Goal: Task Accomplishment & Management: Manage account settings

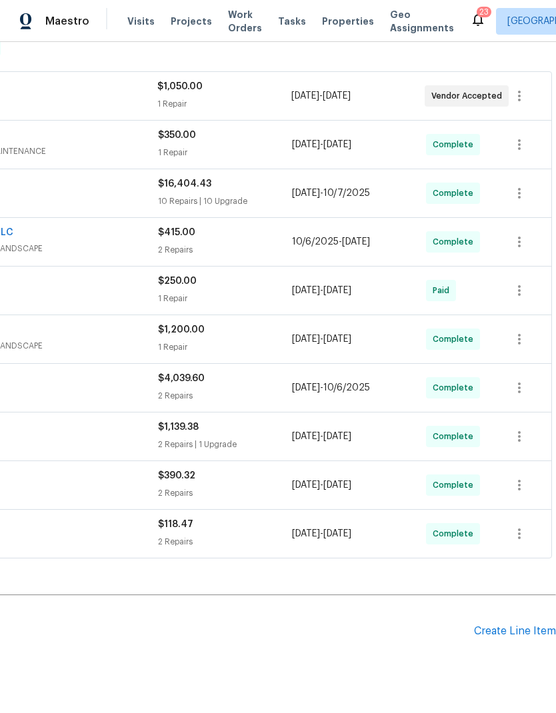
scroll to position [225, 197]
click at [506, 626] on div "Create Line Item" at bounding box center [515, 632] width 82 height 13
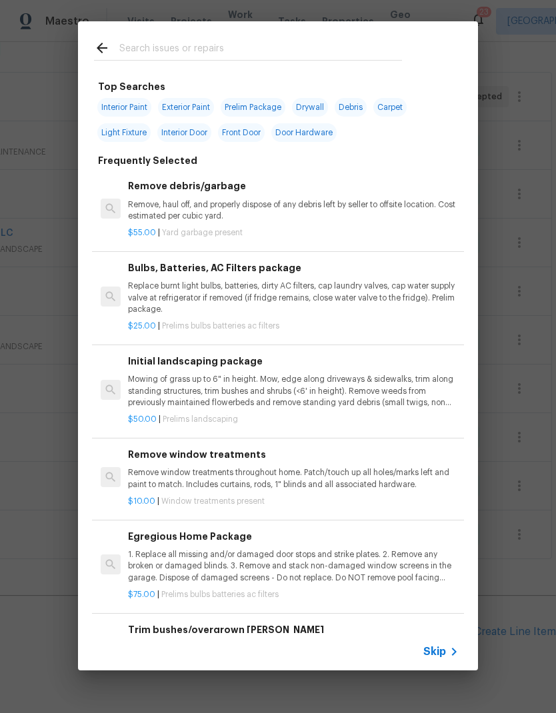
click at [351, 45] on input "text" at bounding box center [260, 50] width 283 height 20
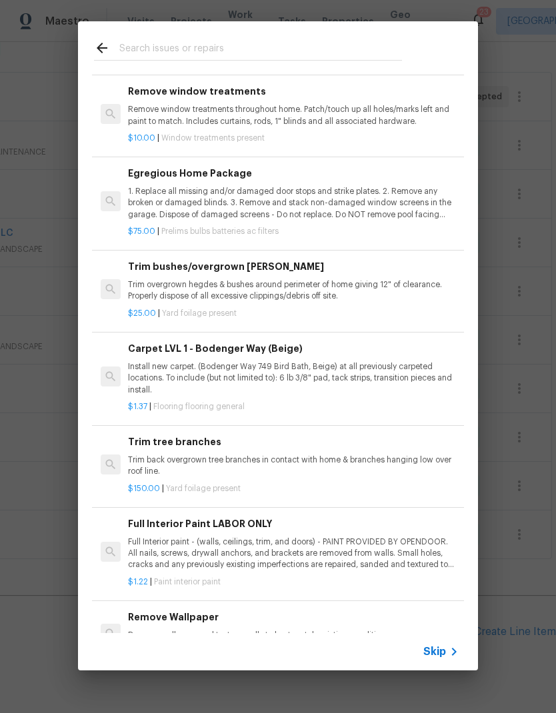
scroll to position [364, 0]
click at [397, 187] on p "1. Replace all missing and/or damaged door stops and strike plates. 2. Remove a…" at bounding box center [293, 202] width 331 height 34
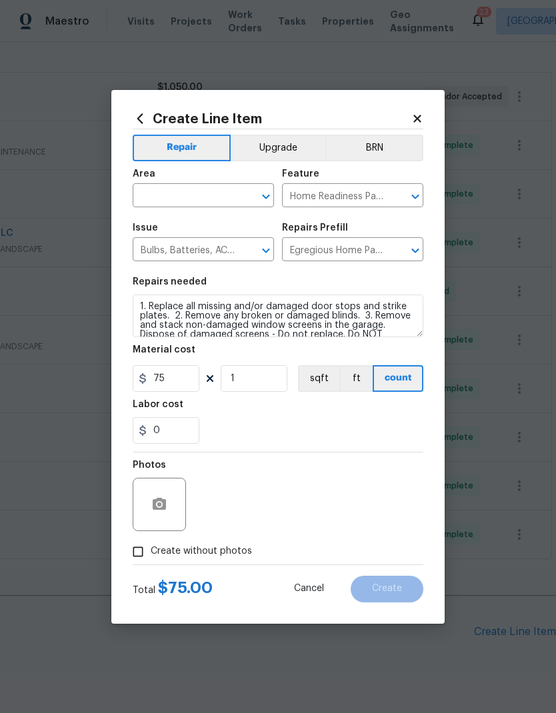
click at [397, 187] on div "Area ​ Feature Home Readiness Packages ​" at bounding box center [278, 188] width 291 height 54
click at [218, 192] on input "text" at bounding box center [185, 197] width 104 height 21
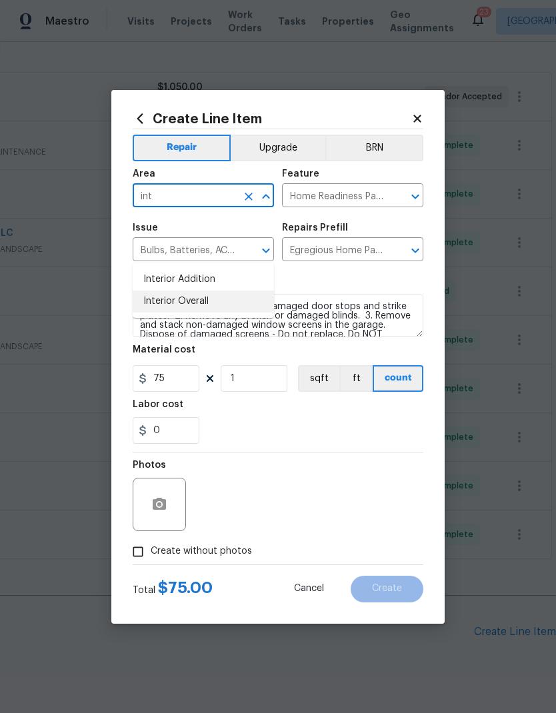
click at [177, 291] on li "Interior Overall" at bounding box center [203, 302] width 141 height 22
type input "Interior Overall"
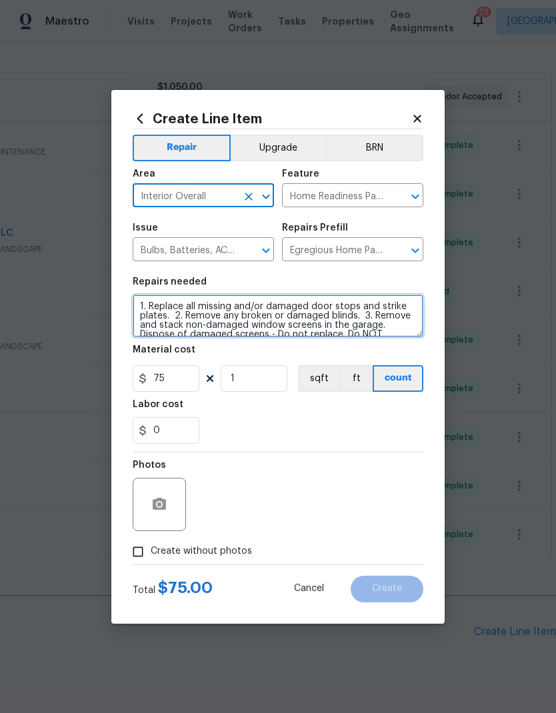
click at [153, 305] on textarea "1. Replace all missing and/or damaged door stops and strike plates. 2. Remove a…" at bounding box center [278, 316] width 291 height 43
click at [136, 305] on textarea "1. Replace all missing and/or damaged door stops and strike plates. 2. Remove a…" at bounding box center [278, 316] width 291 height 43
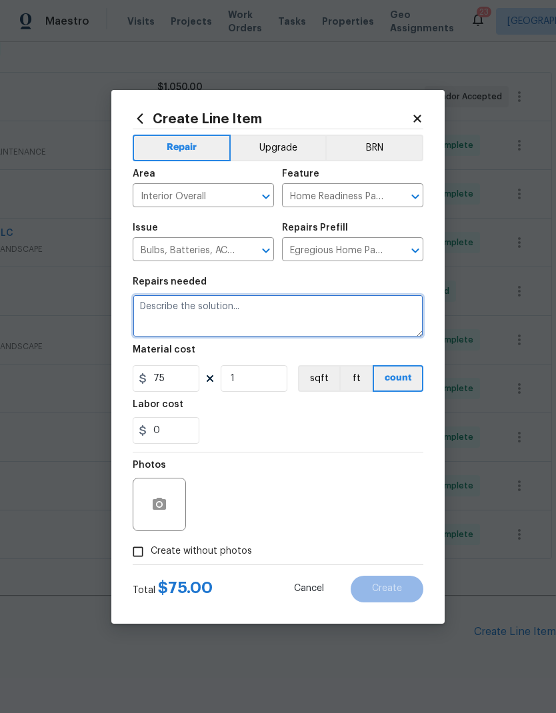
scroll to position [0, 0]
click at [162, 310] on textarea at bounding box center [278, 316] width 291 height 43
paste textarea "3483 Big Springs Rd - Bri has some repairs needed here. Just let me know how mu…"
click at [141, 304] on textarea at bounding box center [278, 316] width 291 height 43
click at [141, 303] on textarea at bounding box center [278, 316] width 291 height 43
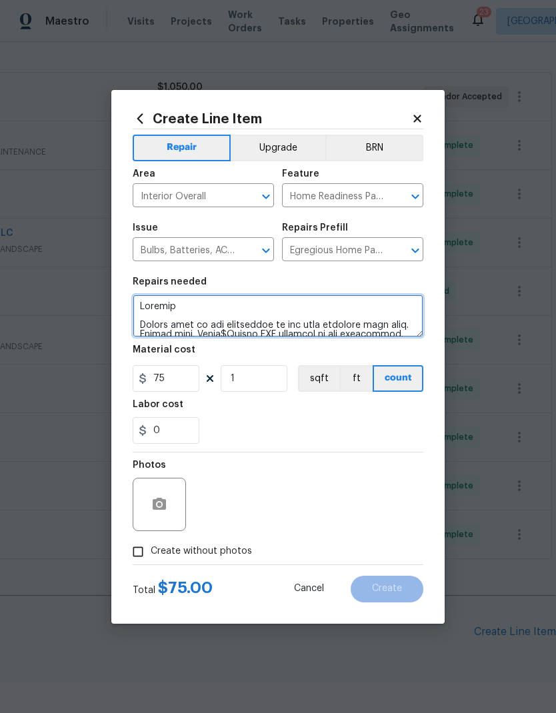
click at [140, 334] on textarea at bounding box center [278, 316] width 291 height 43
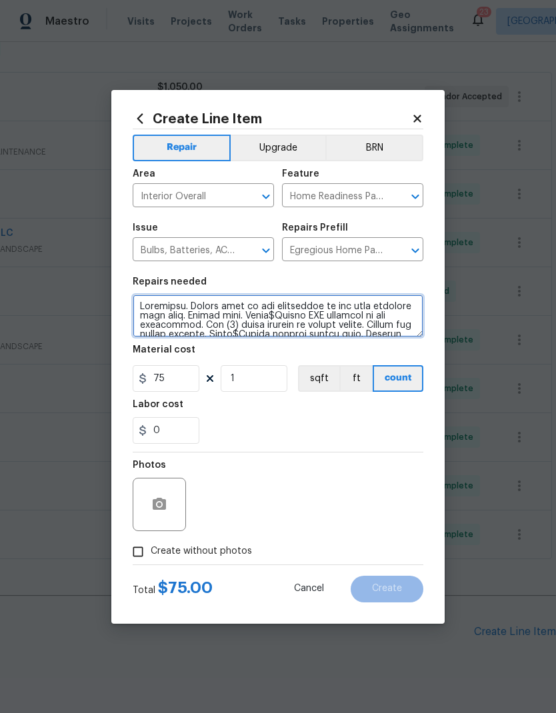
click at [167, 299] on textarea at bounding box center [278, 316] width 291 height 43
click at [158, 310] on textarea at bounding box center [278, 316] width 291 height 43
click at [159, 307] on textarea at bounding box center [278, 316] width 291 height 43
click at [153, 305] on textarea at bounding box center [278, 316] width 291 height 43
click at [189, 305] on textarea at bounding box center [278, 316] width 291 height 43
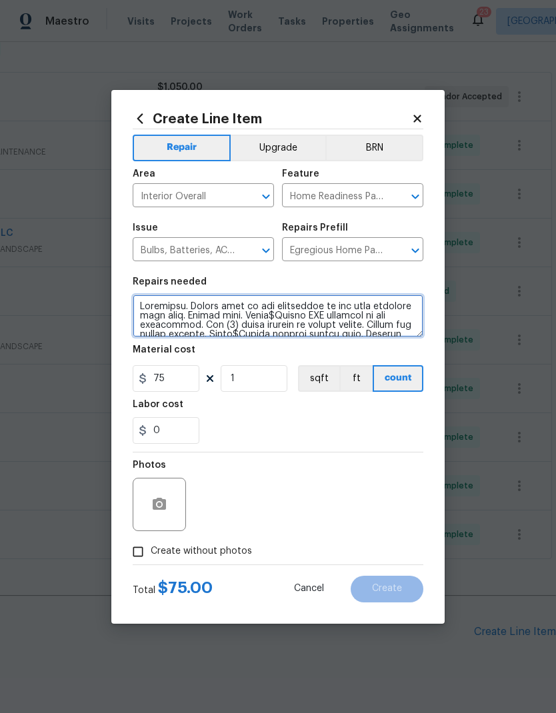
click at [266, 311] on textarea at bounding box center [278, 316] width 291 height 43
click at [270, 319] on textarea at bounding box center [278, 316] width 291 height 43
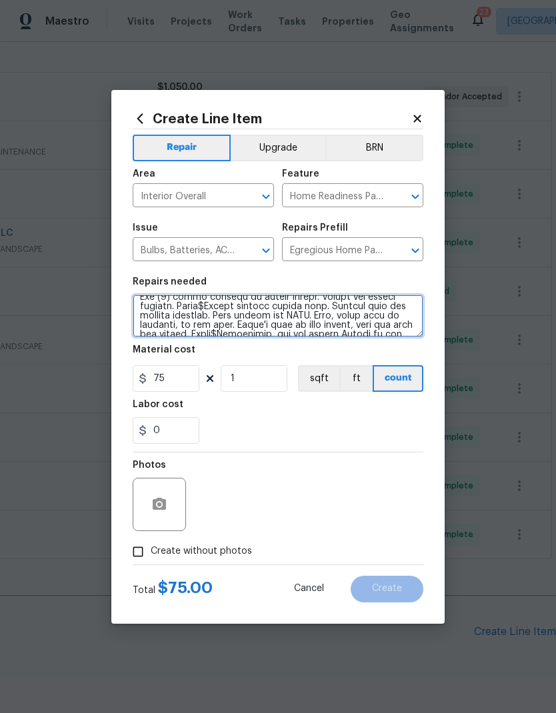
scroll to position [23, 0]
click at [211, 312] on textarea at bounding box center [278, 316] width 291 height 43
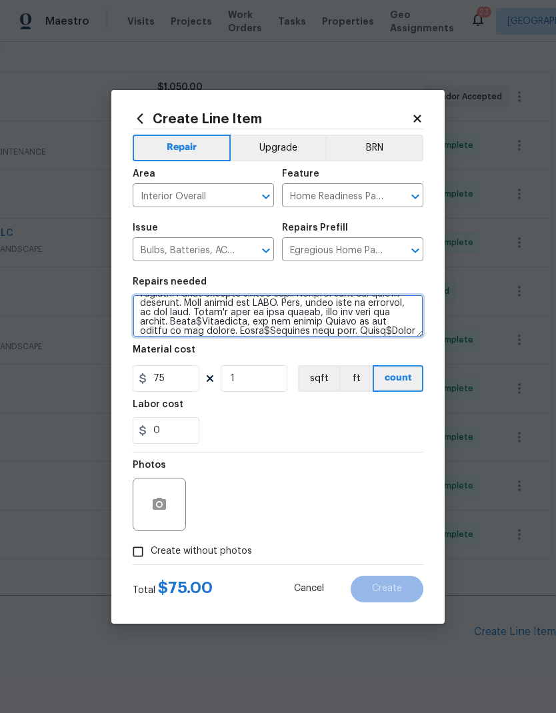
scroll to position [42, 0]
click at [211, 319] on textarea at bounding box center [278, 316] width 291 height 43
click at [344, 314] on textarea at bounding box center [278, 316] width 291 height 43
click at [218, 311] on textarea at bounding box center [278, 316] width 291 height 43
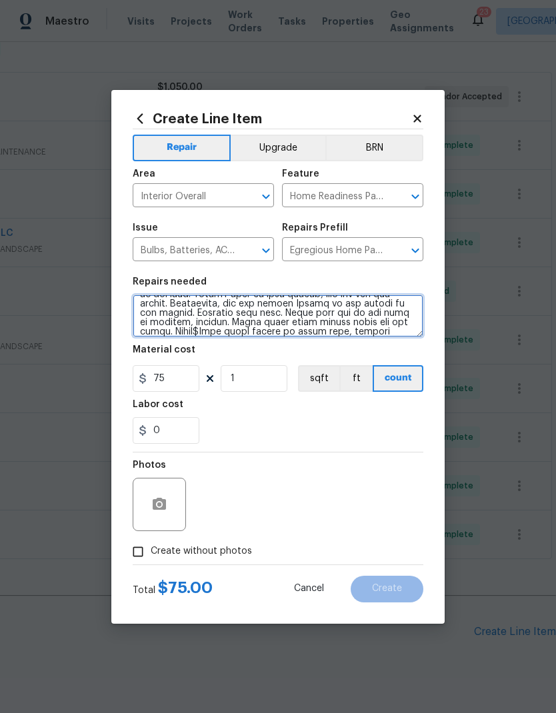
click at [160, 333] on textarea at bounding box center [278, 316] width 291 height 43
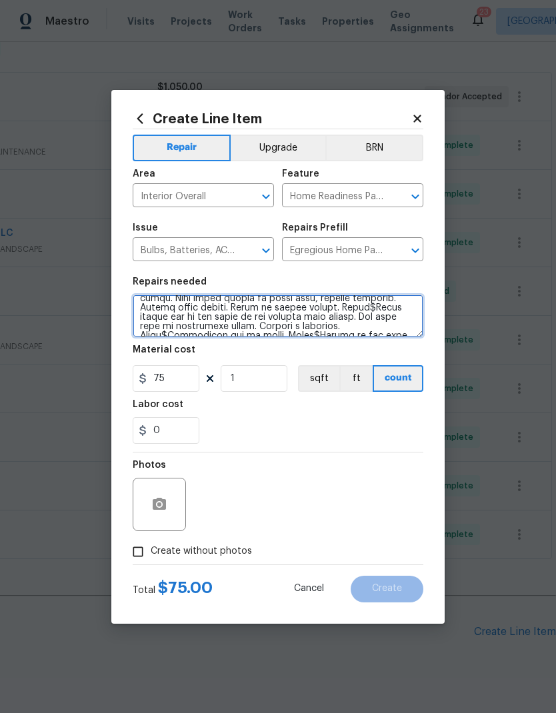
scroll to position [93, 0]
click at [319, 323] on textarea at bounding box center [278, 316] width 291 height 43
click at [293, 310] on textarea at bounding box center [278, 316] width 291 height 43
click at [355, 329] on textarea at bounding box center [278, 316] width 291 height 43
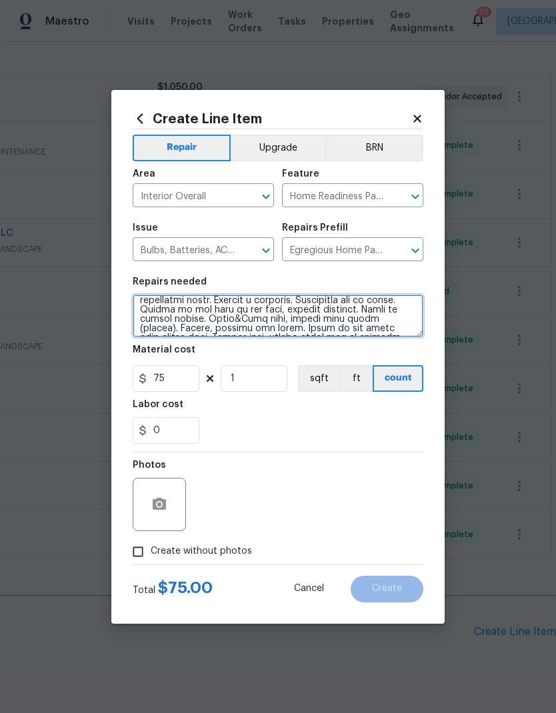
scroll to position [119, 0]
click at [385, 310] on textarea at bounding box center [278, 316] width 291 height 43
click at [374, 303] on textarea at bounding box center [278, 316] width 291 height 43
click at [382, 309] on textarea at bounding box center [278, 316] width 291 height 43
click at [385, 309] on textarea at bounding box center [278, 316] width 291 height 43
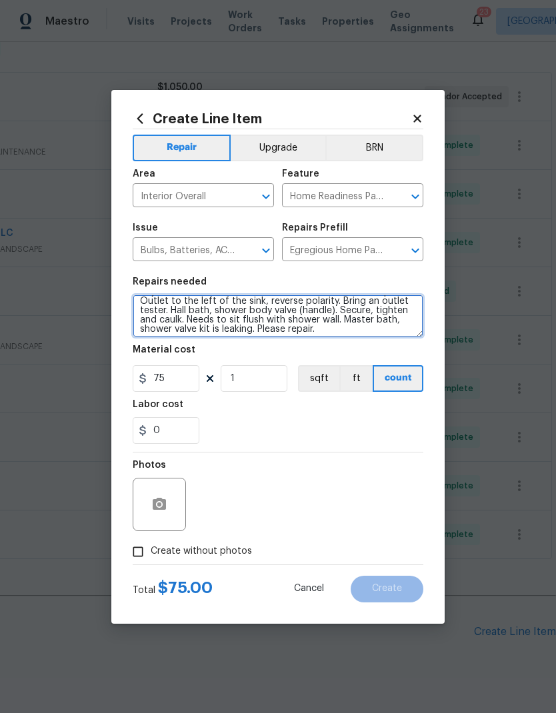
scroll to position [129, 0]
type textarea "Punchlist. Repair leak in the crawlspace at the hall bathroom sink area. Copper…"
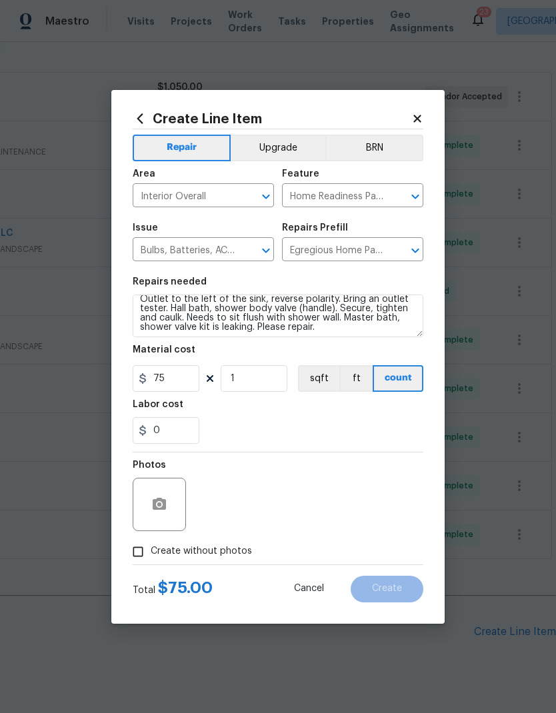
click at [241, 415] on div "Labor cost" at bounding box center [278, 408] width 291 height 17
click at [140, 554] on input "Create without photos" at bounding box center [137, 551] width 25 height 25
checkbox input "true"
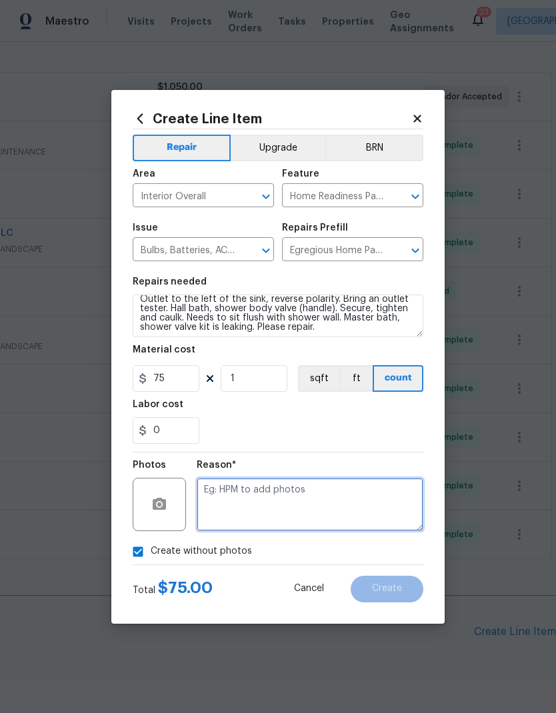
click at [229, 511] on textarea at bounding box center [310, 504] width 227 height 53
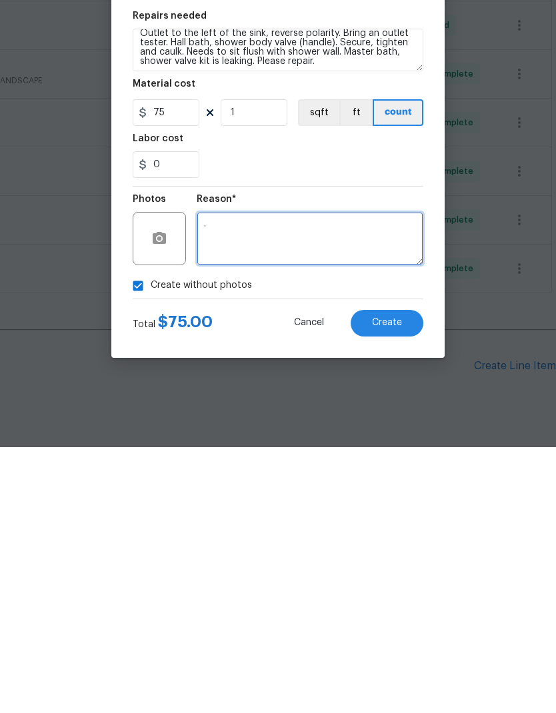
type textarea "."
click at [375, 576] on button "Create" at bounding box center [387, 589] width 73 height 27
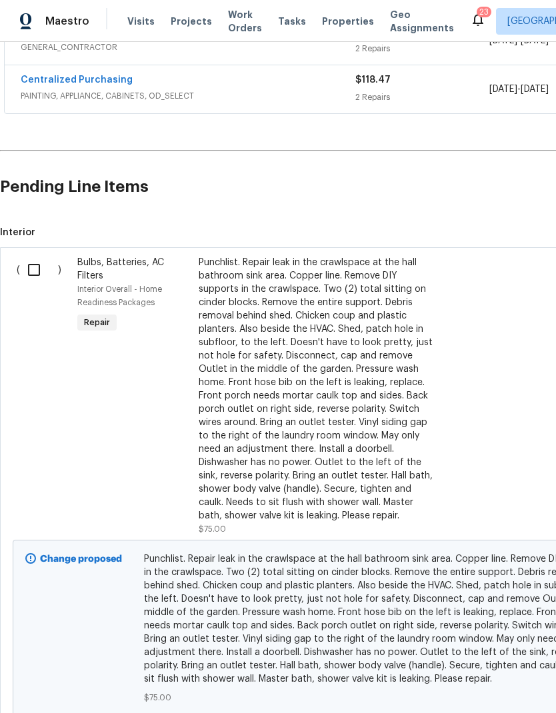
scroll to position [670, 0]
click at [31, 256] on input "checkbox" at bounding box center [39, 270] width 38 height 28
checkbox input "true"
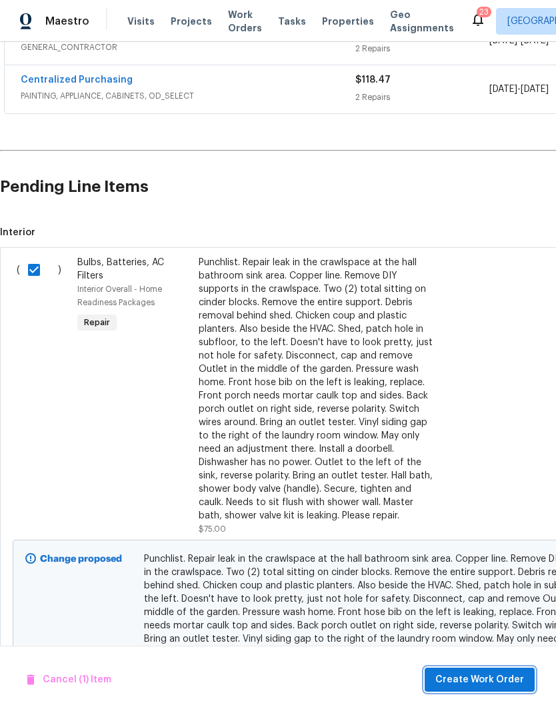
click at [452, 686] on span "Create Work Order" at bounding box center [479, 680] width 89 height 17
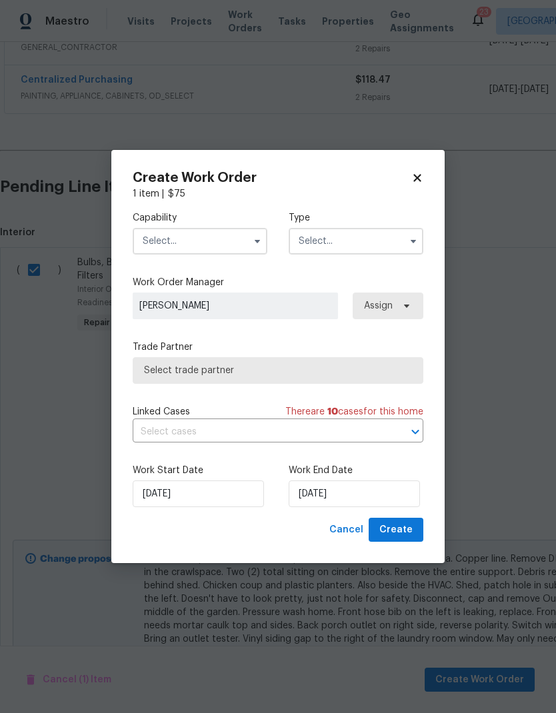
click at [168, 235] on input "text" at bounding box center [200, 241] width 135 height 27
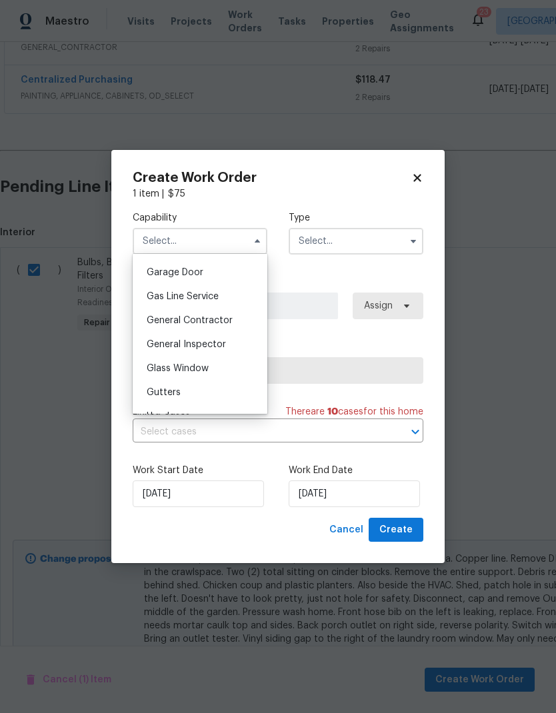
scroll to position [621, 0]
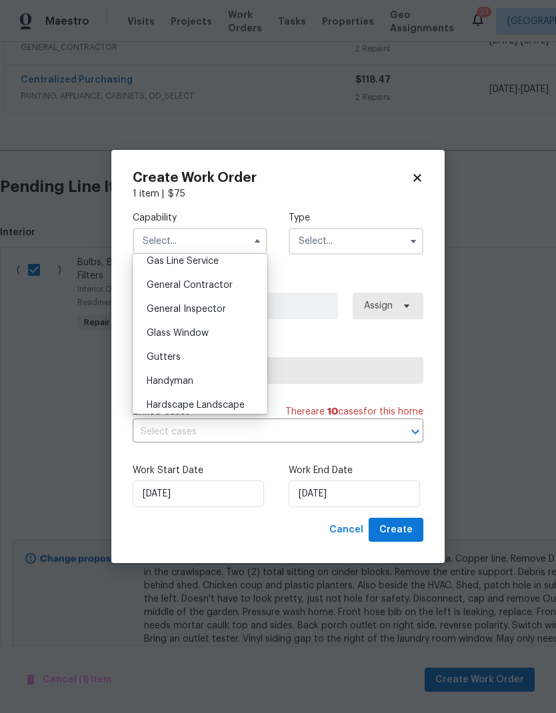
click at [152, 287] on span "General Contractor" at bounding box center [190, 285] width 86 height 9
type input "General Contractor"
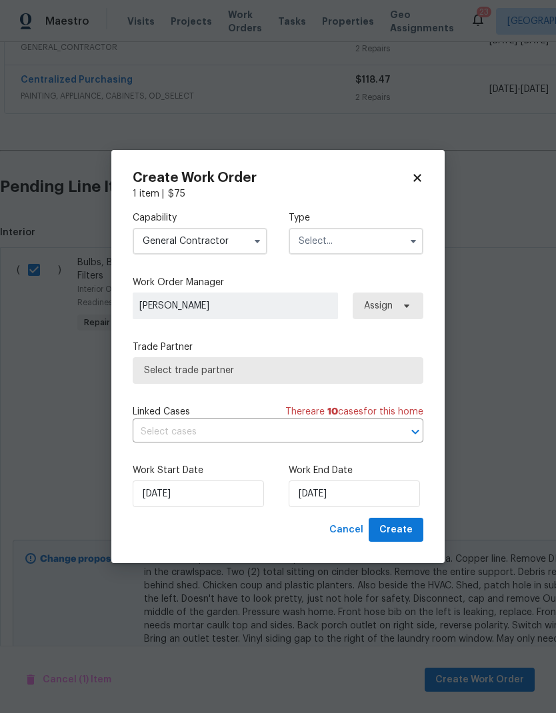
click at [326, 241] on input "text" at bounding box center [356, 241] width 135 height 27
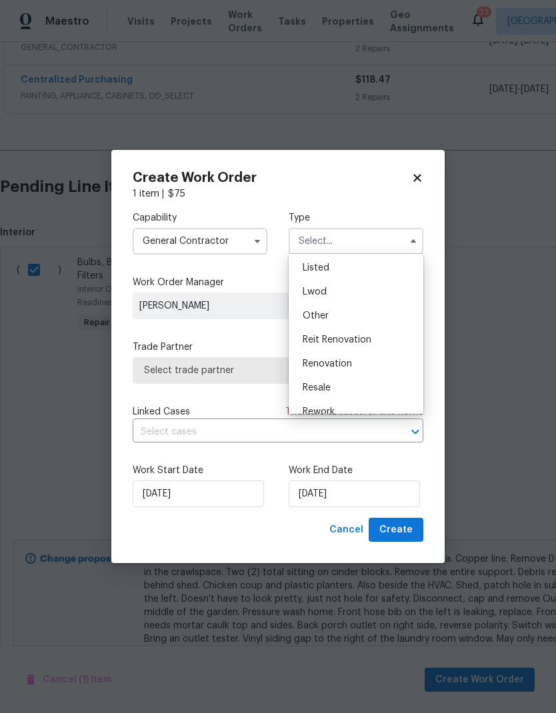
scroll to position [129, 0]
click at [317, 353] on span "Renovation" at bounding box center [327, 355] width 49 height 9
type input "Renovation"
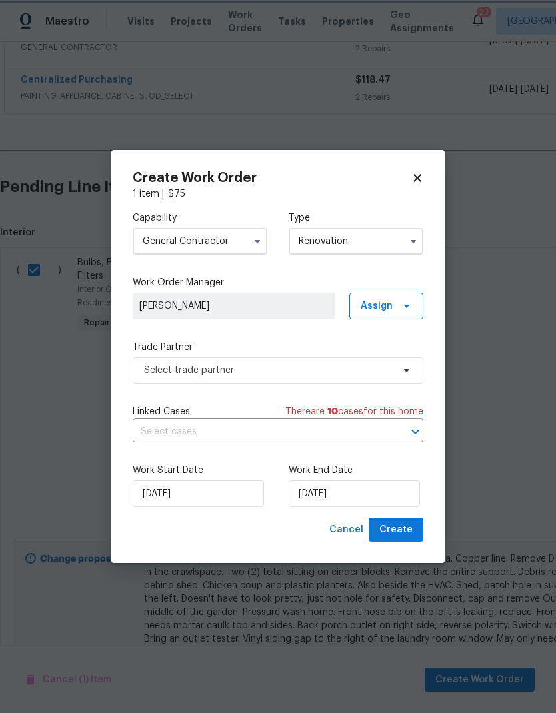
scroll to position [0, 0]
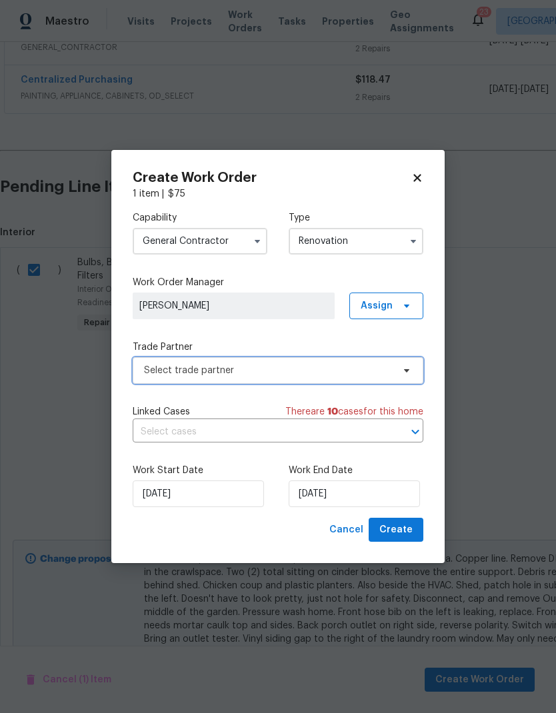
click at [276, 365] on span "Select trade partner" at bounding box center [268, 370] width 249 height 13
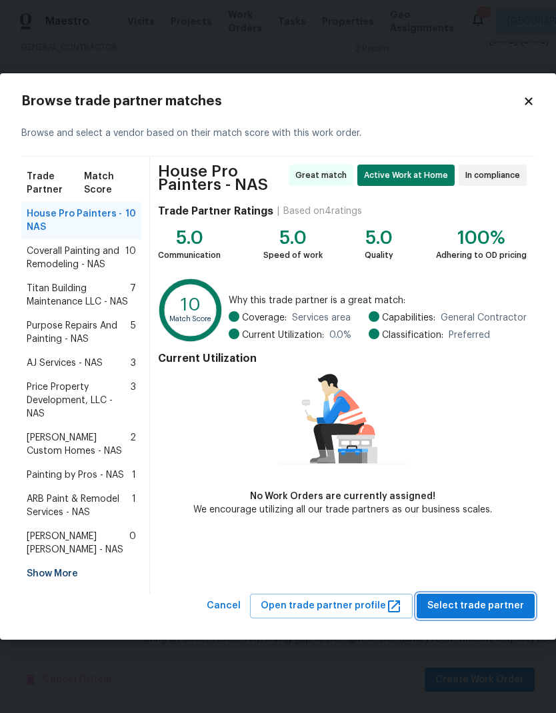
click at [483, 610] on span "Select trade partner" at bounding box center [475, 606] width 97 height 17
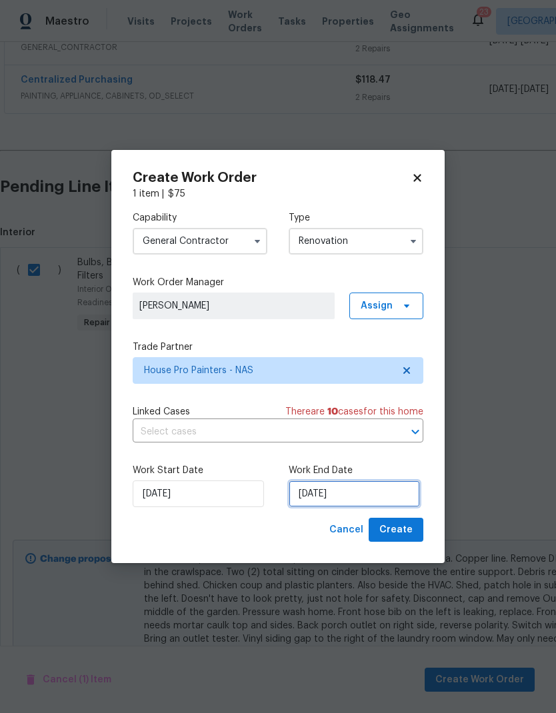
click at [398, 494] on input "[DATE]" at bounding box center [354, 493] width 131 height 27
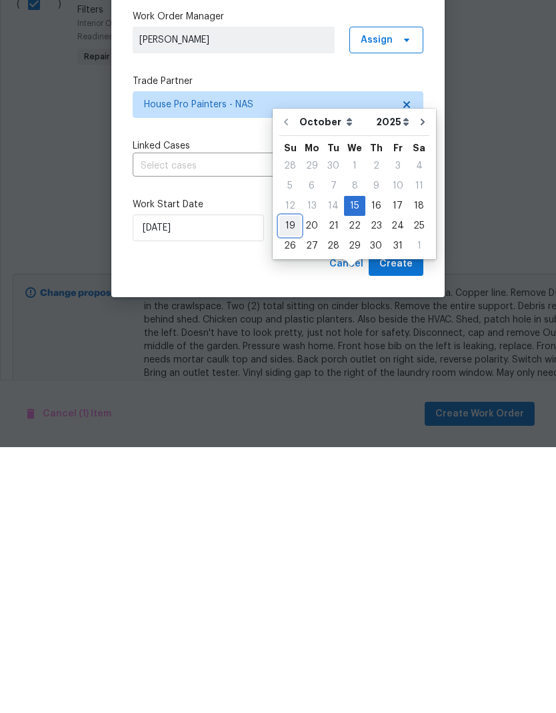
click at [289, 482] on div "19" at bounding box center [289, 491] width 21 height 19
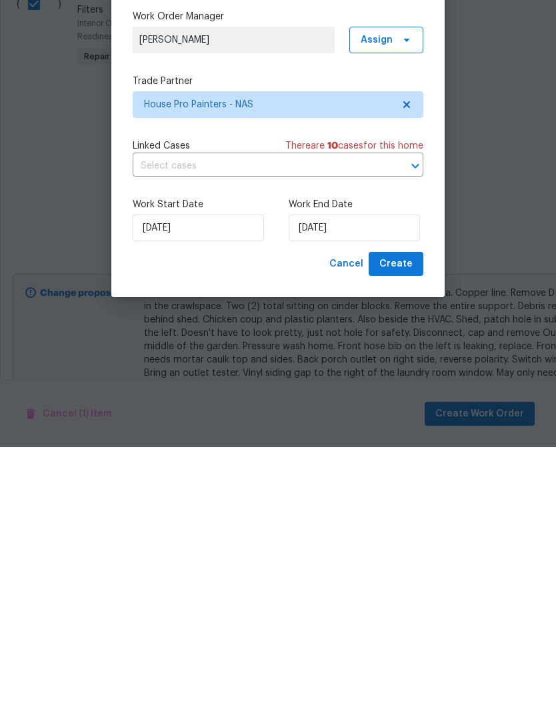
type input "[DATE]"
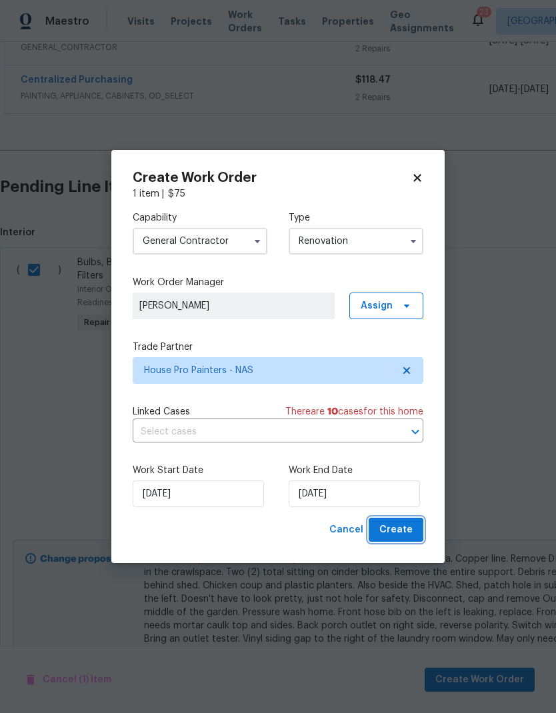
click at [409, 534] on span "Create" at bounding box center [395, 530] width 33 height 17
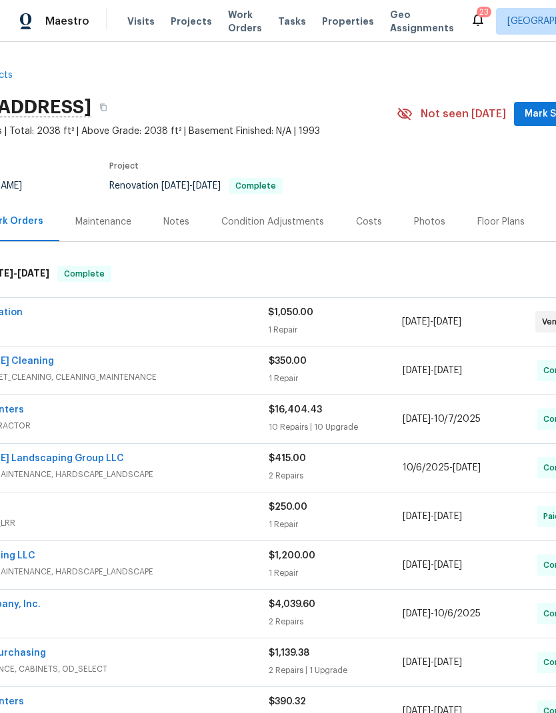
scroll to position [0, 87]
click at [149, 306] on div "Native Restoration" at bounding box center [101, 314] width 334 height 16
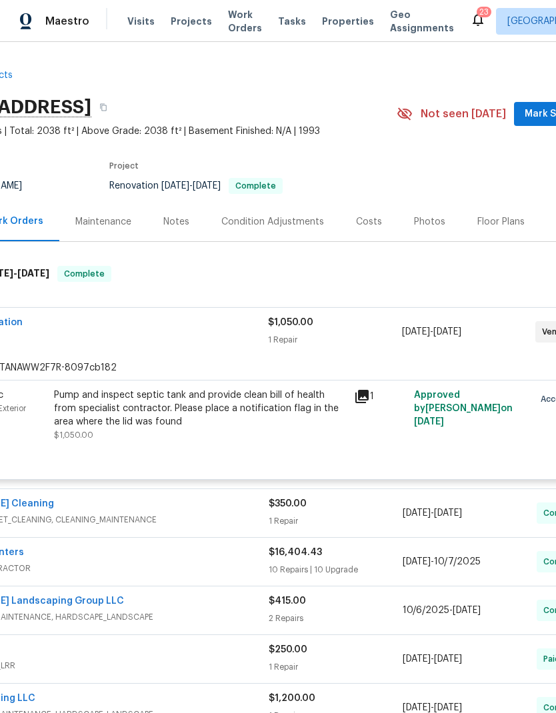
click at [139, 316] on div "Native Restoration" at bounding box center [101, 324] width 334 height 16
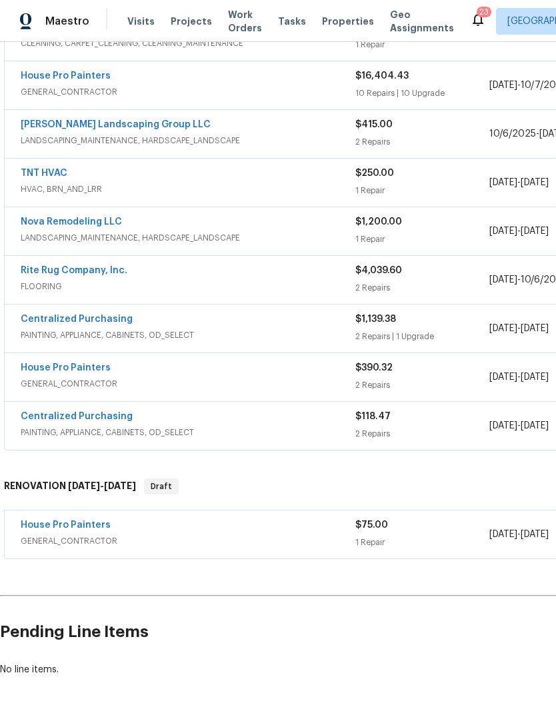
scroll to position [334, 0]
click at [223, 518] on div "House Pro Painters" at bounding box center [188, 526] width 335 height 16
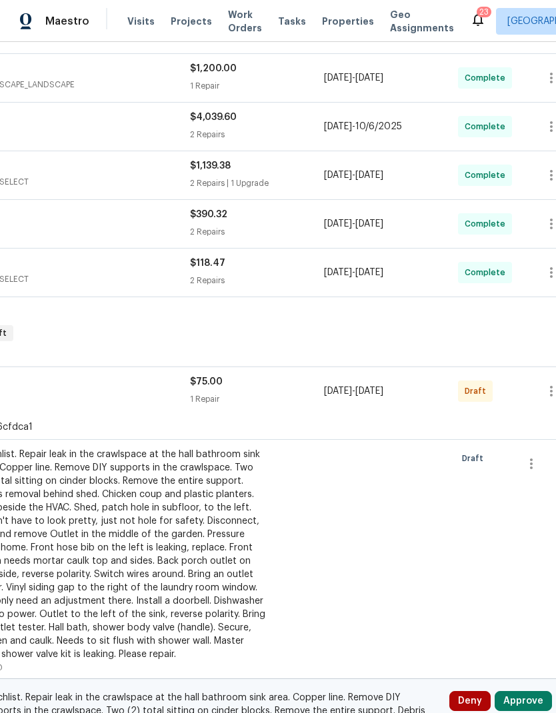
scroll to position [490, 179]
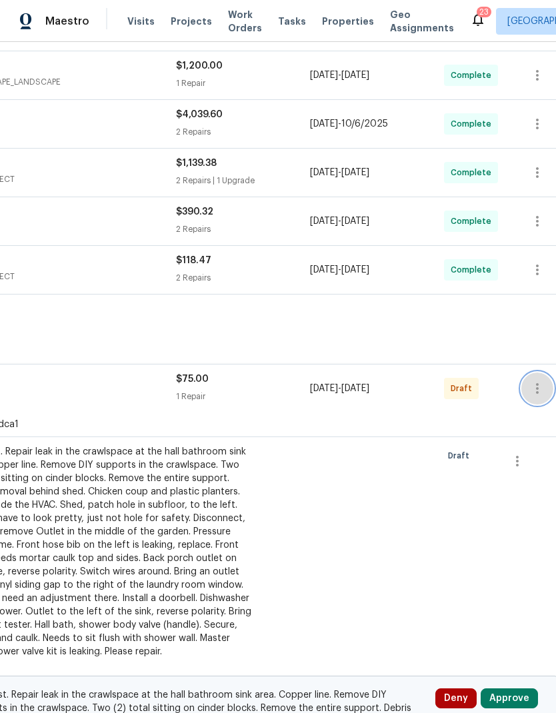
click at [537, 383] on icon "button" at bounding box center [537, 388] width 3 height 11
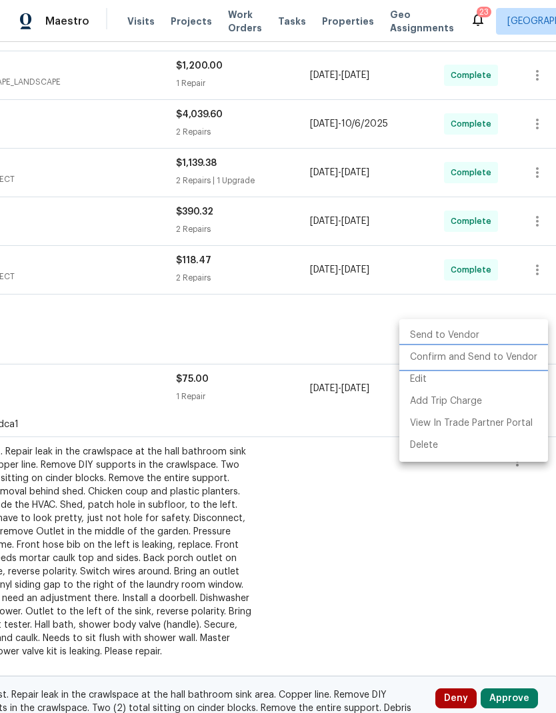
click at [512, 359] on li "Confirm and Send to Vendor" at bounding box center [473, 358] width 149 height 22
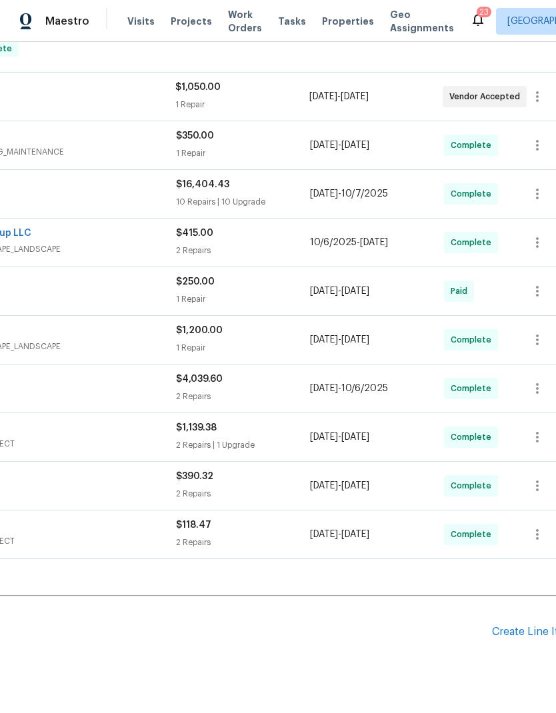
click at [80, 316] on div "Nova Remodeling LLC LANDSCAPING_MAINTENANCE, HARDSCAPE_LANDSCAPE $1,200.00 1 Re…" at bounding box center [197, 340] width 744 height 48
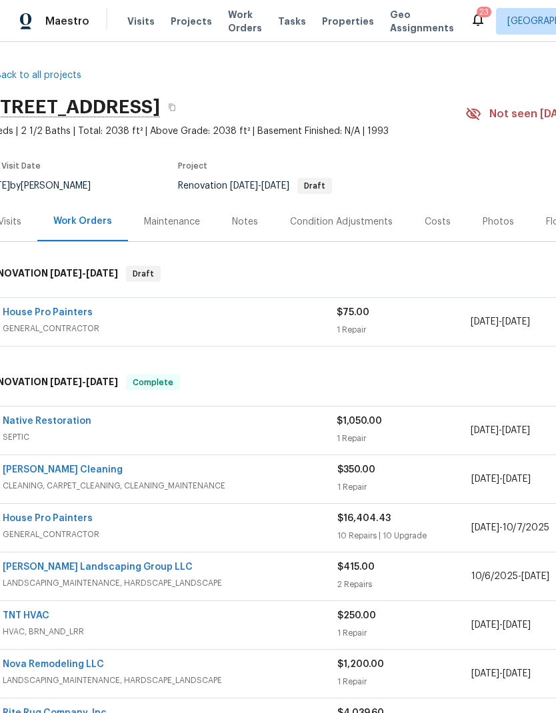
scroll to position [0, 18]
click at [223, 306] on div "House Pro Painters" at bounding box center [170, 314] width 334 height 16
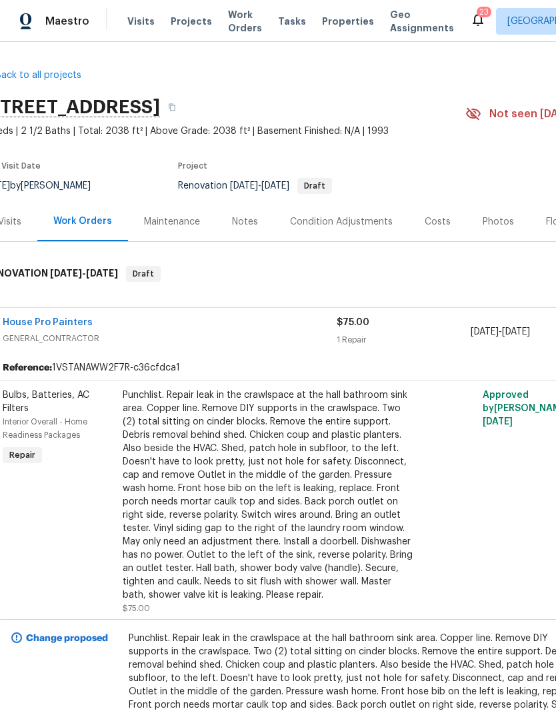
click at [196, 399] on div "Punchlist. Repair leak in the crawlspace at the hall bathroom sink area. Copper…" at bounding box center [269, 495] width 292 height 213
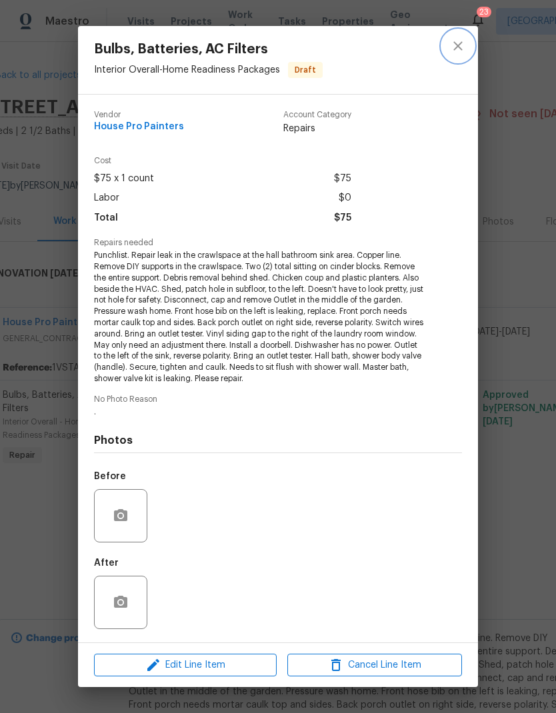
click at [450, 47] on icon "close" at bounding box center [458, 46] width 16 height 16
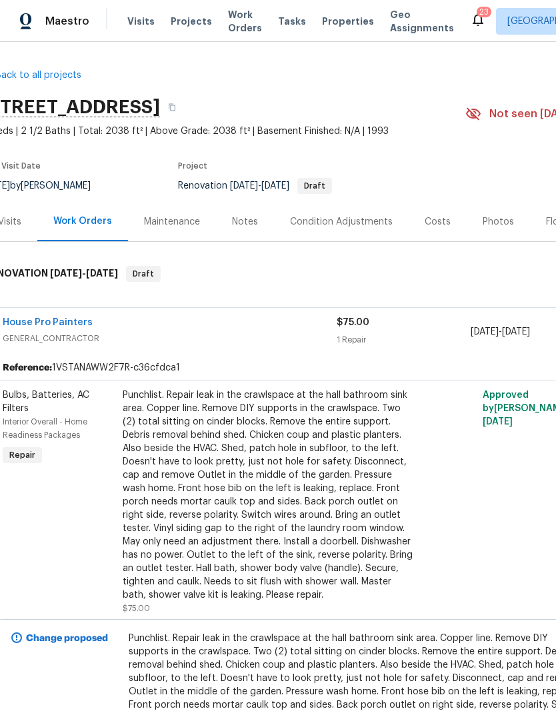
click at [33, 318] on link "House Pro Painters" at bounding box center [48, 322] width 90 height 9
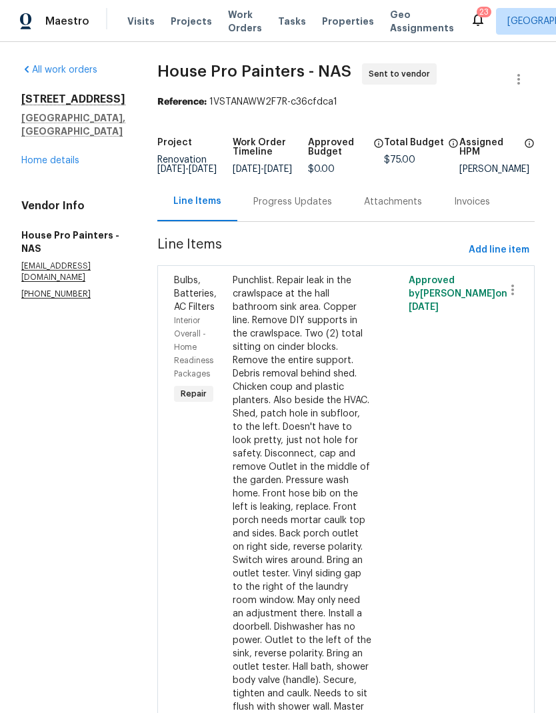
click at [285, 206] on div "Progress Updates" at bounding box center [292, 201] width 79 height 13
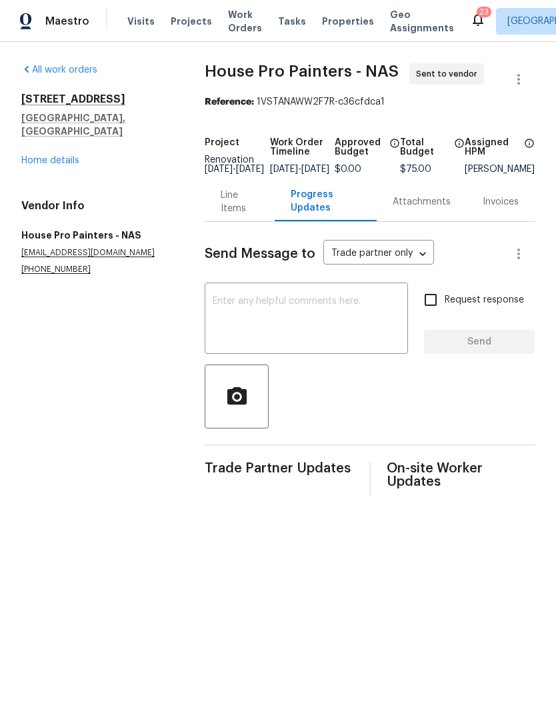
click at [236, 320] on textarea at bounding box center [306, 320] width 187 height 47
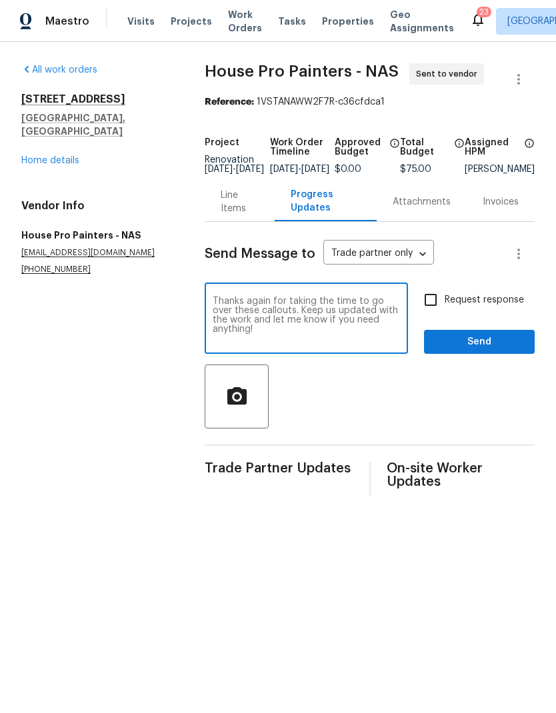
type textarea "Thanks again for taking the time to go over these callouts. Keep us updated wit…"
click at [470, 351] on span "Send" at bounding box center [479, 342] width 89 height 17
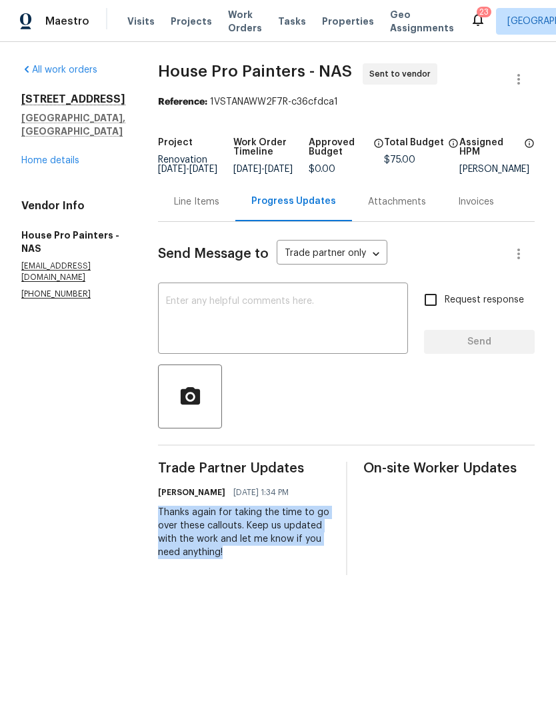
click at [189, 209] on div "Line Items" at bounding box center [196, 201] width 45 height 13
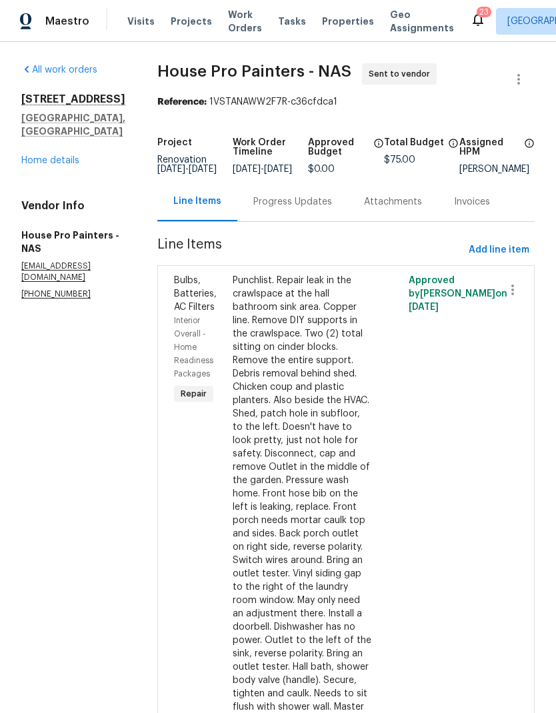
click at [51, 156] on link "Home details" at bounding box center [50, 160] width 58 height 9
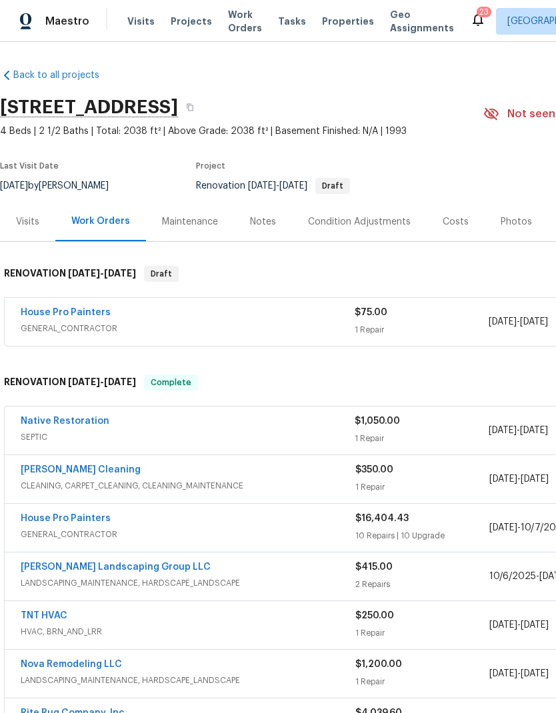
click at [148, 308] on div "House Pro Painters" at bounding box center [188, 314] width 334 height 16
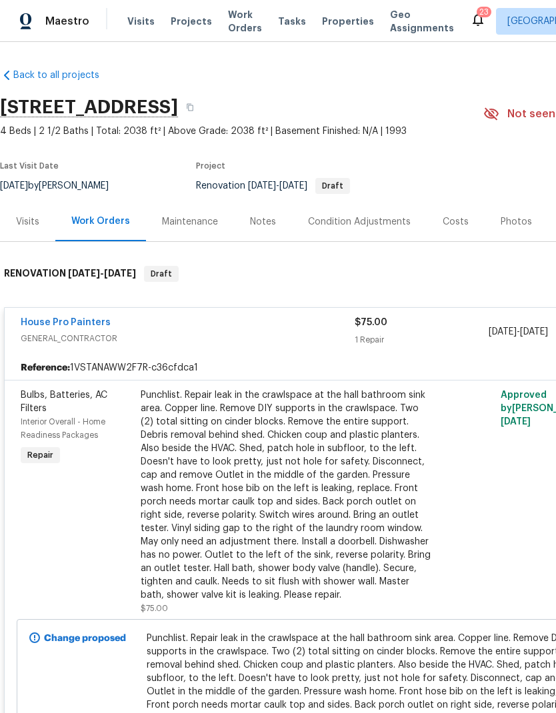
click at [48, 318] on link "House Pro Painters" at bounding box center [66, 322] width 90 height 9
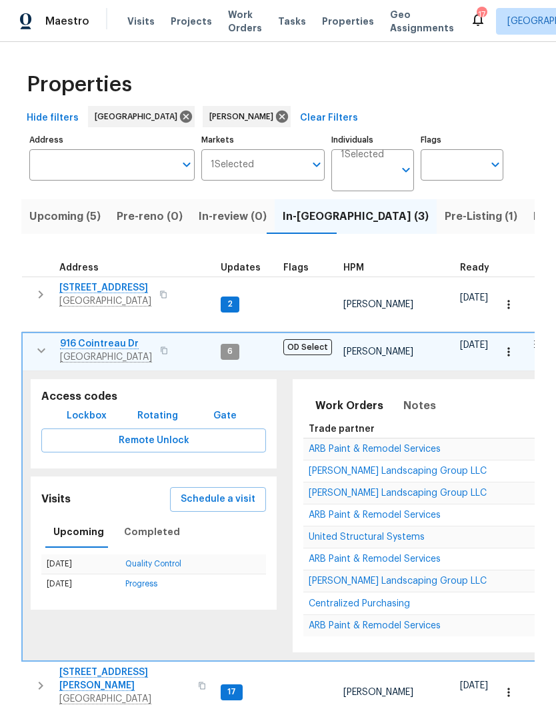
click at [323, 510] on span "ARB Paint & Remodel Services" at bounding box center [375, 514] width 132 height 9
click at [36, 343] on icon "button" at bounding box center [41, 351] width 16 height 16
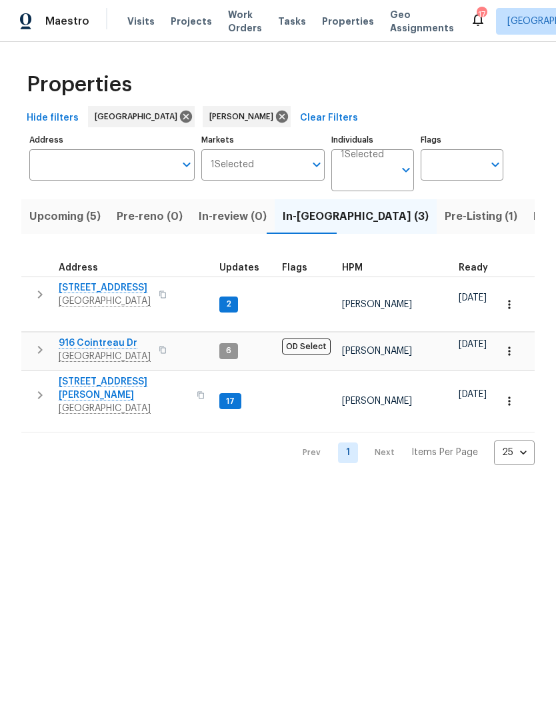
click at [444, 215] on span "Pre-Listing (1)" at bounding box center [480, 216] width 73 height 19
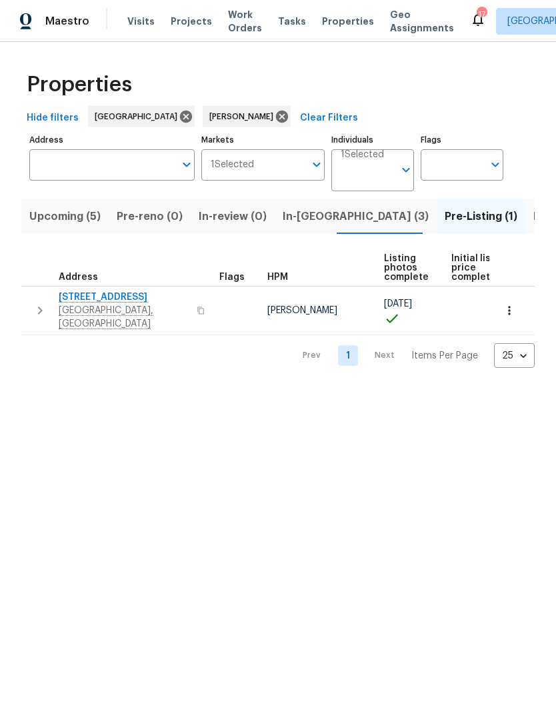
click at [41, 303] on icon "button" at bounding box center [40, 311] width 16 height 16
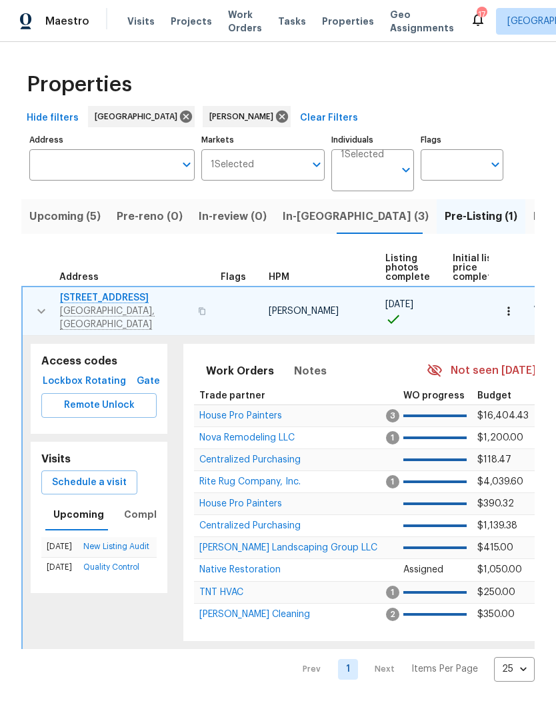
click at [69, 474] on span "Schedule a visit" at bounding box center [89, 482] width 75 height 17
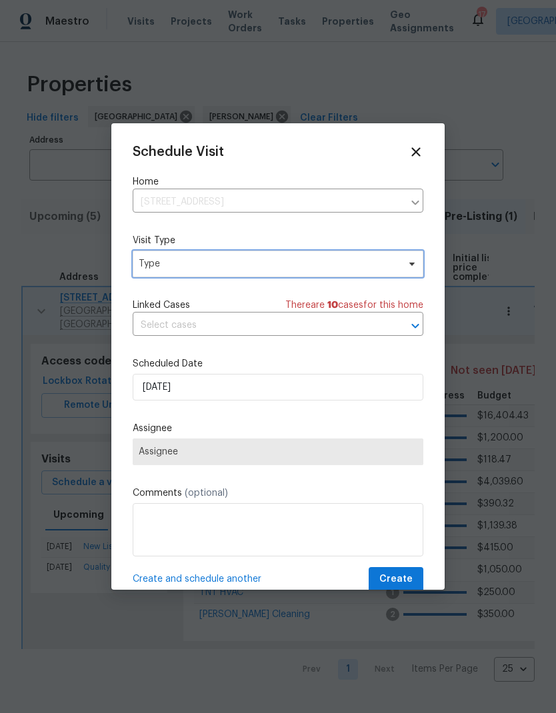
click at [163, 265] on span "Type" at bounding box center [268, 263] width 259 height 13
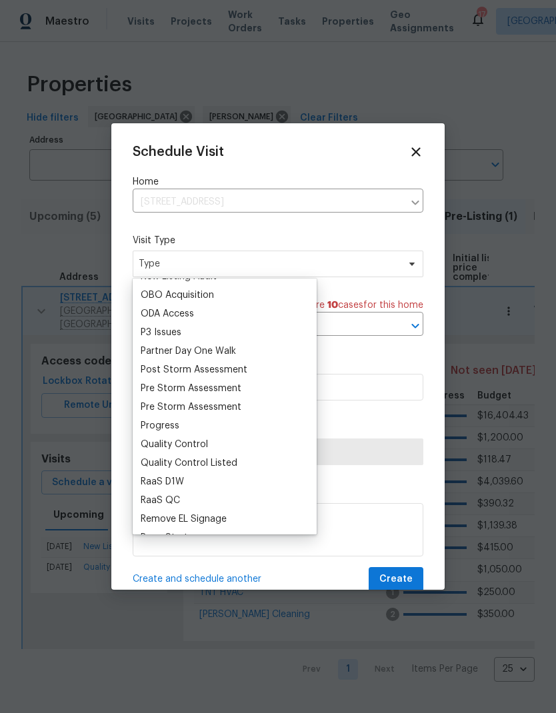
scroll to position [756, 0]
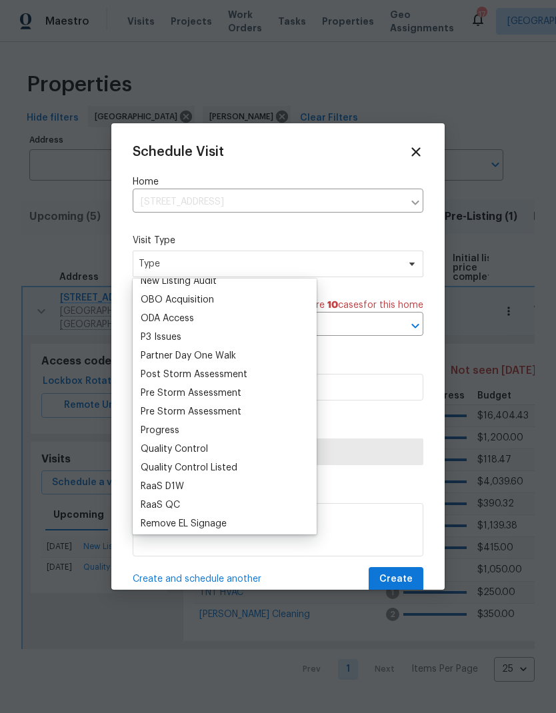
click at [153, 430] on div "Progress" at bounding box center [160, 430] width 39 height 13
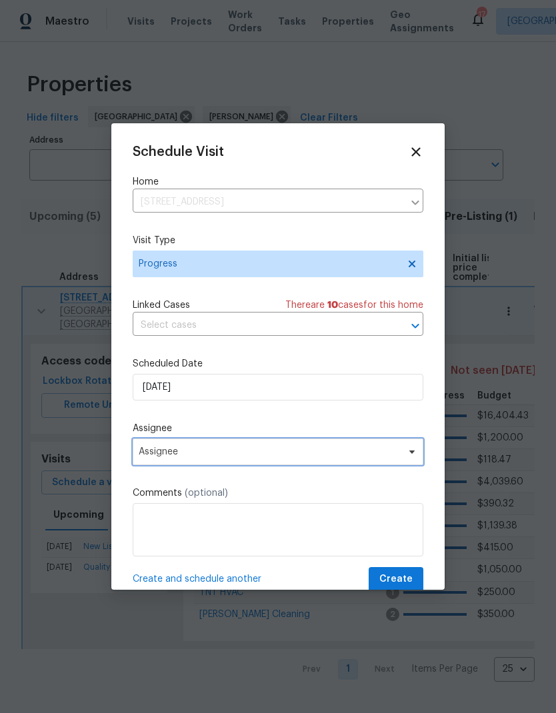
click at [151, 457] on span "Assignee" at bounding box center [269, 451] width 261 height 11
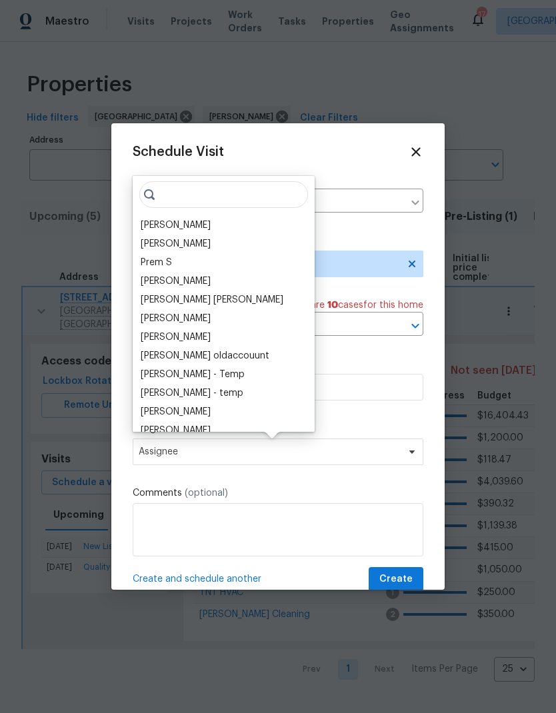
click at [153, 227] on div "[PERSON_NAME]" at bounding box center [176, 225] width 70 height 13
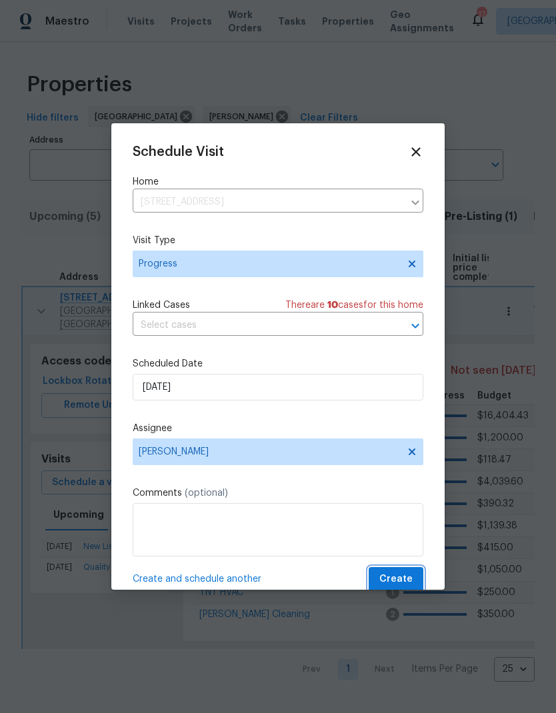
click at [390, 576] on span "Create" at bounding box center [395, 579] width 33 height 17
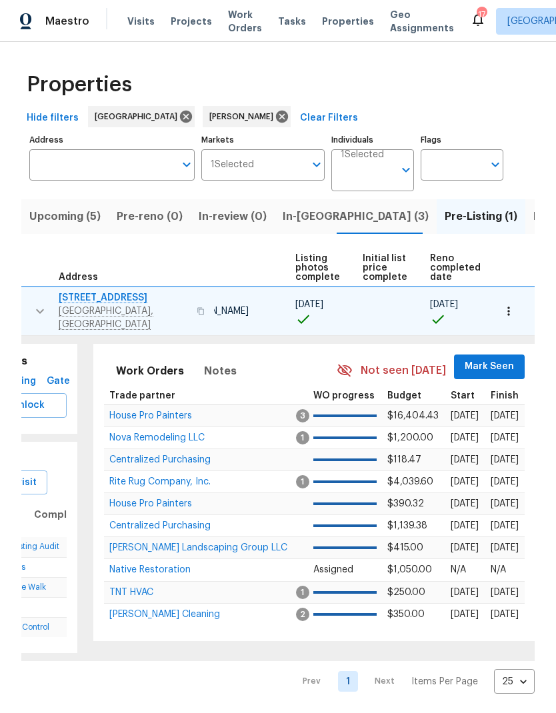
click at [480, 359] on span "Mark Seen" at bounding box center [488, 367] width 49 height 17
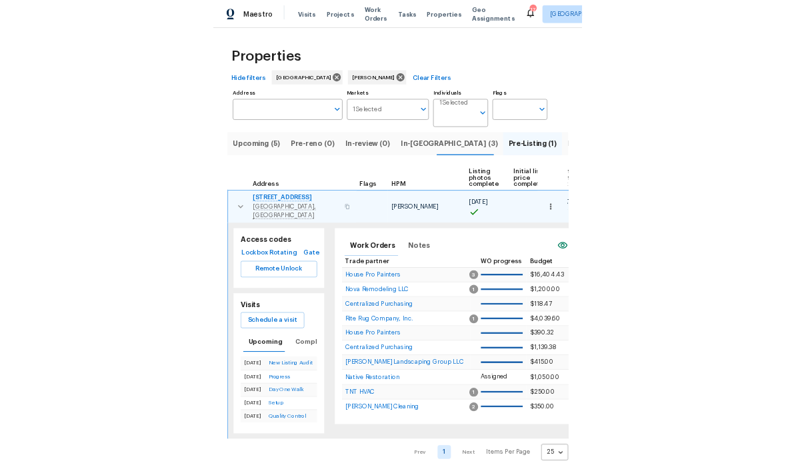
scroll to position [0, 0]
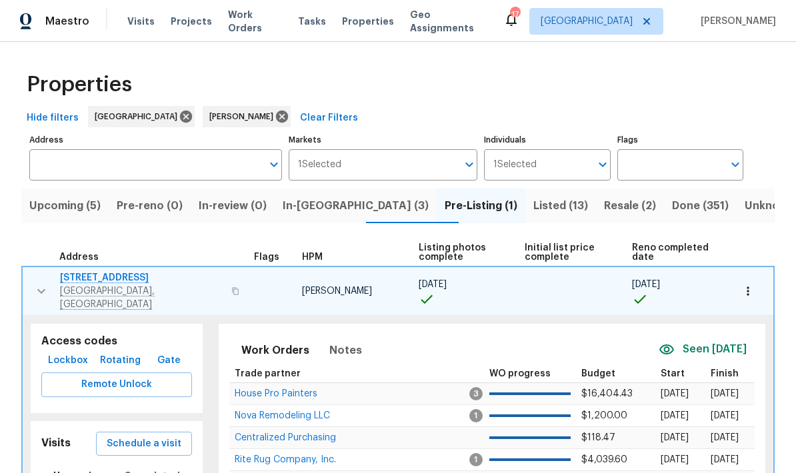
click at [69, 217] on button "Upcoming (5)" at bounding box center [64, 206] width 87 height 35
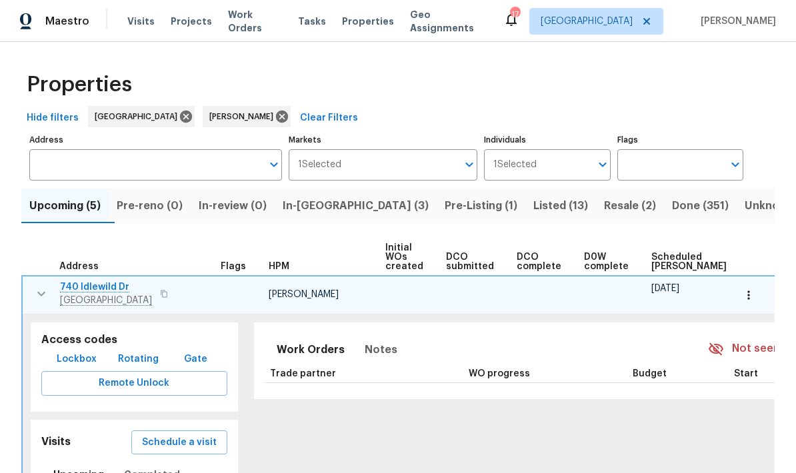
click at [323, 209] on span "In-reno (3)" at bounding box center [356, 206] width 146 height 19
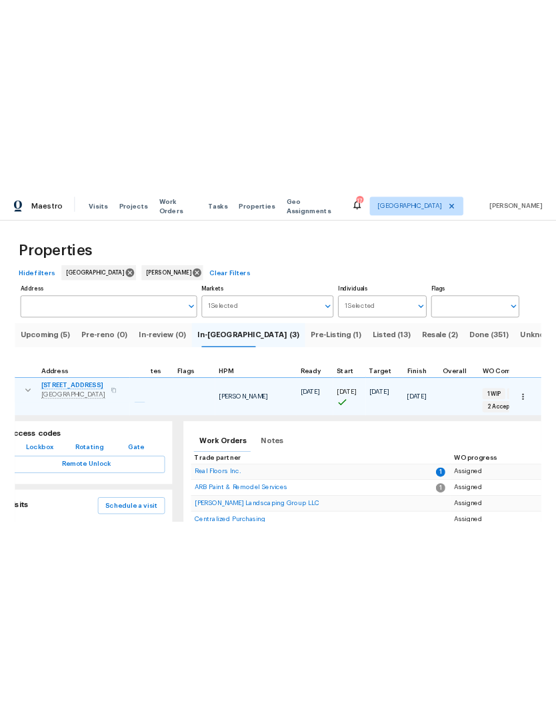
scroll to position [11, 30]
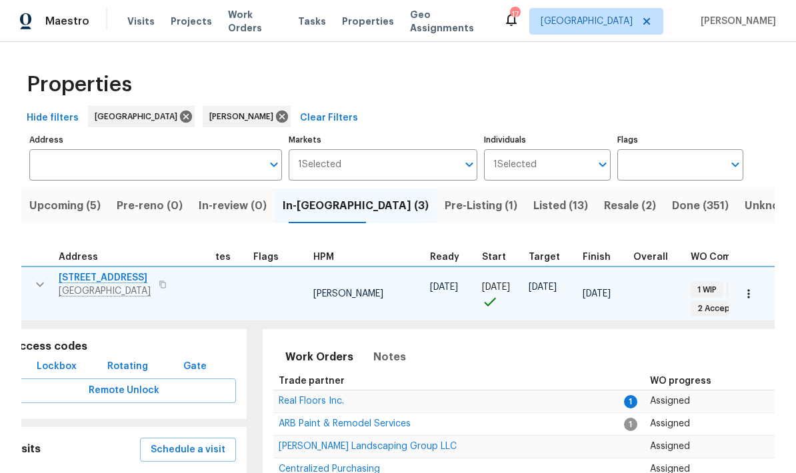
click at [307, 397] on span "Real Floors Inc." at bounding box center [311, 401] width 65 height 9
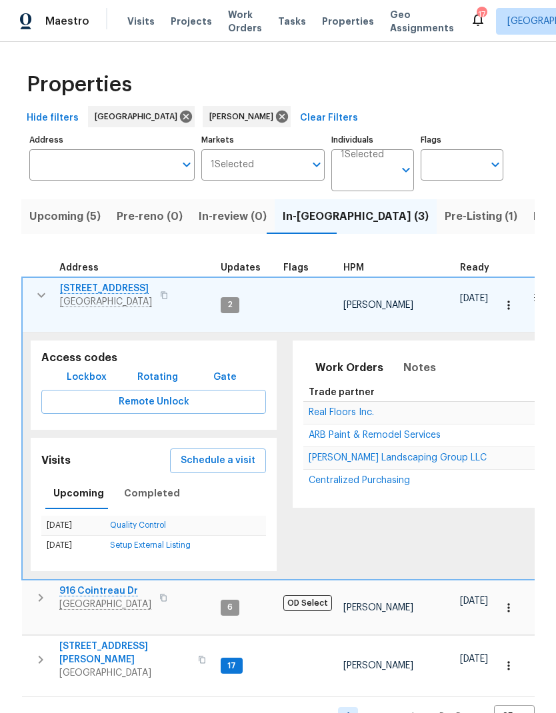
scroll to position [5, 0]
click at [37, 287] on icon "button" at bounding box center [41, 295] width 16 height 16
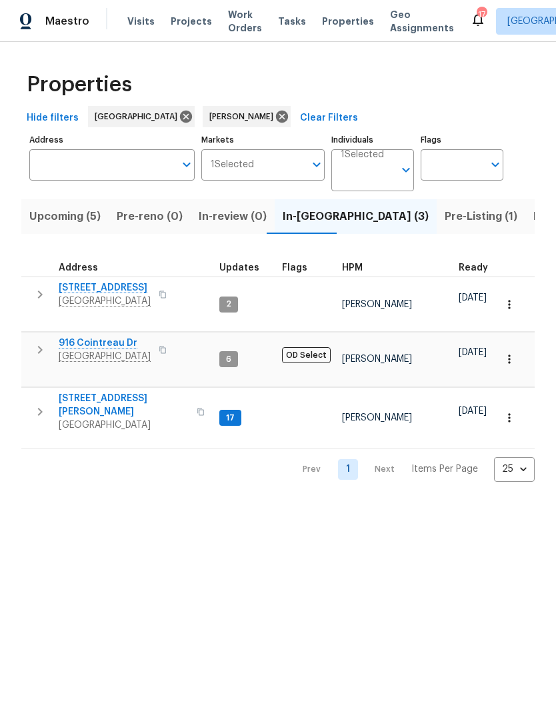
click at [37, 404] on icon "button" at bounding box center [40, 412] width 16 height 16
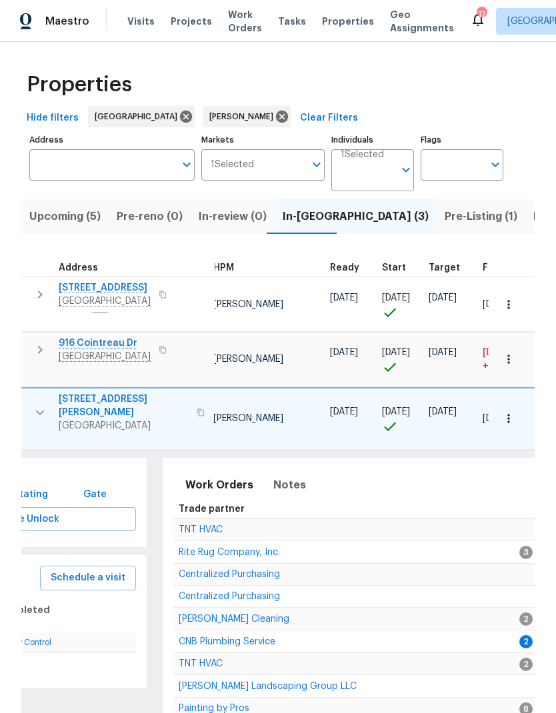
scroll to position [0, 232]
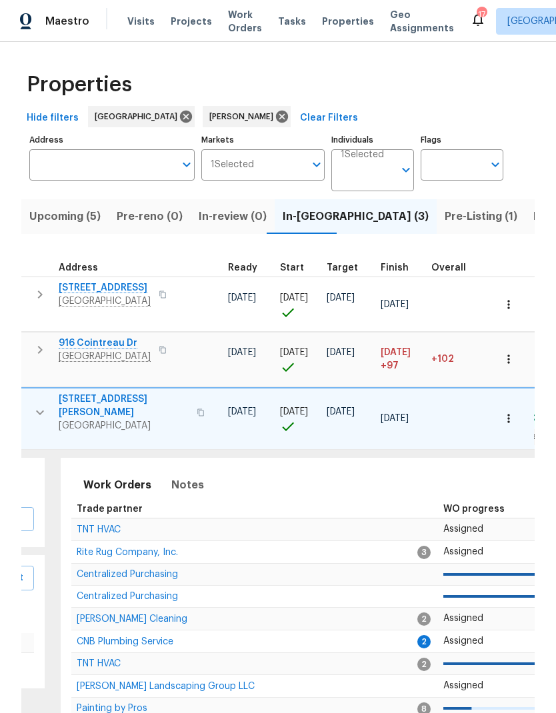
click at [100, 637] on span "CNB Plumbing Service" at bounding box center [125, 641] width 97 height 9
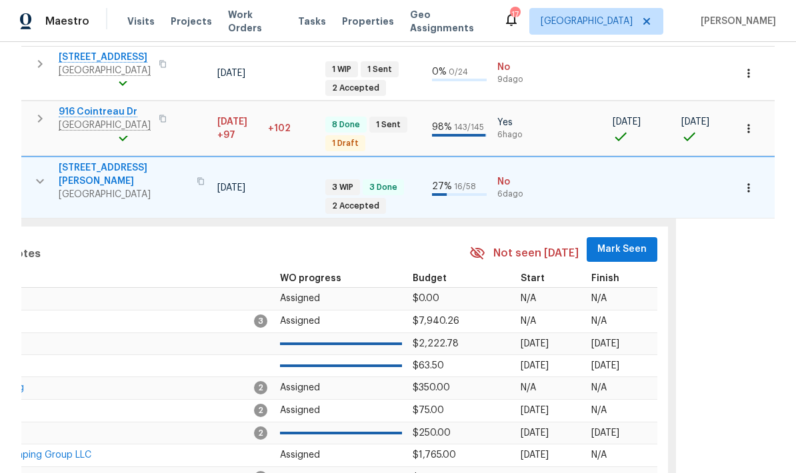
scroll to position [0, 395]
click at [555, 241] on span "Mark Seen" at bounding box center [622, 249] width 49 height 17
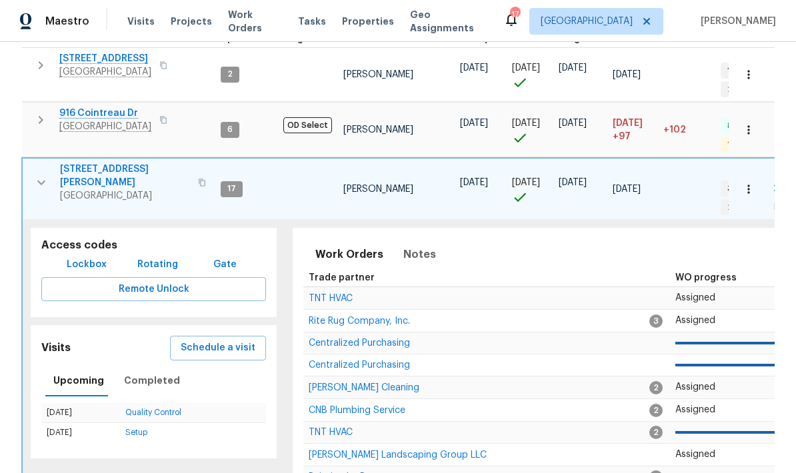
scroll to position [0, 0]
click at [33, 175] on icon "button" at bounding box center [41, 183] width 16 height 16
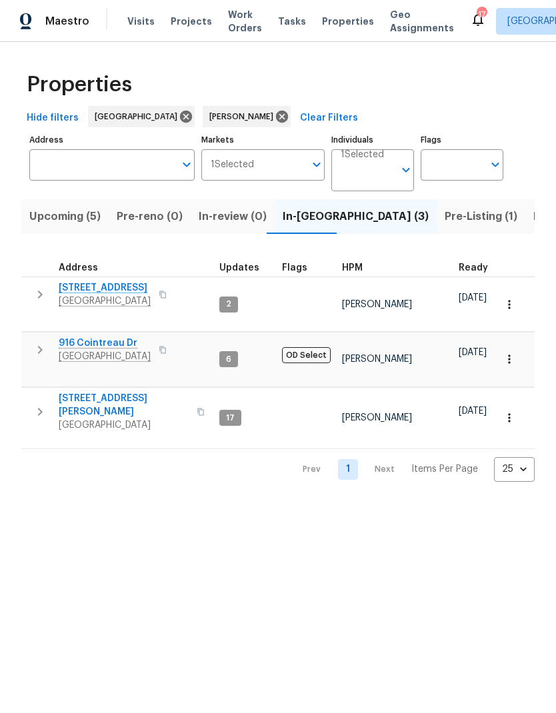
click at [51, 226] on span "Upcoming (5)" at bounding box center [64, 216] width 71 height 19
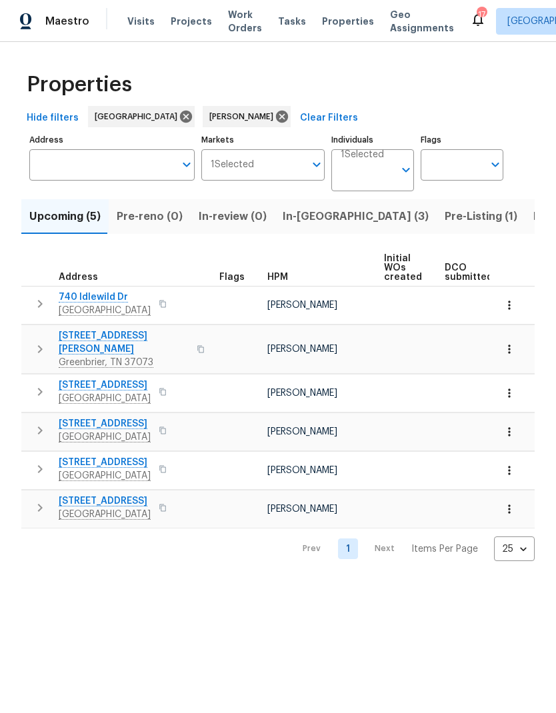
click at [515, 313] on button "button" at bounding box center [508, 305] width 29 height 29
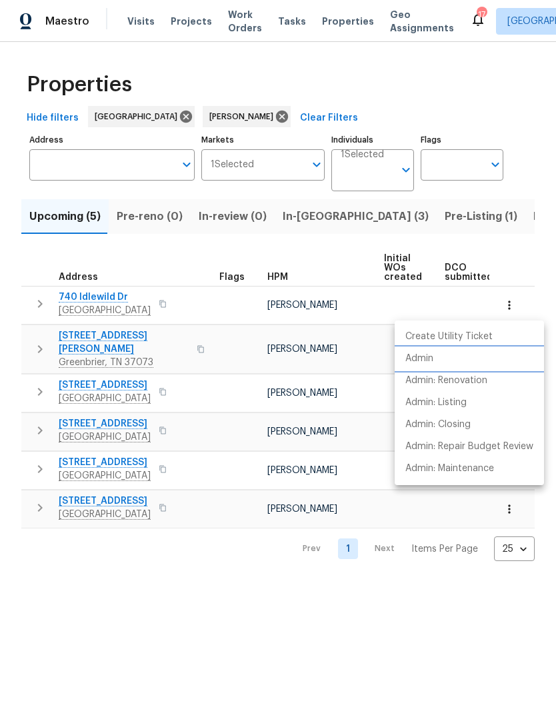
click at [421, 366] on li "Admin" at bounding box center [469, 359] width 149 height 22
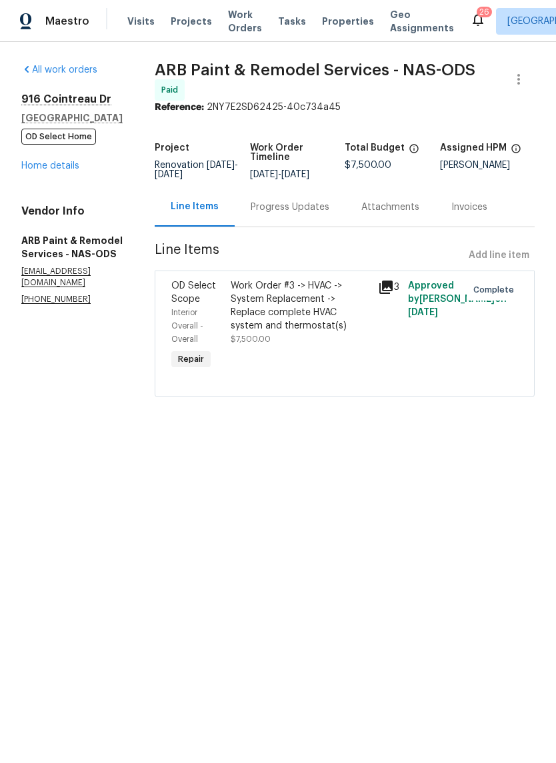
click at [35, 169] on link "Home details" at bounding box center [50, 165] width 58 height 9
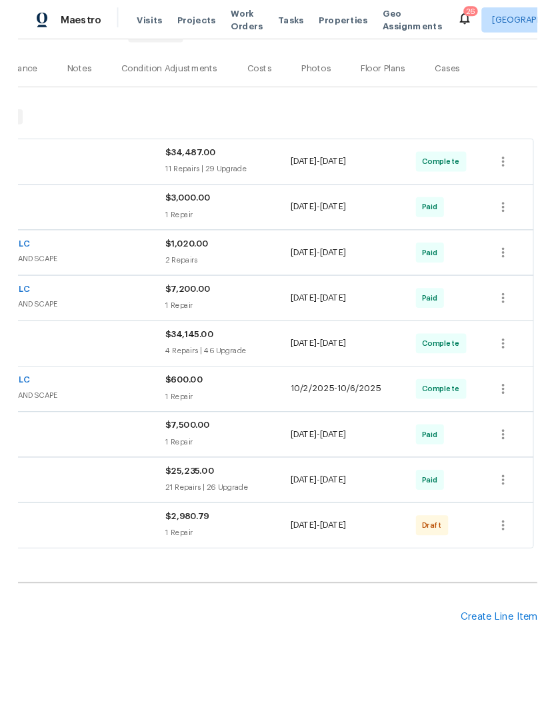
scroll to position [148, 197]
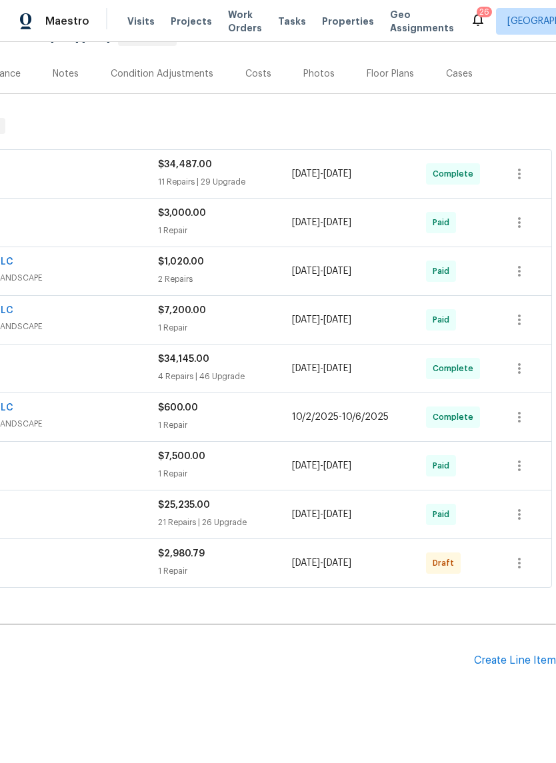
click at [496, 655] on div "Create Line Item" at bounding box center [515, 660] width 82 height 13
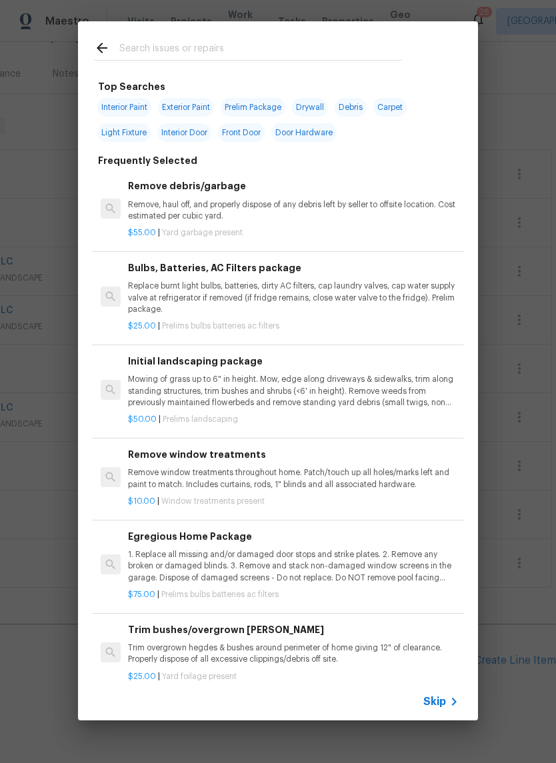
click at [147, 42] on input "text" at bounding box center [260, 50] width 283 height 20
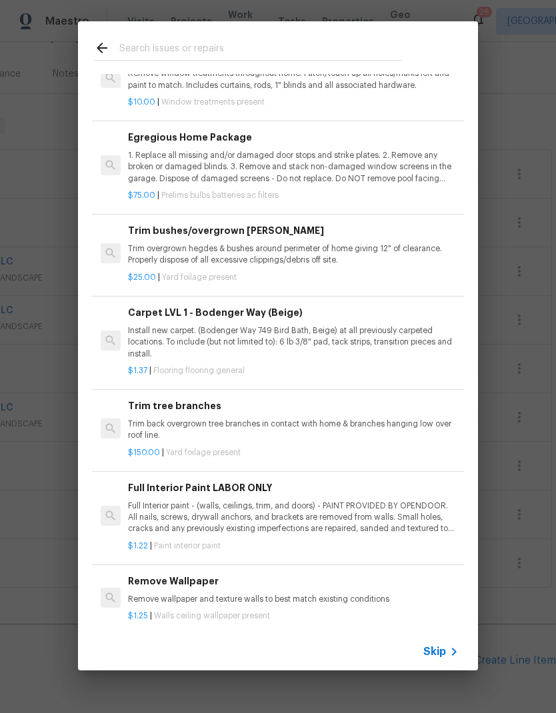
scroll to position [399, 0]
click at [159, 157] on p "1. Replace all missing and/or damaged door stops and strike plates. 2. Remove a…" at bounding box center [293, 168] width 331 height 34
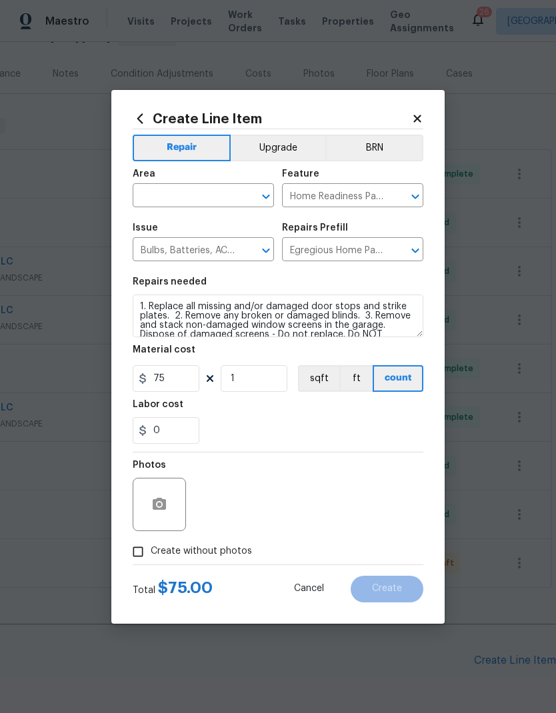
click at [167, 196] on input "text" at bounding box center [185, 197] width 104 height 21
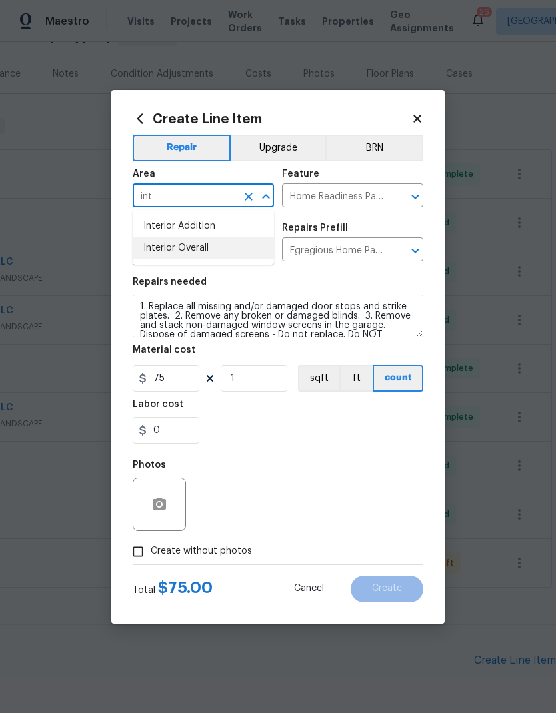
click at [162, 247] on li "Interior Overall" at bounding box center [203, 248] width 141 height 22
type input "Interior Overall"
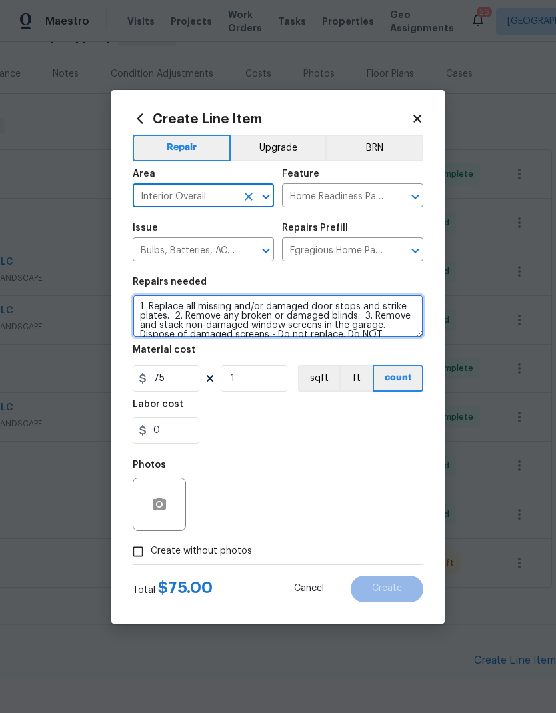
click at [140, 306] on textarea "1. Replace all missing and/or damaged door stops and strike plates. 2. Remove a…" at bounding box center [278, 316] width 291 height 43
click at [140, 305] on textarea "1. Replace all missing and/or damaged door stops and strike plates. 2. Remove a…" at bounding box center [278, 316] width 291 height 43
click at [136, 308] on textarea "1. Replace all missing and/or damaged door stops and strike plates. 2. Remove a…" at bounding box center [278, 316] width 291 height 43
click at [137, 303] on textarea "1. Replace all missing and/or damaged door stops and strike plates. 2. Remove a…" at bounding box center [278, 316] width 291 height 43
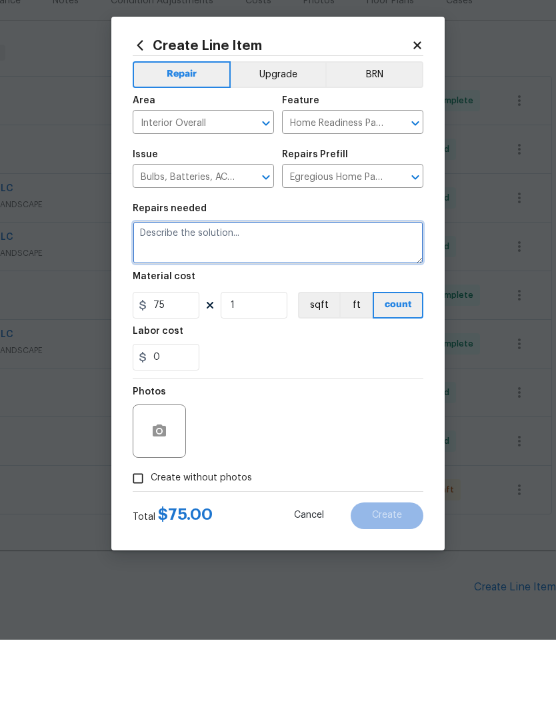
scroll to position [0, 0]
click at [216, 295] on textarea "Punchlist." at bounding box center [278, 316] width 291 height 43
paste textarea "ODS - Brianna's callouts HVAC filter in hallExposed wires in the attic. Two spo…"
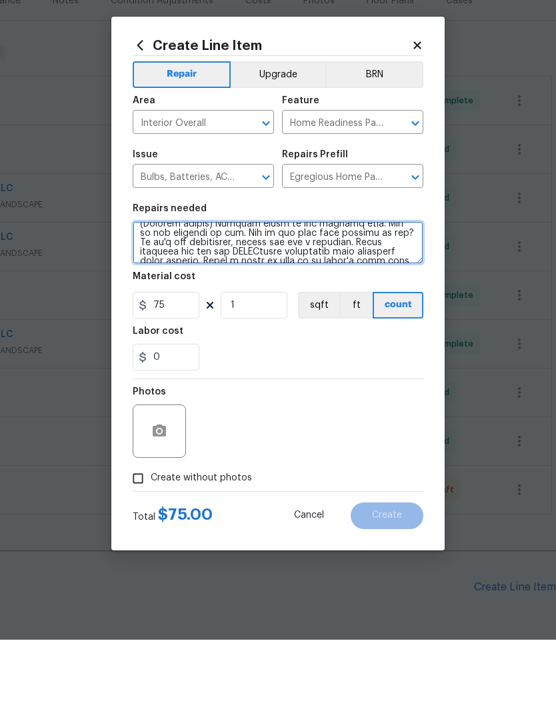
scroll to position [99, 0]
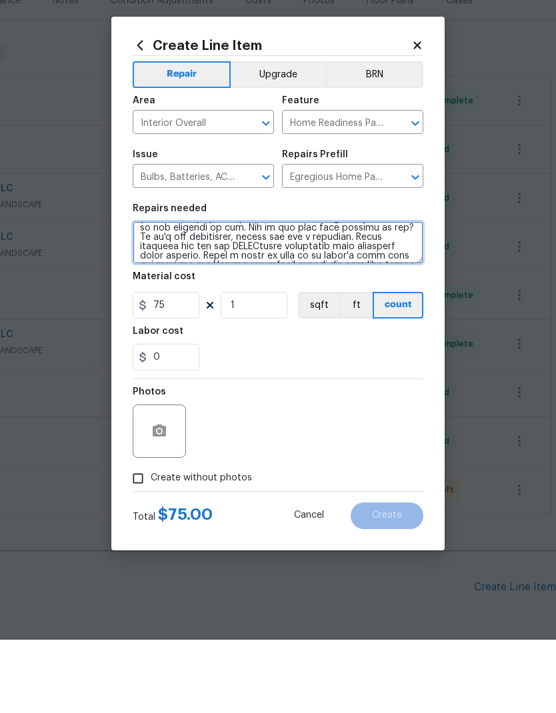
click at [247, 295] on textarea at bounding box center [278, 316] width 291 height 43
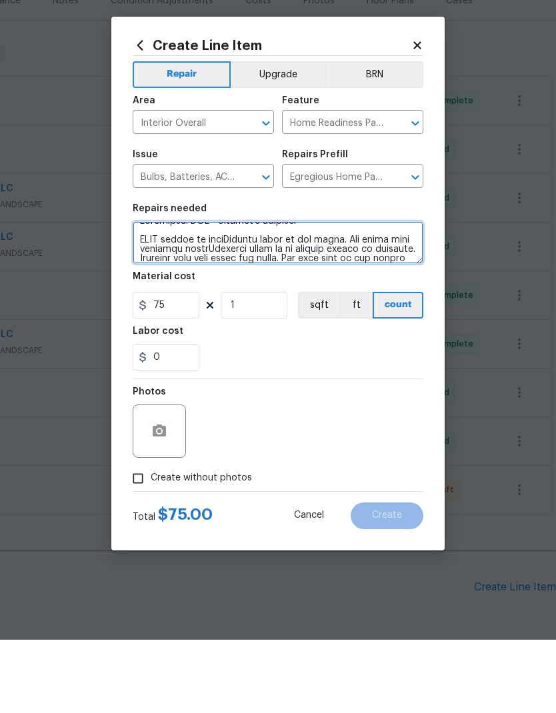
scroll to position [13, 0]
click at [226, 295] on textarea at bounding box center [278, 316] width 291 height 43
click at [184, 295] on textarea at bounding box center [278, 316] width 291 height 43
type textarea "Punchlist. ODS - Brianna's callouts HVAC filter needed in hall. Exposed wires i…"
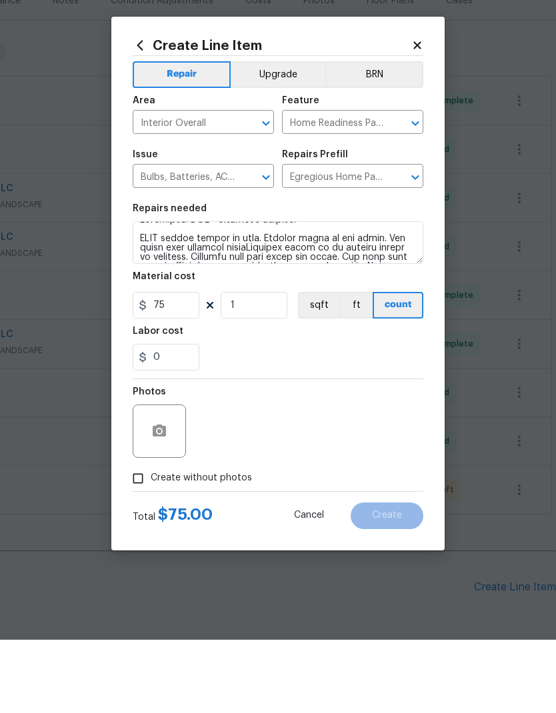
click at [241, 400] on div "Labor cost" at bounding box center [278, 408] width 291 height 17
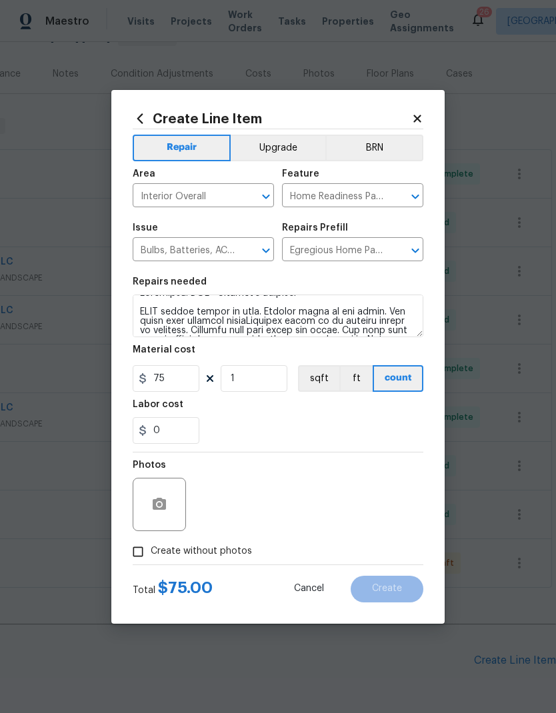
click at [135, 552] on input "Create without photos" at bounding box center [137, 551] width 25 height 25
checkbox input "true"
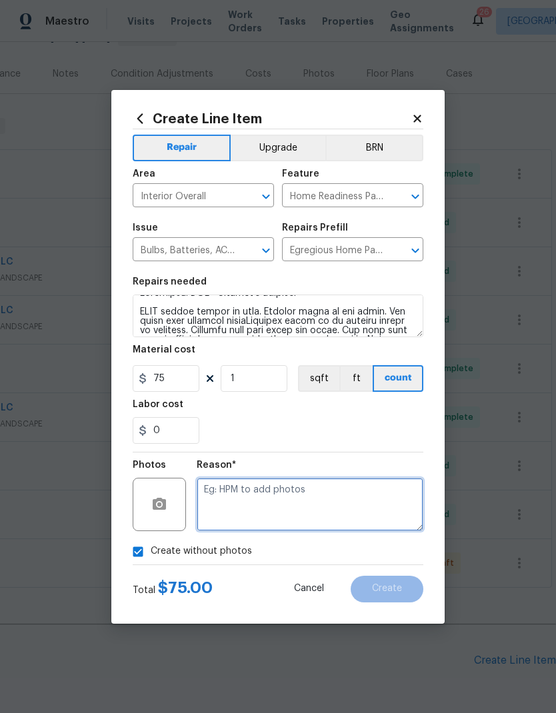
click at [252, 511] on textarea at bounding box center [310, 504] width 227 height 53
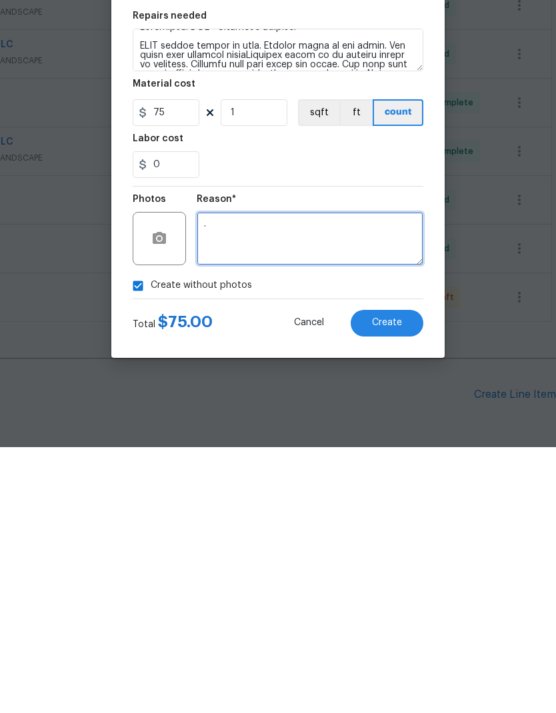
type textarea "."
click at [367, 576] on button "Create" at bounding box center [387, 589] width 73 height 27
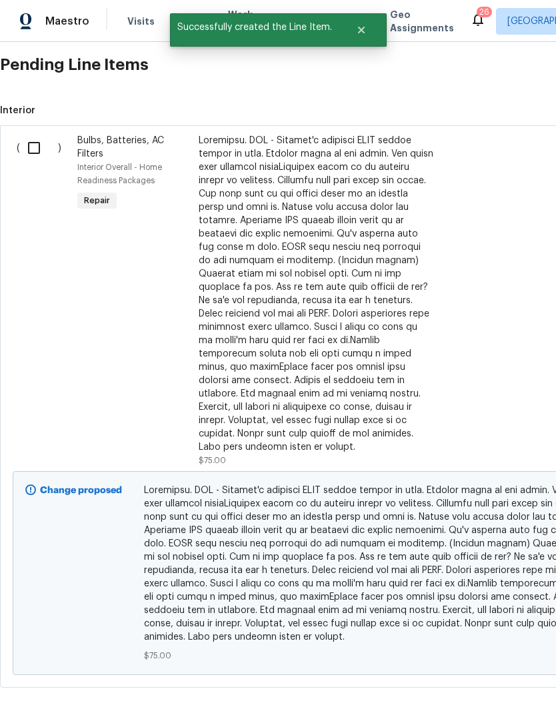
scroll to position [743, 0]
click at [35, 135] on input "checkbox" at bounding box center [39, 149] width 38 height 28
checkbox input "true"
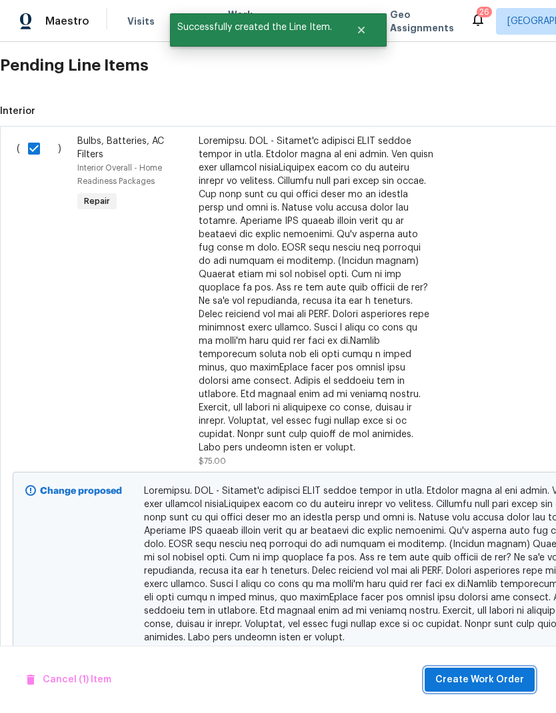
click at [438, 668] on button "Create Work Order" at bounding box center [480, 680] width 110 height 25
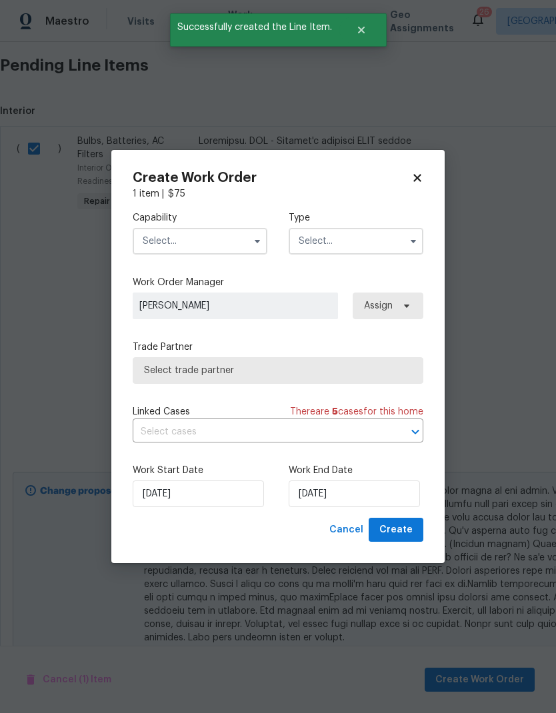
click at [161, 241] on input "text" at bounding box center [200, 241] width 135 height 27
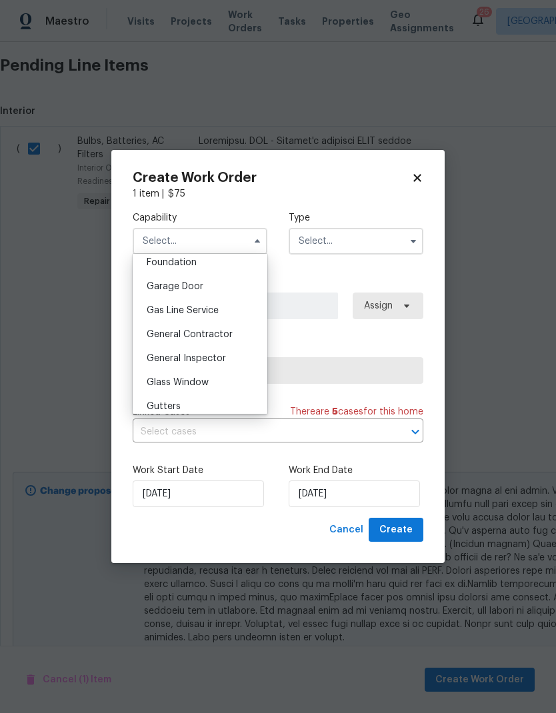
scroll to position [581, 0]
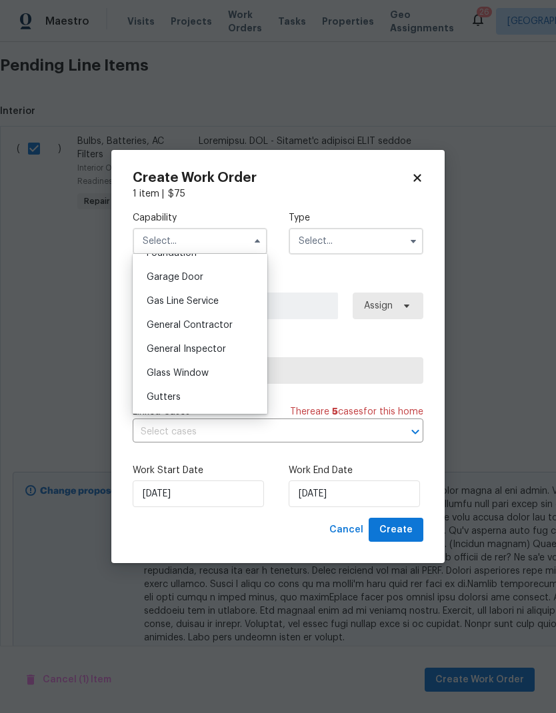
click at [151, 327] on span "General Contractor" at bounding box center [190, 325] width 86 height 9
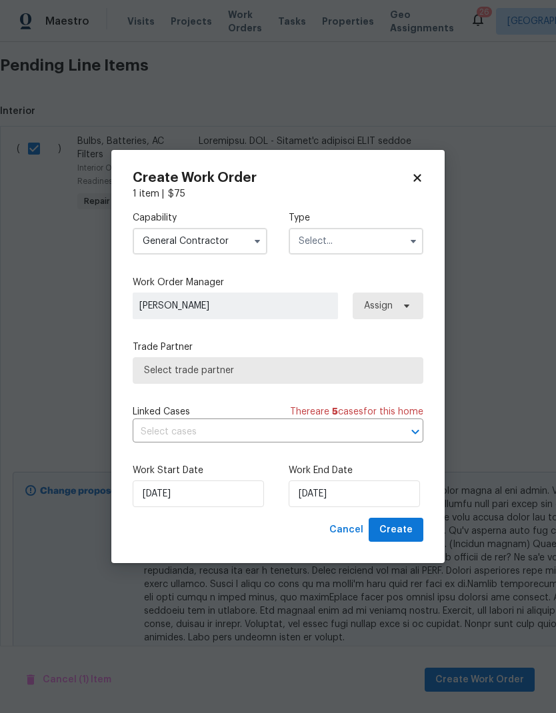
type input "General Contractor"
click at [319, 243] on input "text" at bounding box center [356, 241] width 135 height 27
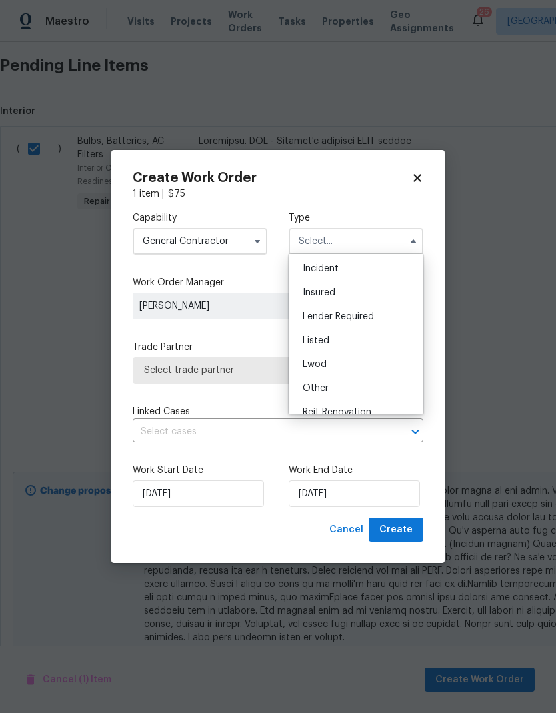
scroll to position [131, 0]
click at [304, 356] on span "Renovation" at bounding box center [327, 353] width 49 height 9
type input "Renovation"
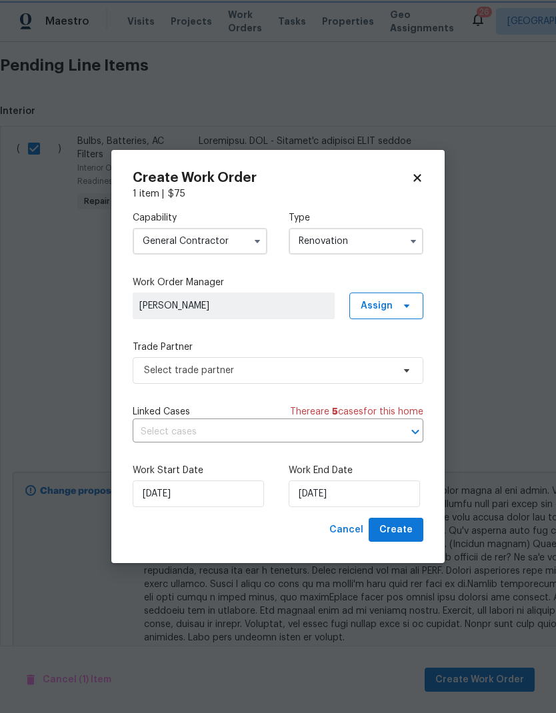
scroll to position [0, 0]
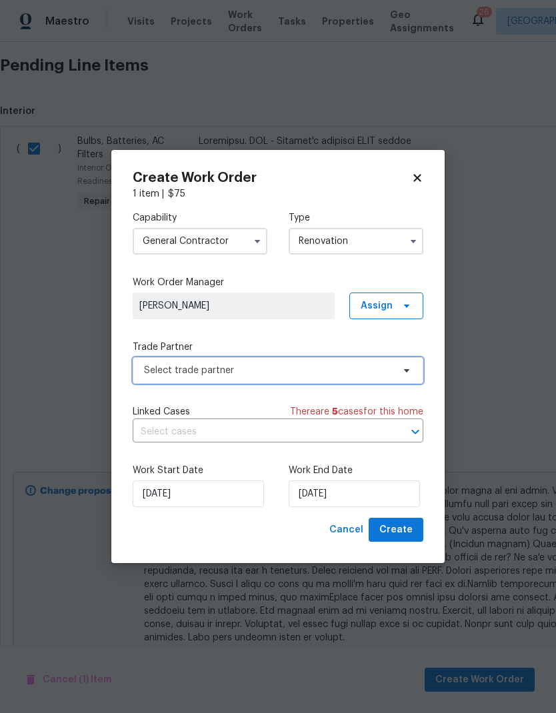
click at [173, 369] on span "Select trade partner" at bounding box center [268, 370] width 249 height 13
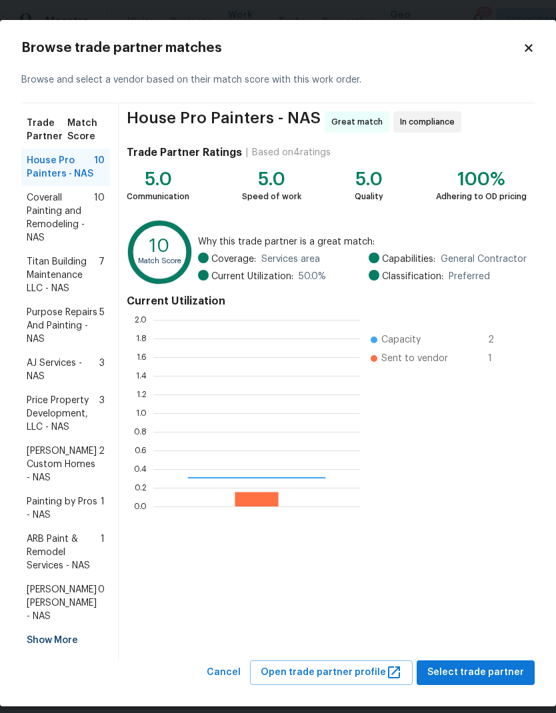
scroll to position [187, 207]
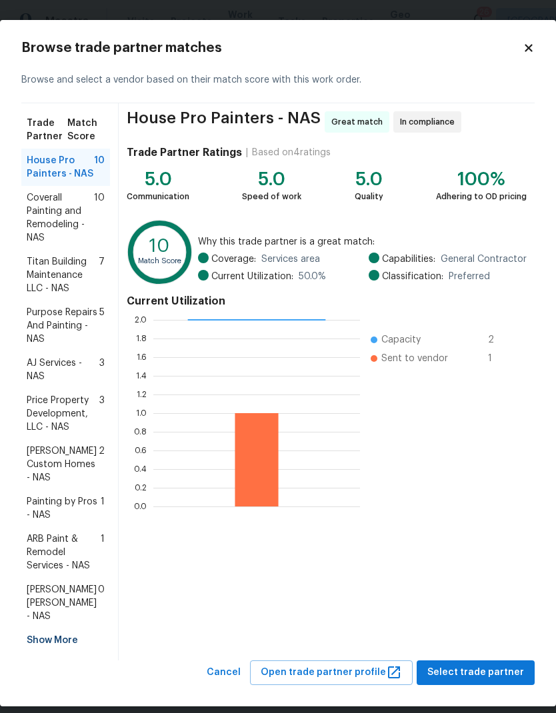
click at [46, 537] on span "ARB Paint & Remodel Services - NAS" at bounding box center [64, 552] width 74 height 40
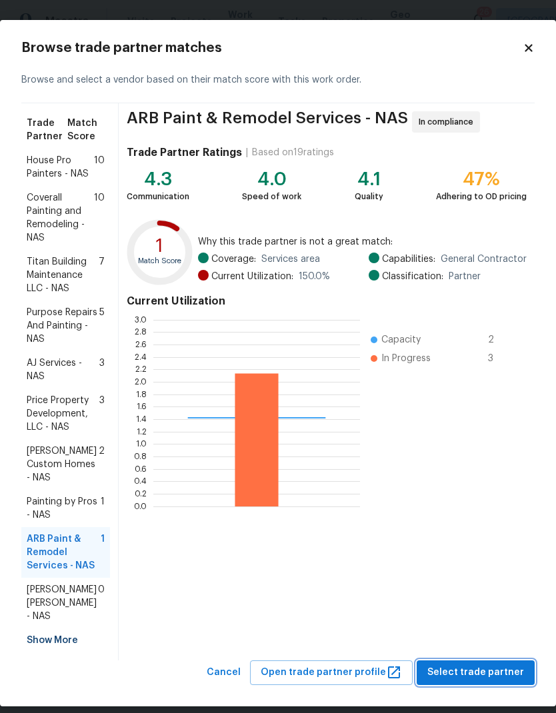
click at [464, 664] on span "Select trade partner" at bounding box center [475, 672] width 97 height 17
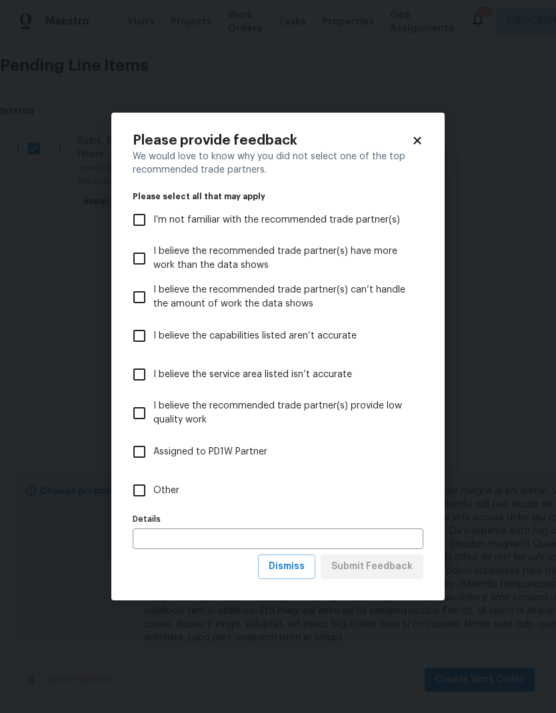
click at [133, 496] on input "Other" at bounding box center [139, 490] width 28 height 28
checkbox input "true"
click at [362, 562] on span "Submit Feedback" at bounding box center [371, 566] width 81 height 17
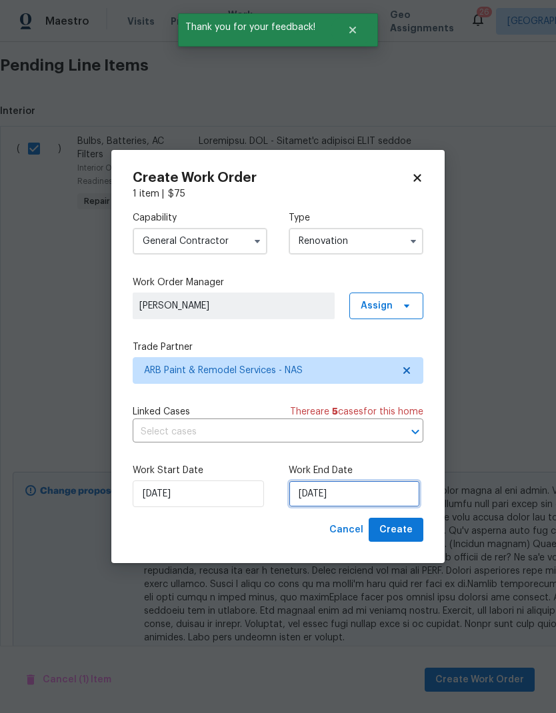
click at [330, 499] on input "[DATE]" at bounding box center [354, 493] width 131 height 27
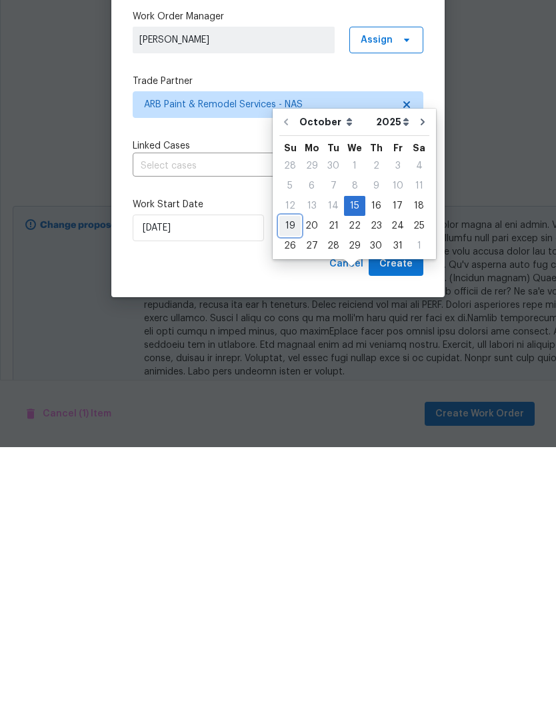
click at [282, 482] on div "19" at bounding box center [289, 491] width 21 height 19
type input "10/19/2025"
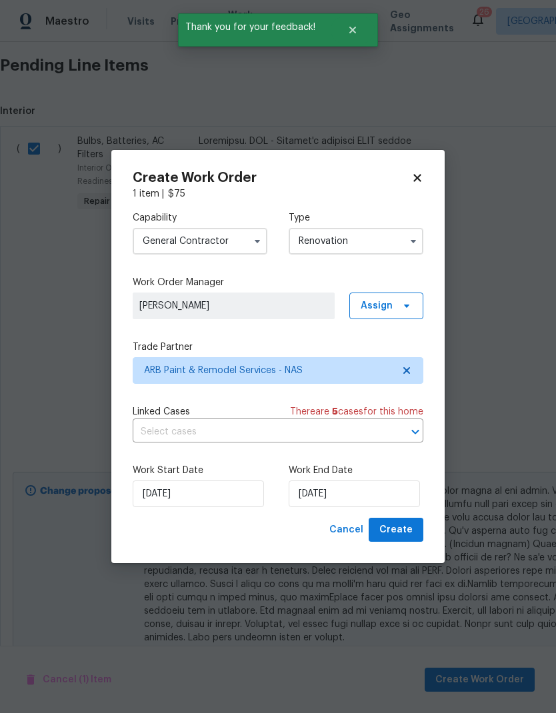
click at [387, 530] on span "Create" at bounding box center [395, 530] width 33 height 17
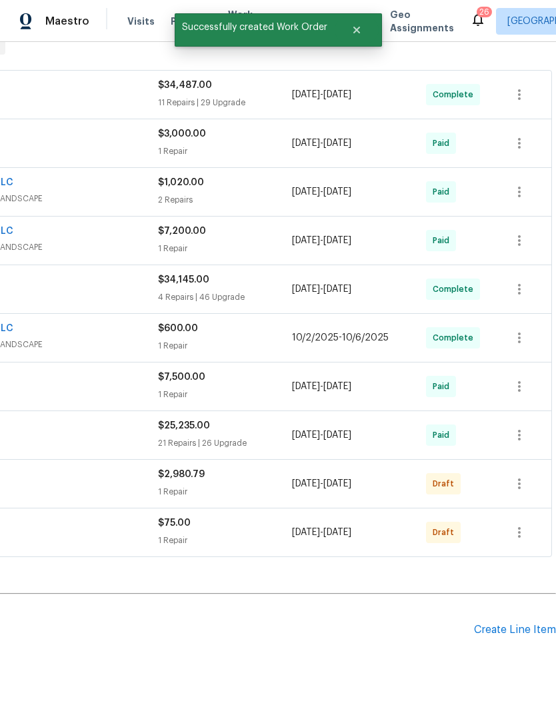
scroll to position [226, 197]
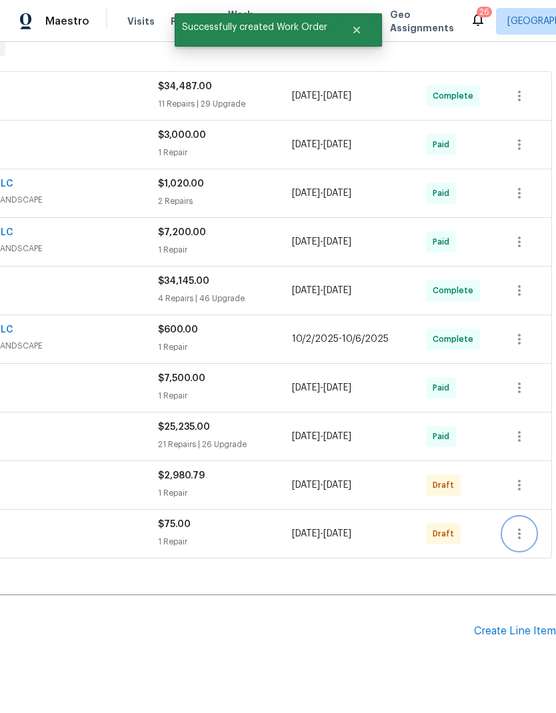
click at [516, 526] on icon "button" at bounding box center [519, 534] width 16 height 16
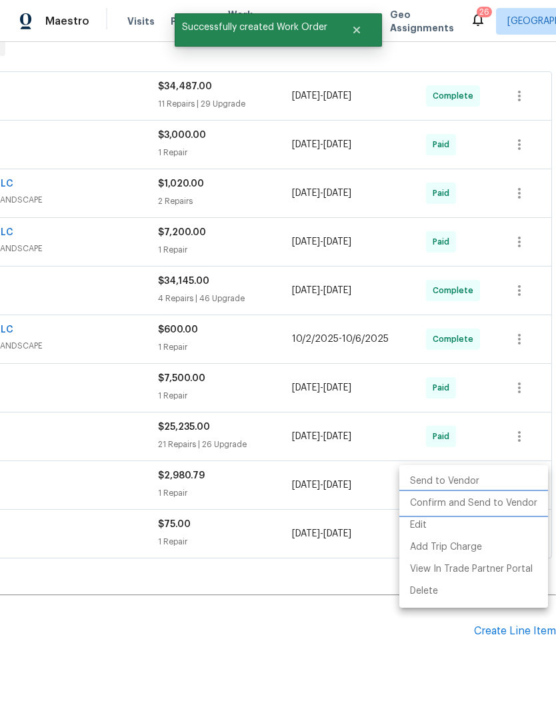
click at [463, 495] on li "Confirm and Send to Vendor" at bounding box center [473, 503] width 149 height 22
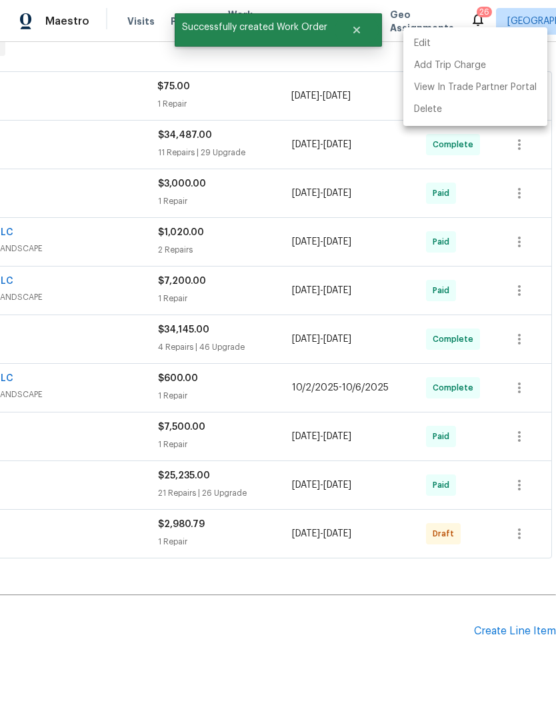
click at [229, 576] on div at bounding box center [278, 356] width 556 height 713
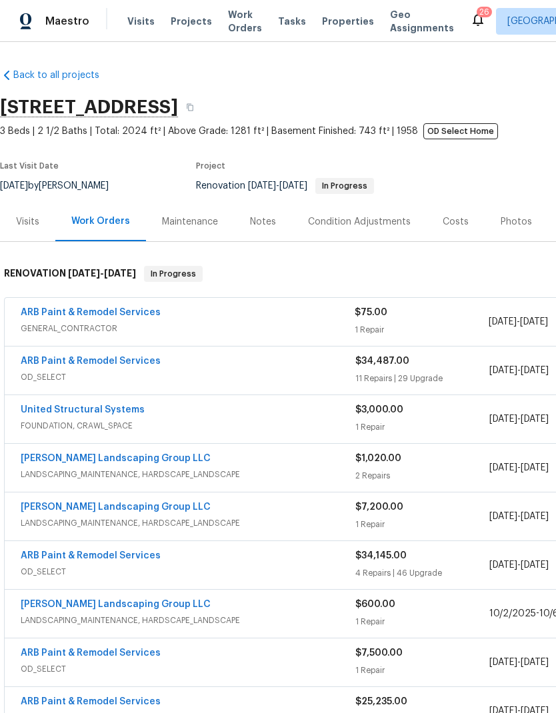
scroll to position [0, 0]
click at [108, 313] on link "ARB Paint & Remodel Services" at bounding box center [91, 312] width 140 height 9
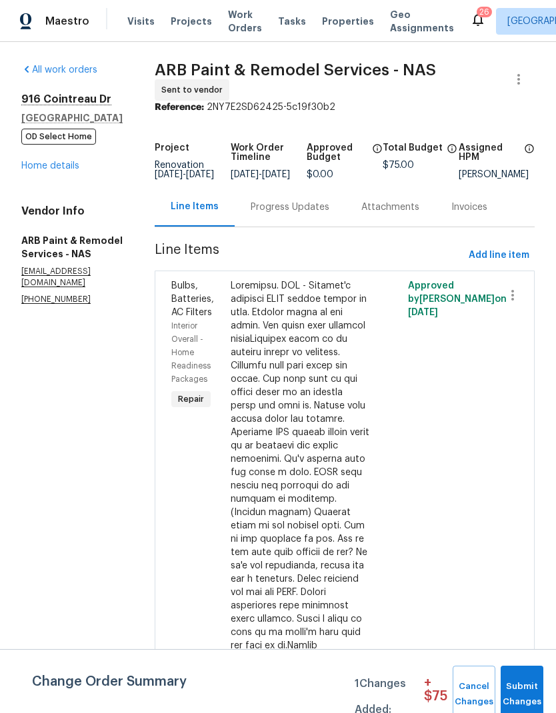
click at [508, 58] on div "All work orders 916 Cointreau Dr Hermitage, TN 37076 OD Select Home Home detail…" at bounding box center [278, 669] width 556 height 1255
click at [516, 90] on button "button" at bounding box center [518, 79] width 32 height 32
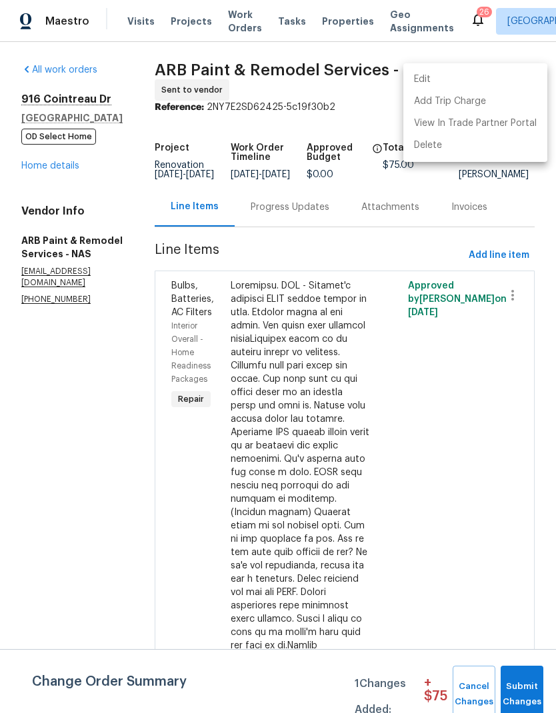
click at [449, 438] on div at bounding box center [278, 356] width 556 height 713
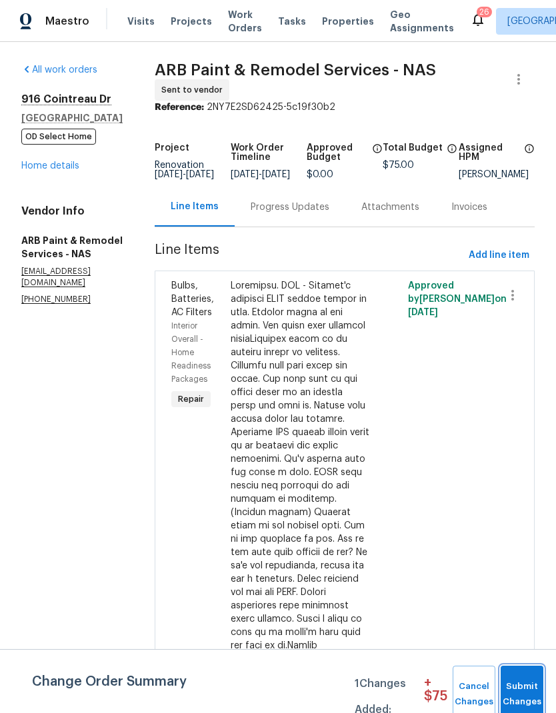
click at [533, 685] on span "Submit Changes" at bounding box center [521, 694] width 29 height 31
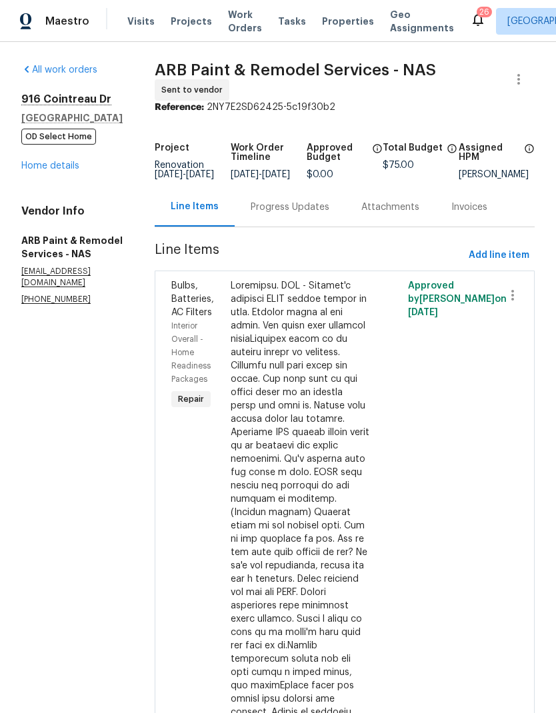
click at [255, 211] on div "Progress Updates" at bounding box center [290, 207] width 79 height 13
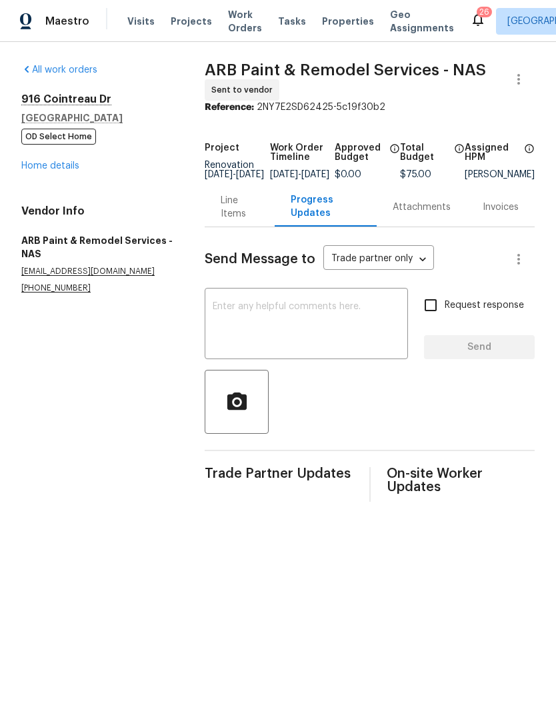
click at [221, 346] on textarea at bounding box center [306, 325] width 187 height 47
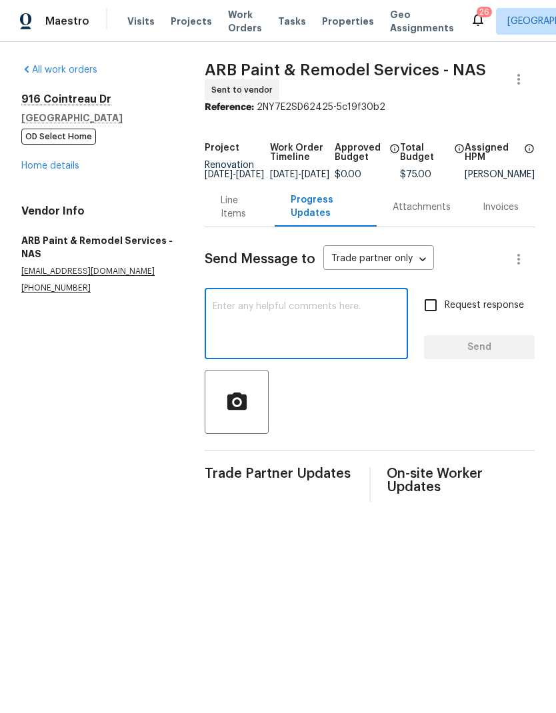
click at [224, 325] on textarea at bounding box center [306, 325] width 187 height 47
paste textarea "Thanks again for taking the time to go over these callouts. Keep us updated wit…"
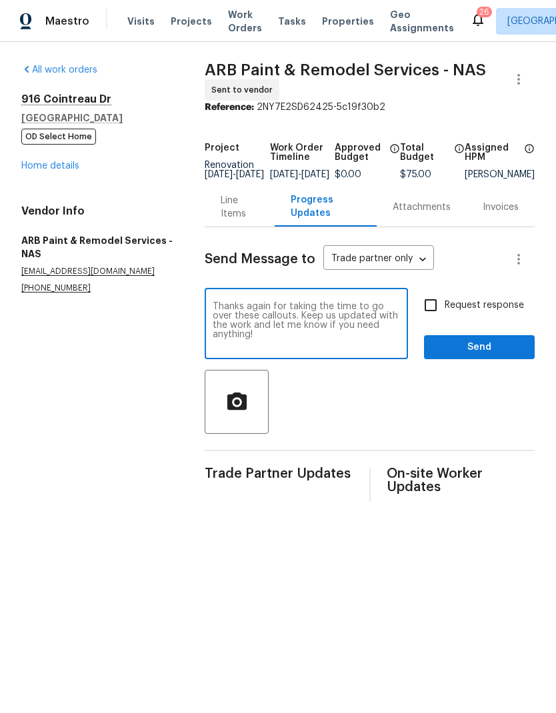
type textarea "Thanks again for taking the time to go over these callouts. Keep us updated wit…"
click at [440, 353] on span "Send" at bounding box center [479, 347] width 89 height 17
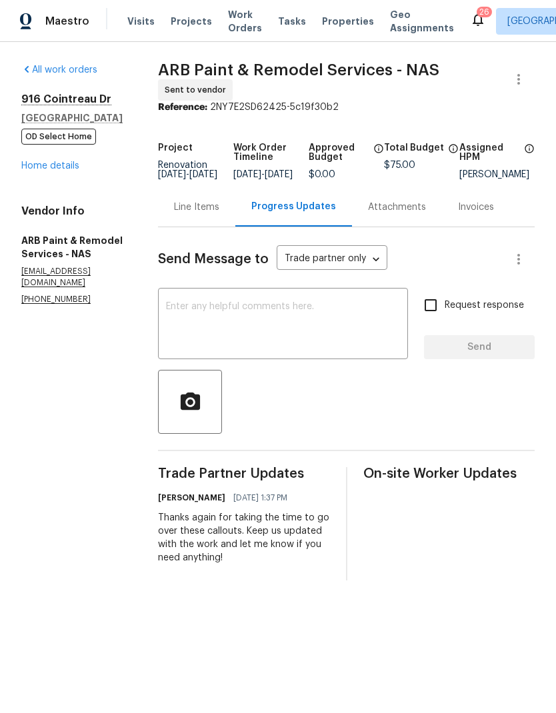
click at [191, 227] on div "Line Items" at bounding box center [196, 206] width 77 height 39
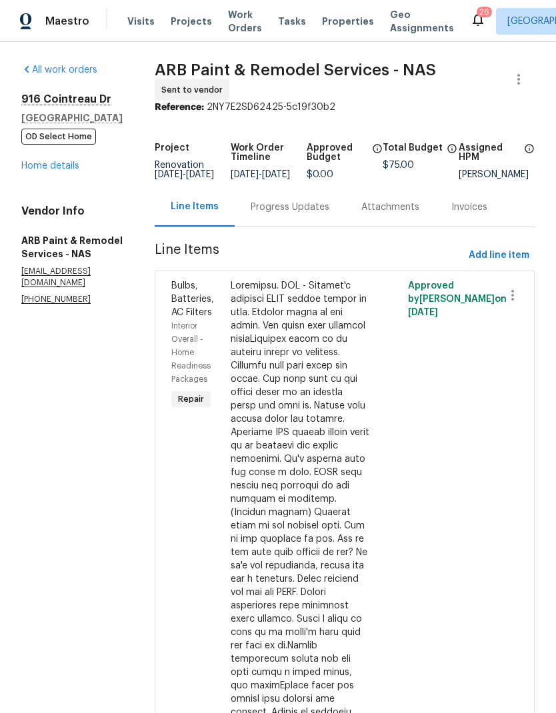
click at [44, 171] on link "Home details" at bounding box center [50, 165] width 58 height 9
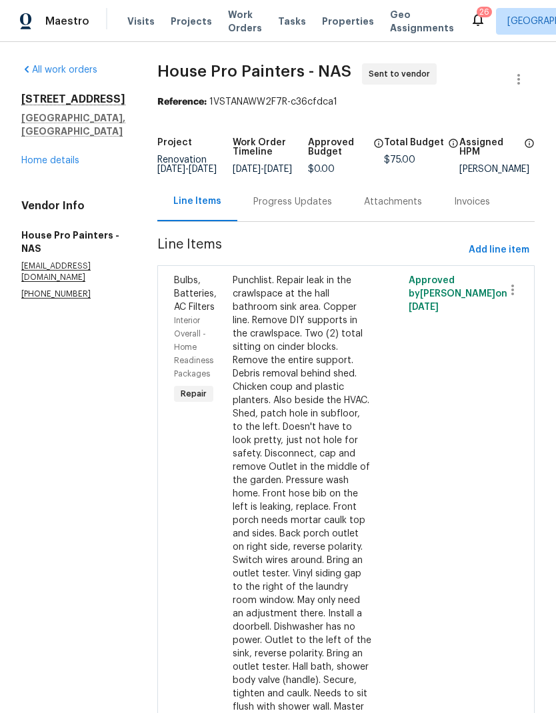
click at [39, 156] on link "Home details" at bounding box center [50, 160] width 58 height 9
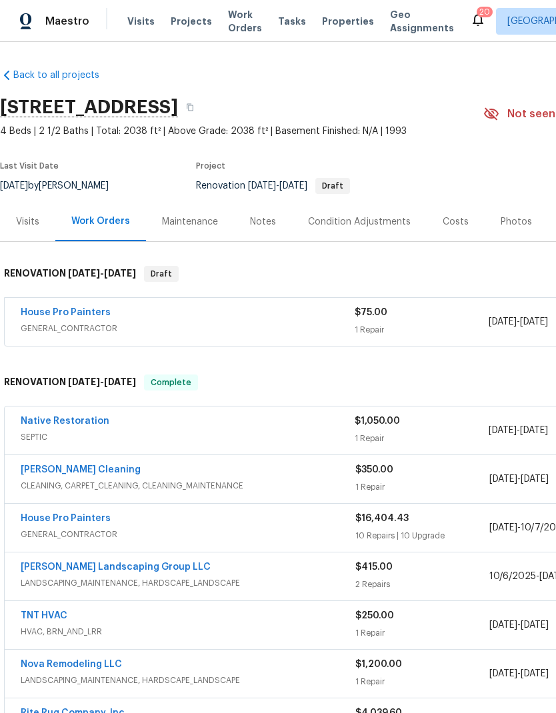
click at [127, 21] on span "Visits" at bounding box center [140, 21] width 27 height 13
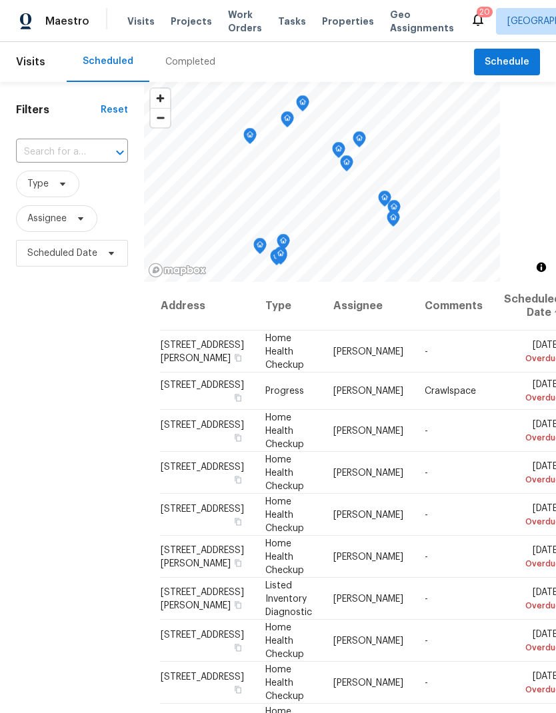
click at [70, 154] on input "text" at bounding box center [53, 152] width 75 height 21
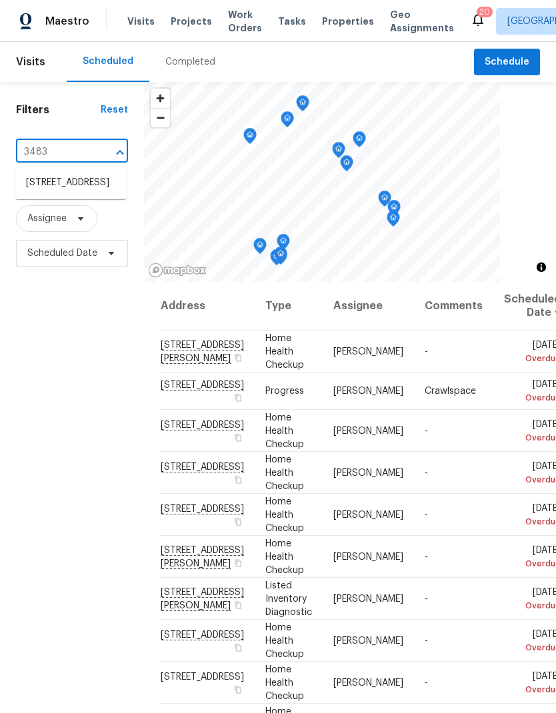
type input "3483 b"
click at [38, 191] on li "[STREET_ADDRESS]" at bounding box center [70, 183] width 111 height 22
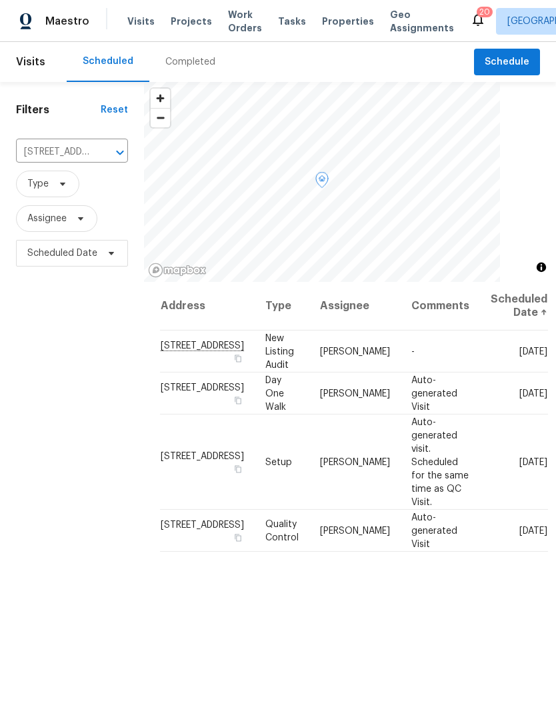
click at [0, 0] on span at bounding box center [0, 0] width 0 height 0
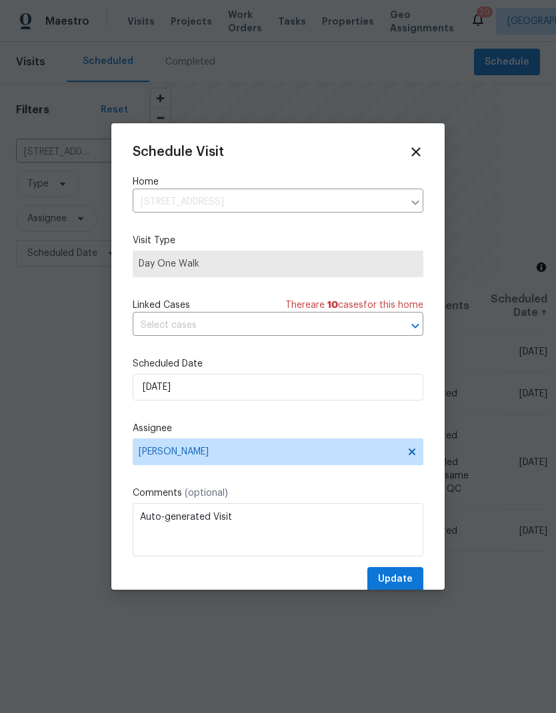
click at [410, 153] on icon at bounding box center [416, 152] width 15 height 15
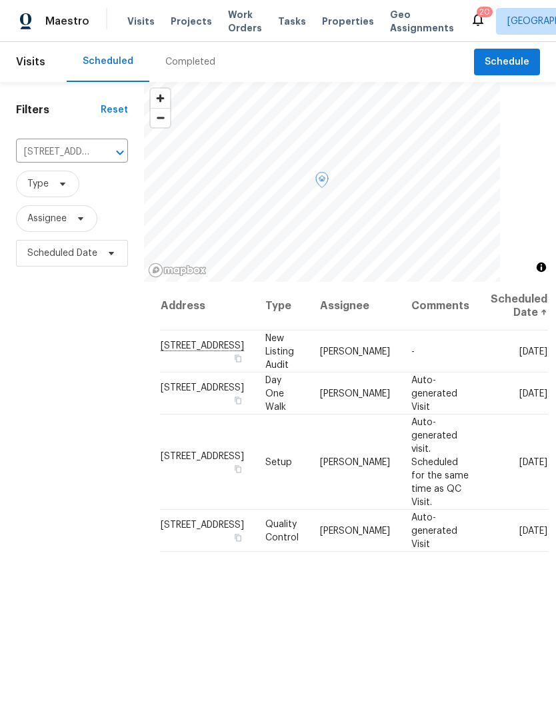
click at [0, 0] on icon at bounding box center [0, 0] width 0 height 0
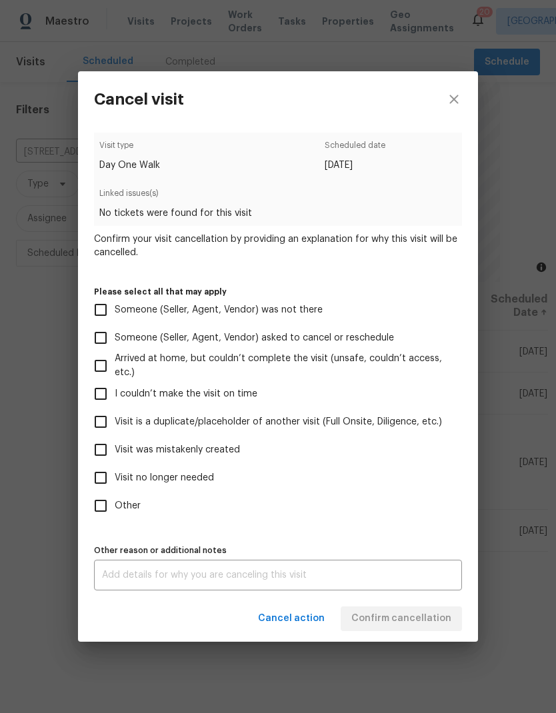
click at [102, 449] on input "Visit was mistakenly created" at bounding box center [101, 450] width 28 height 28
checkbox input "true"
click at [383, 626] on span "Confirm cancellation" at bounding box center [401, 618] width 100 height 17
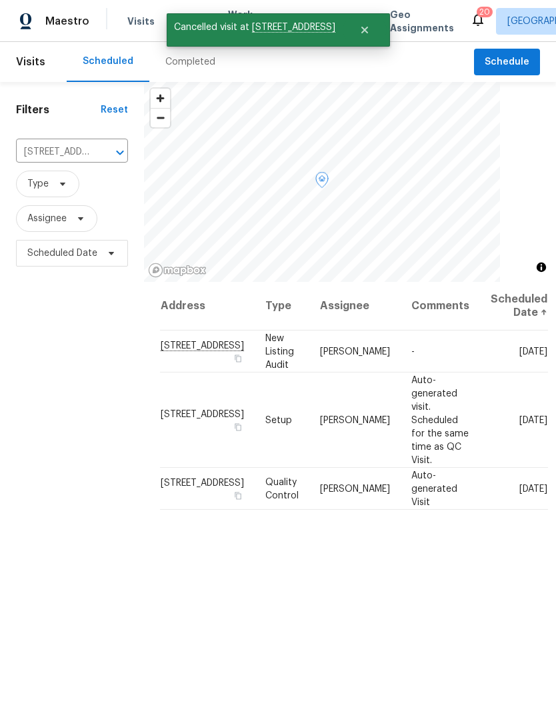
click at [0, 0] on icon at bounding box center [0, 0] width 0 height 0
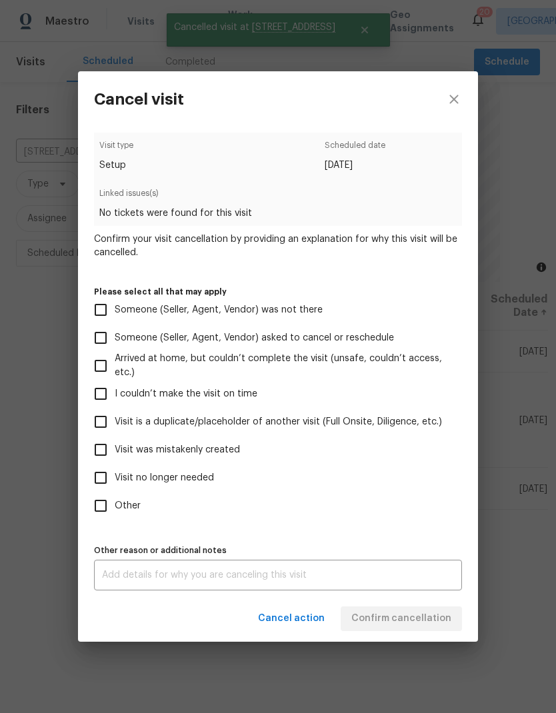
click at [105, 452] on input "Visit was mistakenly created" at bounding box center [101, 450] width 28 height 28
checkbox input "true"
click at [386, 613] on button "Confirm cancellation" at bounding box center [401, 618] width 121 height 25
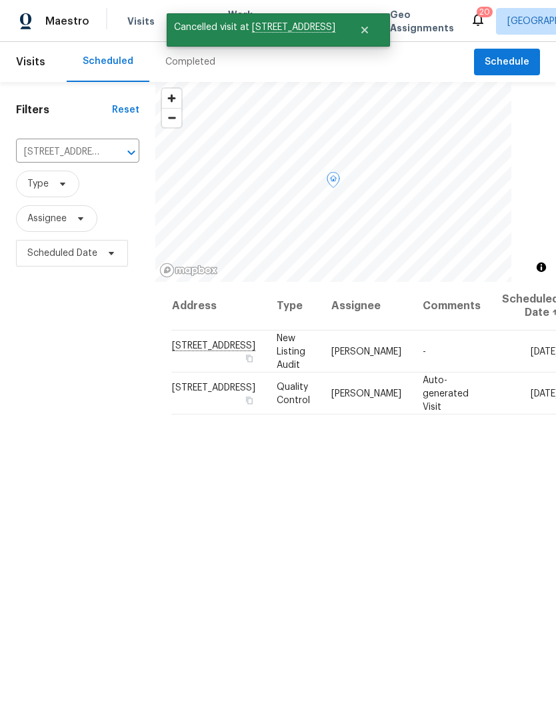
click at [0, 0] on icon at bounding box center [0, 0] width 0 height 0
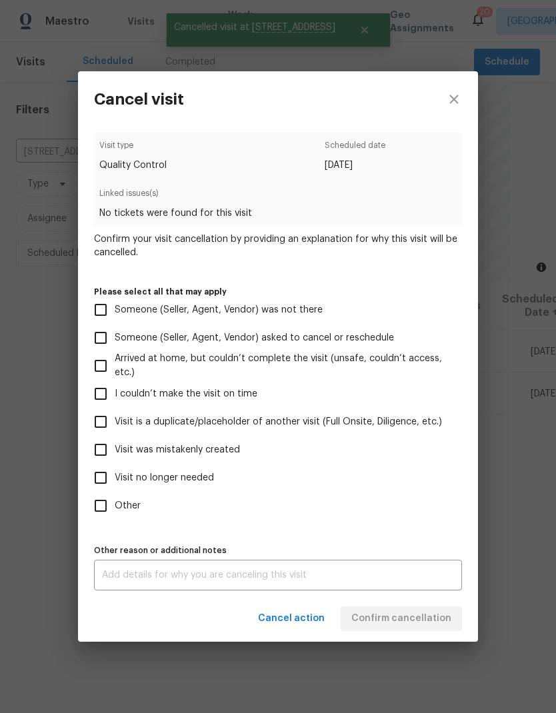
click at [102, 452] on input "Visit was mistakenly created" at bounding box center [101, 450] width 28 height 28
checkbox input "true"
click at [390, 620] on span "Confirm cancellation" at bounding box center [401, 618] width 100 height 17
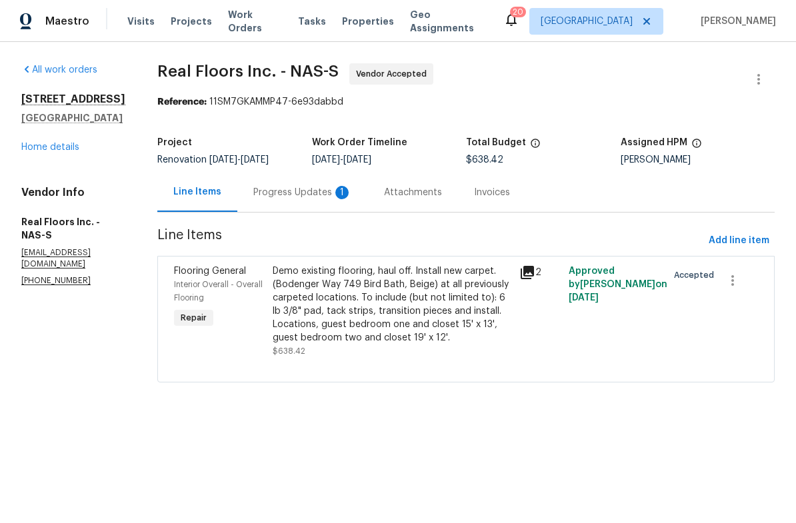
click at [301, 212] on div "Progress Updates 1" at bounding box center [302, 192] width 131 height 39
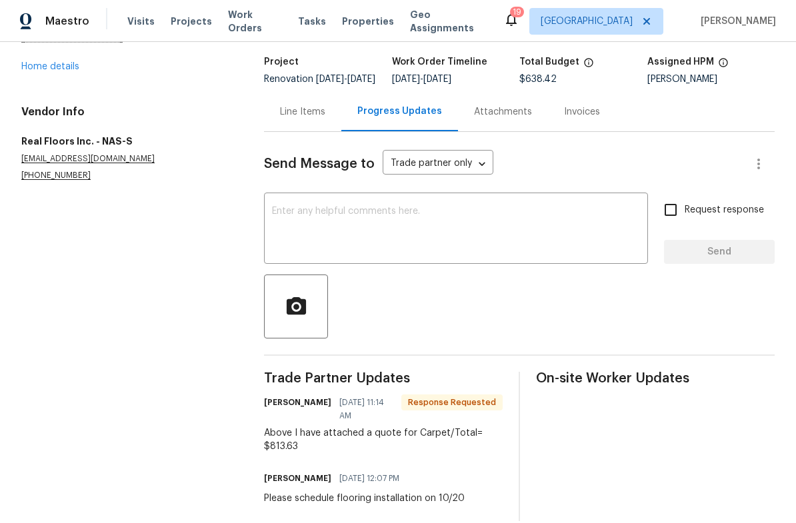
scroll to position [80, 0]
click at [300, 130] on div "Line Items" at bounding box center [302, 112] width 77 height 39
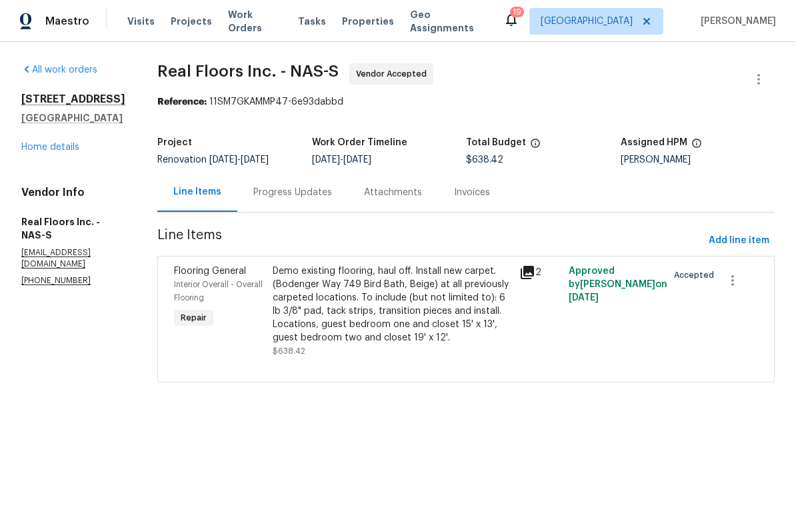
click at [351, 297] on div "Demo existing flooring, haul off. Install new carpet. (Bodenger Way 749 Bird Ba…" at bounding box center [392, 305] width 239 height 80
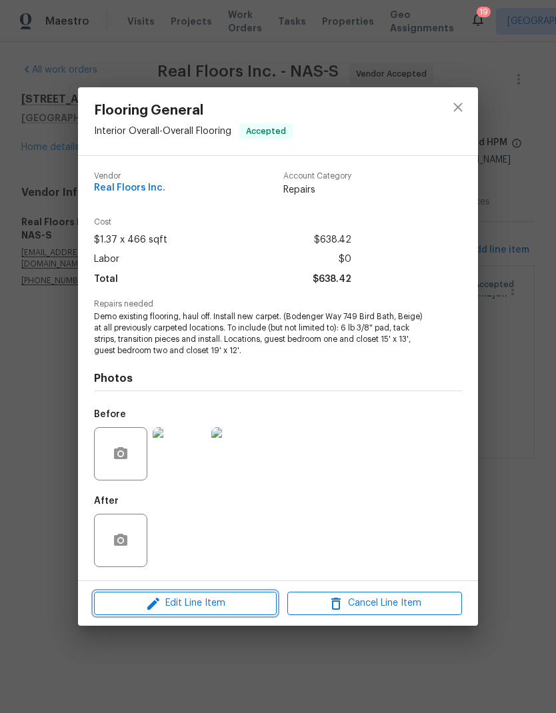
click at [161, 522] on button "Edit Line Item" at bounding box center [185, 603] width 183 height 23
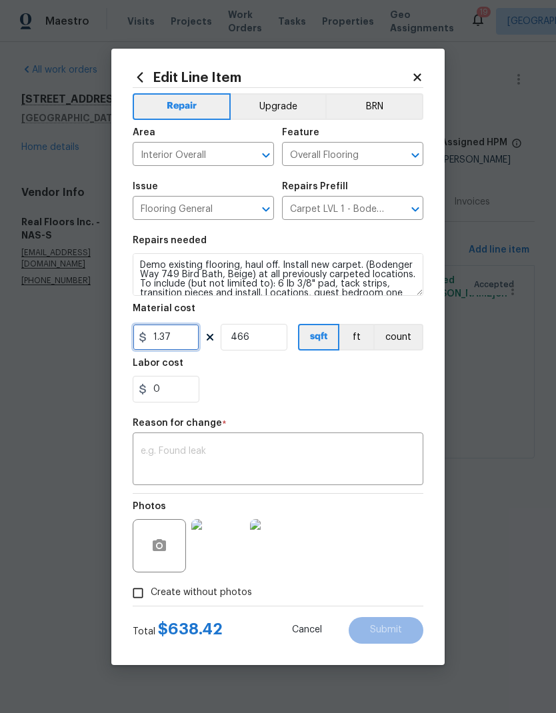
click at [183, 333] on input "1.37" at bounding box center [166, 337] width 67 height 27
type input "813.63"
click at [265, 342] on input "466" at bounding box center [254, 337] width 67 height 27
type input "1"
click at [177, 441] on div "x ​" at bounding box center [278, 460] width 291 height 49
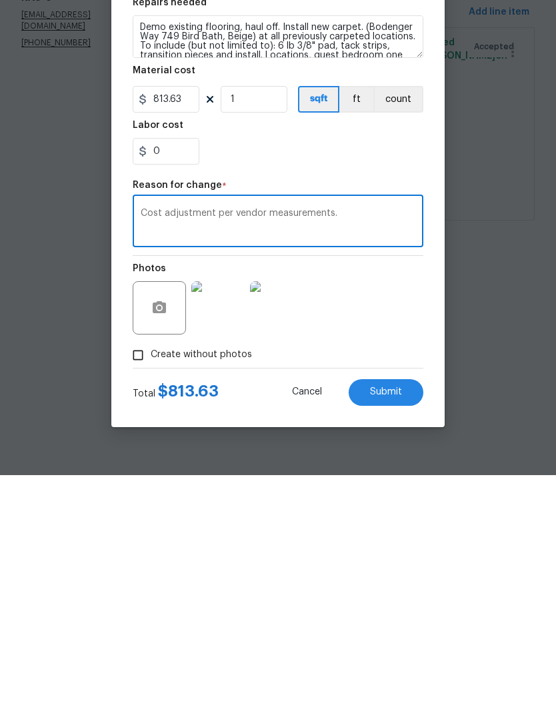
click at [157, 446] on textarea "Cost adjustment per vendor measurements." at bounding box center [278, 460] width 275 height 28
click at [149, 446] on textarea "Cost adjustment per vendor measurements." at bounding box center [278, 460] width 275 height 28
click at [147, 446] on textarea "Cost adjustment per vendor measurements." at bounding box center [278, 460] width 275 height 28
type textarea "Cost adjustment per vendor measurements."
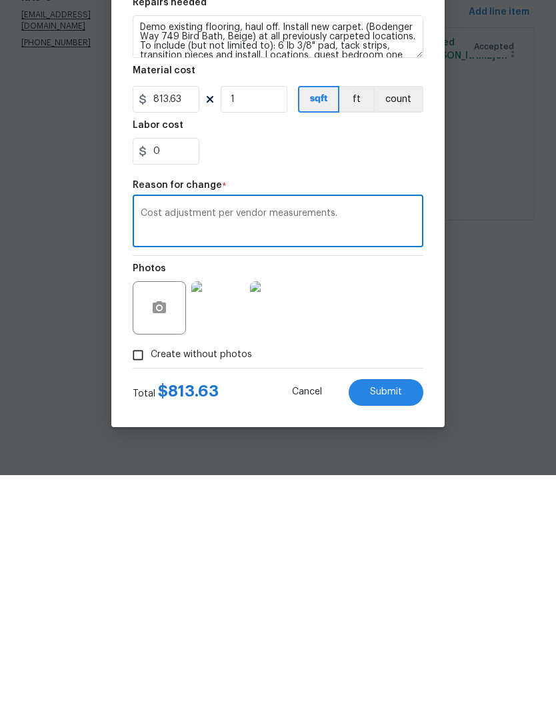
click at [367, 522] on button "Submit" at bounding box center [386, 630] width 75 height 27
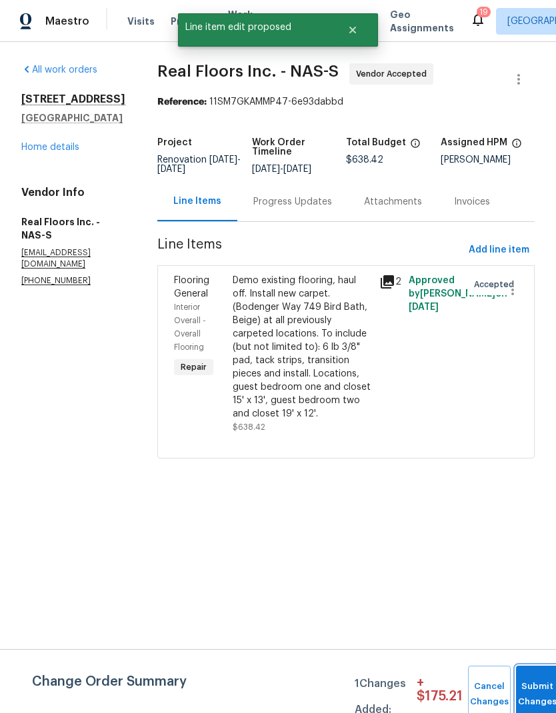
click at [527, 522] on button "Submit Changes" at bounding box center [537, 694] width 43 height 57
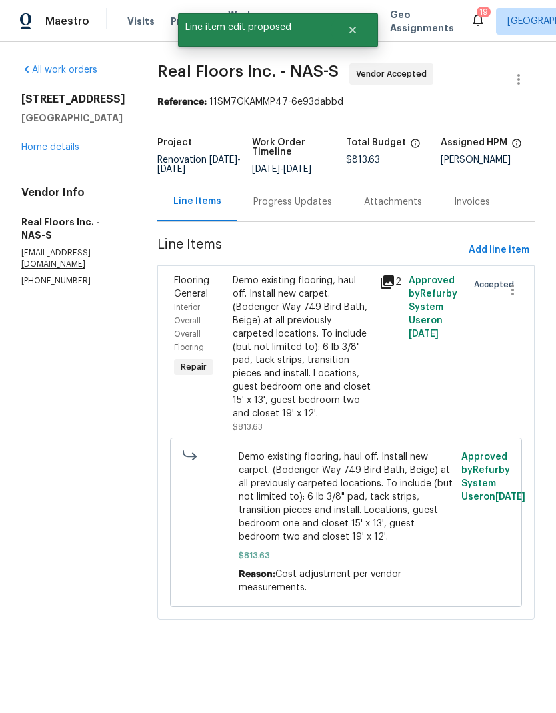
click at [277, 209] on div "Progress Updates" at bounding box center [292, 201] width 79 height 13
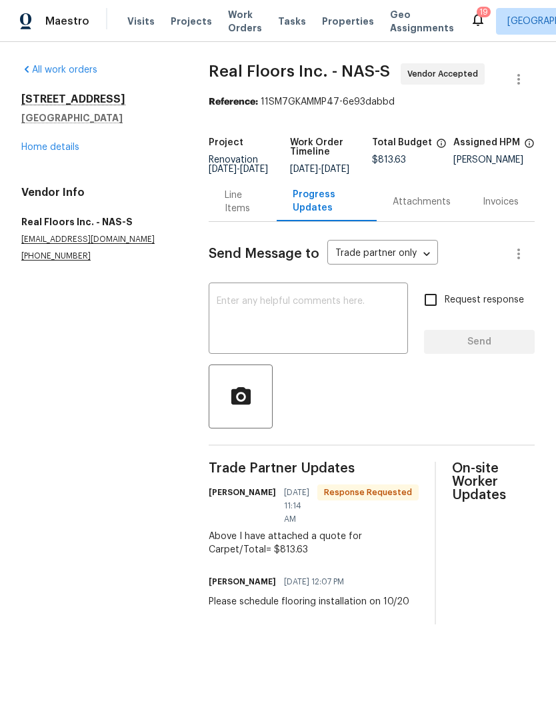
click at [255, 327] on textarea at bounding box center [308, 320] width 183 height 47
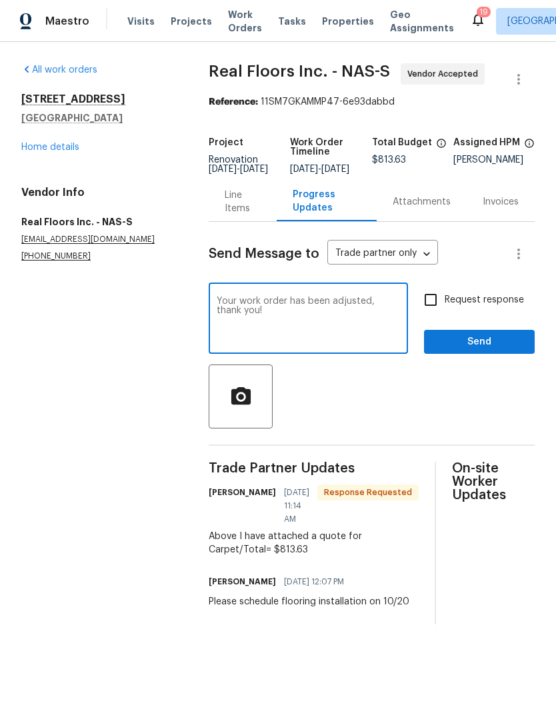
type textarea "Your work order has been adjusted, thank you!"
click at [83, 395] on section "All work orders 107 Paixham Pl Mount Juliet, TN 37122 Home details Vendor Info …" at bounding box center [98, 343] width 155 height 561
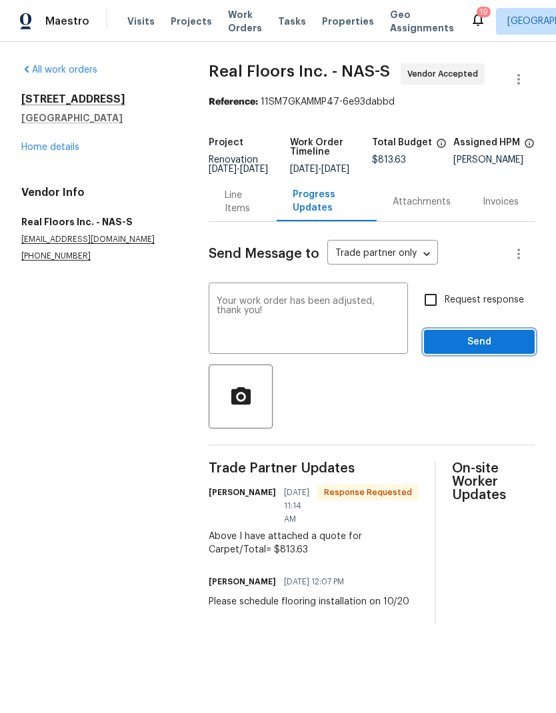
click at [473, 351] on span "Send" at bounding box center [479, 342] width 89 height 17
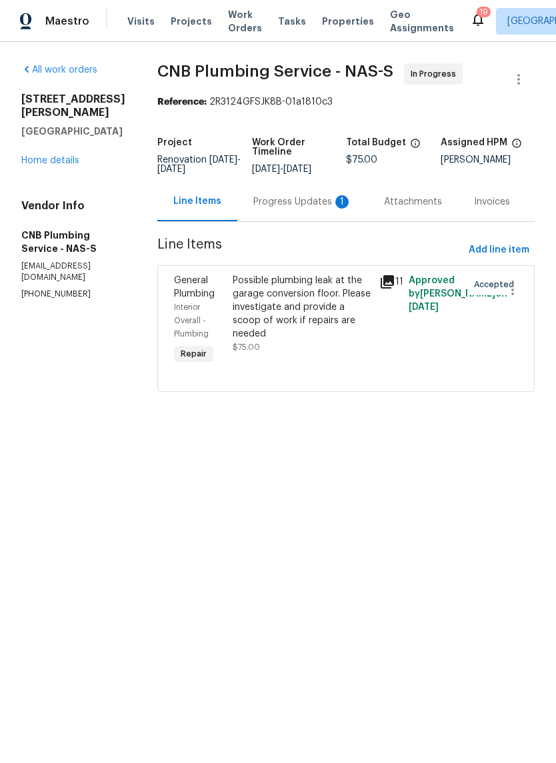
click at [287, 209] on div "Progress Updates 1" at bounding box center [302, 201] width 99 height 13
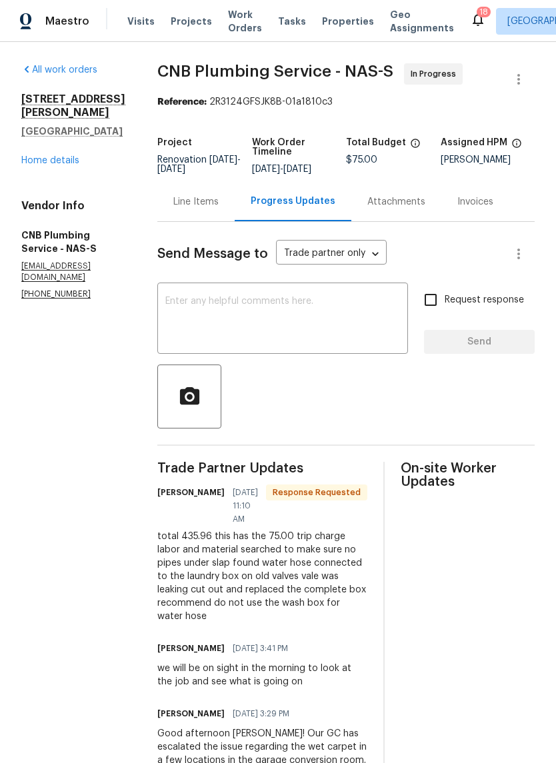
click at [213, 209] on div "Line Items" at bounding box center [195, 201] width 45 height 13
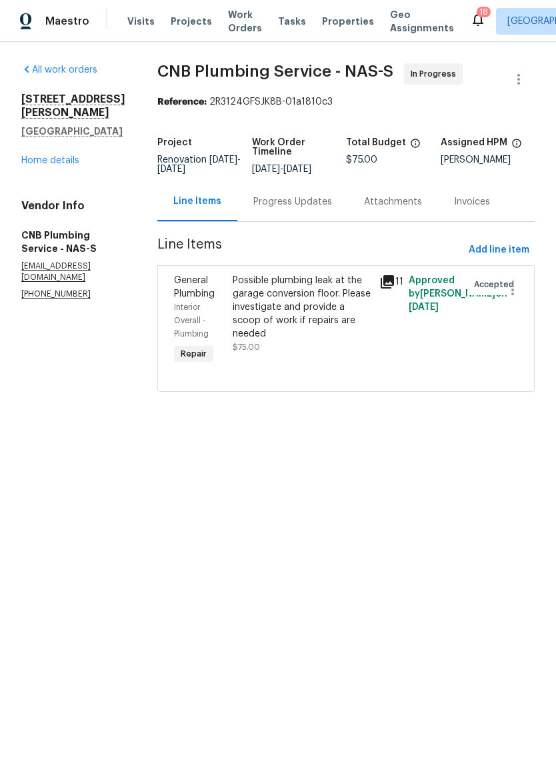
click at [279, 307] on div "Possible plumbing leak at the garage conversion floor. Please investigate and p…" at bounding box center [302, 307] width 139 height 67
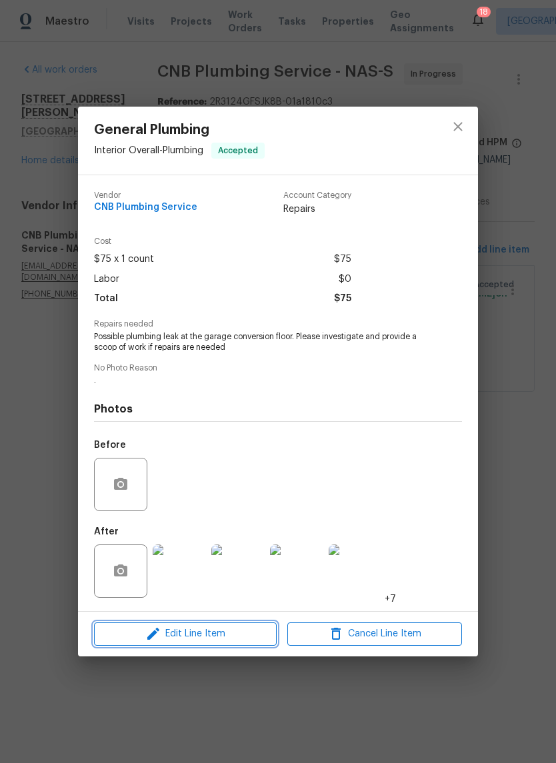
click at [159, 635] on icon "button" at bounding box center [153, 634] width 16 height 16
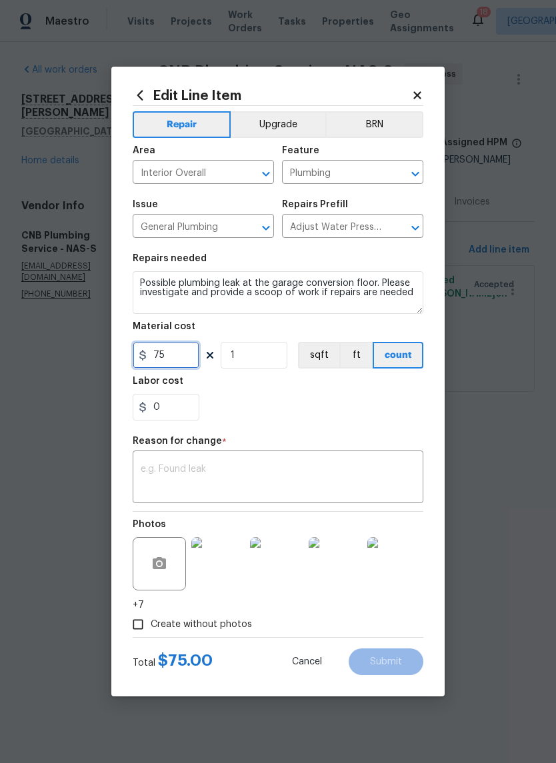
click at [179, 366] on input "75" at bounding box center [166, 355] width 67 height 27
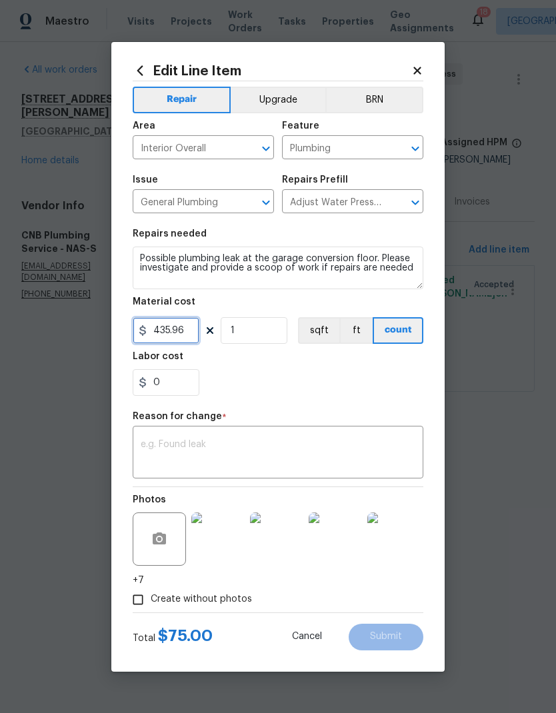
type input "435.96"
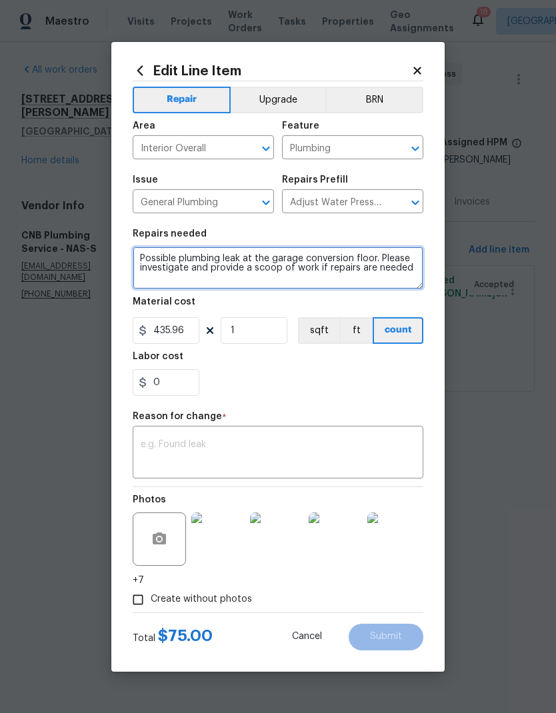
click at [146, 257] on textarea "Possible plumbing leak at the garage conversion floor. Please investigate and p…" at bounding box center [278, 268] width 291 height 43
click at [148, 261] on textarea "Possible plumbing leak at the garage conversion floor. Please investigate and p…" at bounding box center [278, 268] width 291 height 43
type textarea "Assess possible plumbing leak at the garage conversion. Replace leaking laundry…"
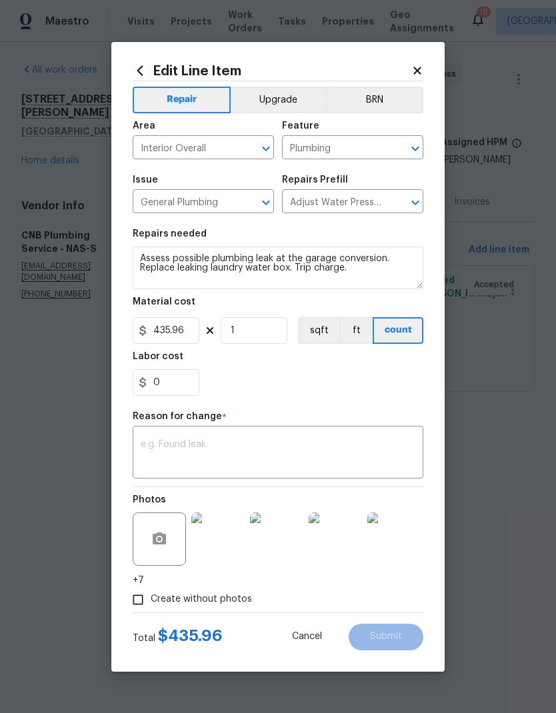
click at [221, 369] on div "Labor cost" at bounding box center [278, 360] width 291 height 17
click at [172, 450] on textarea at bounding box center [278, 454] width 275 height 28
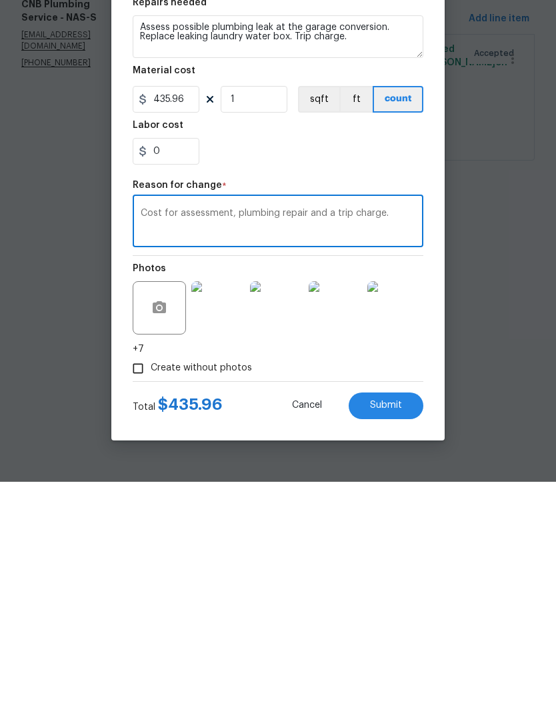
type textarea "Cost for assessment, plumbing repair and a trip charge."
click at [381, 624] on button "Submit" at bounding box center [386, 637] width 75 height 27
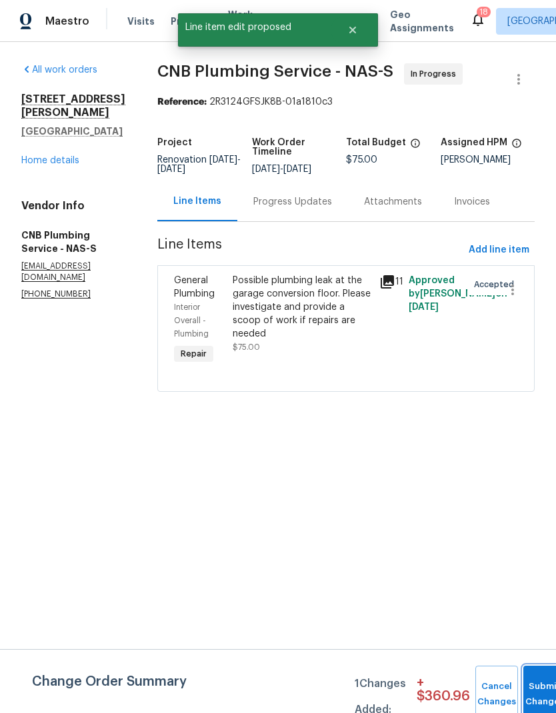
click at [532, 690] on button "Submit Changes" at bounding box center [544, 694] width 43 height 57
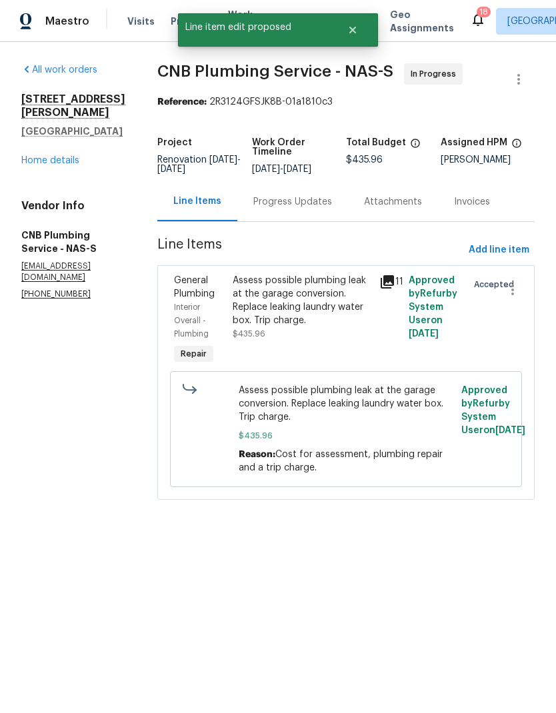
click at [303, 203] on div "Progress Updates" at bounding box center [292, 201] width 111 height 39
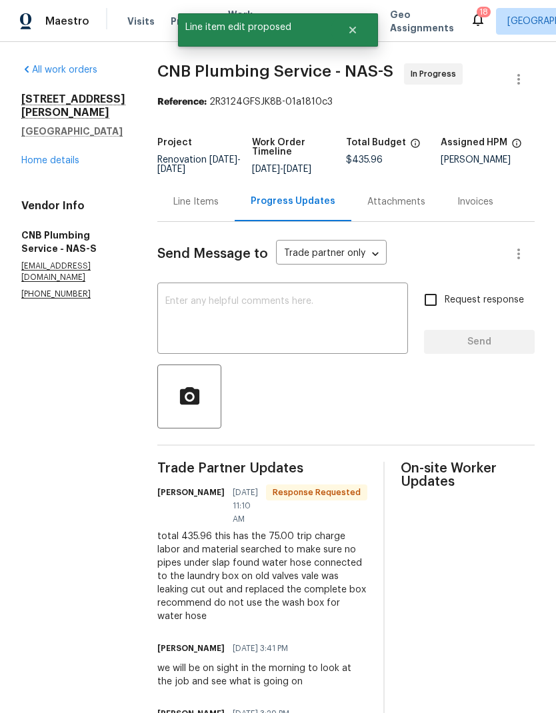
click at [230, 323] on textarea at bounding box center [282, 320] width 235 height 47
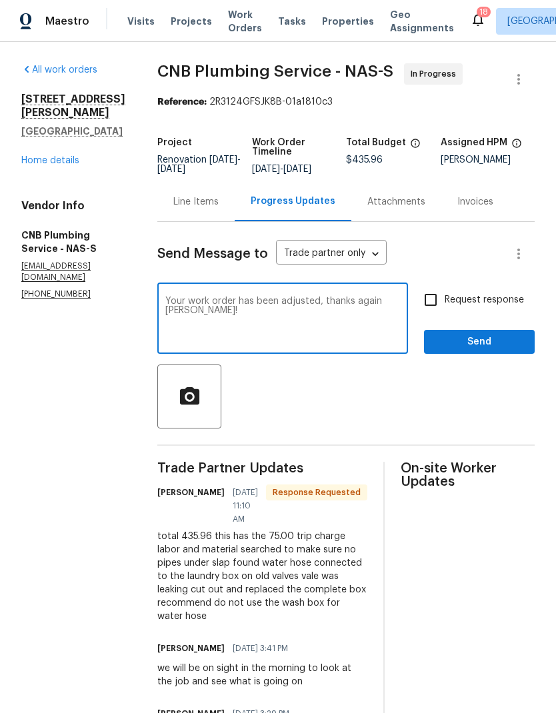
type textarea "Your work order has been adjusted, thanks again Byron!"
click at [305, 417] on div at bounding box center [345, 397] width 377 height 64
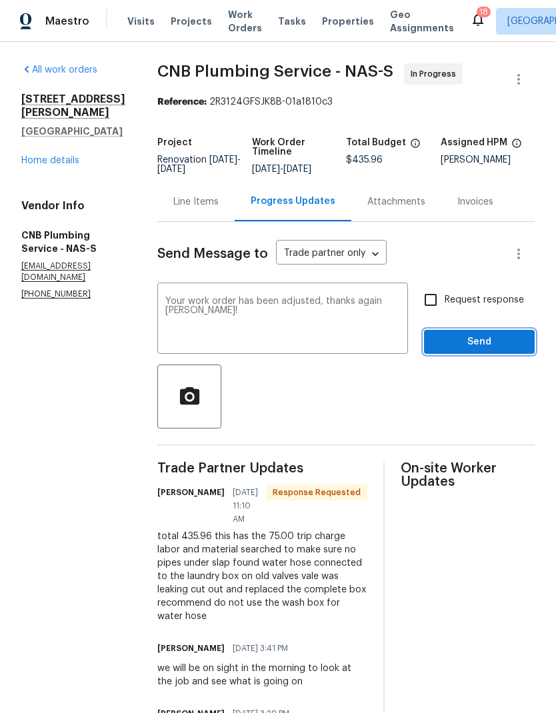
click at [447, 347] on span "Send" at bounding box center [479, 342] width 89 height 17
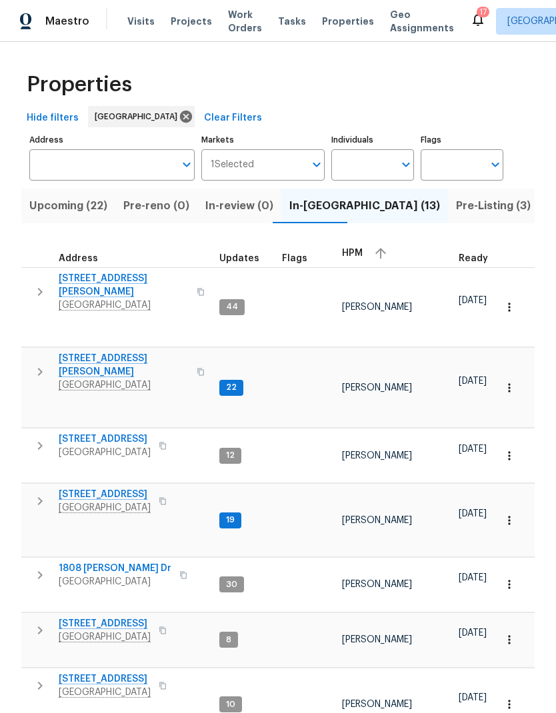
click at [57, 212] on span "Upcoming (22)" at bounding box center [68, 206] width 78 height 19
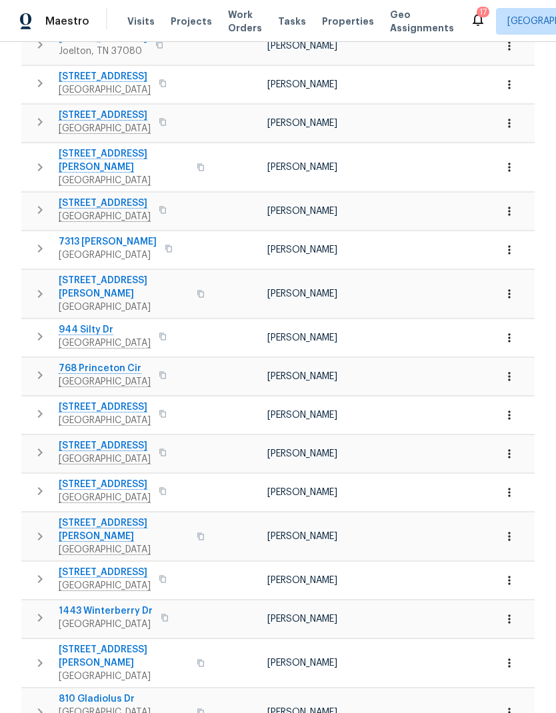
scroll to position [53, 0]
click at [522, 648] on button "button" at bounding box center [508, 662] width 29 height 29
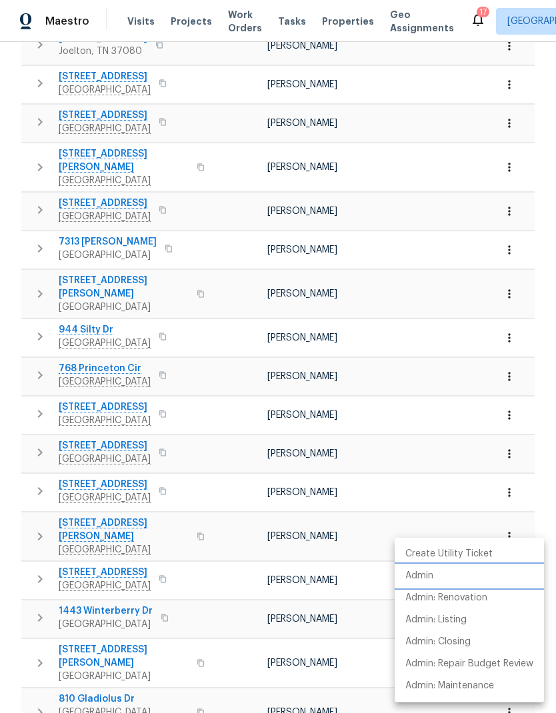
click at [421, 575] on p "Admin" at bounding box center [419, 576] width 28 height 14
click at [283, 612] on div at bounding box center [278, 356] width 556 height 713
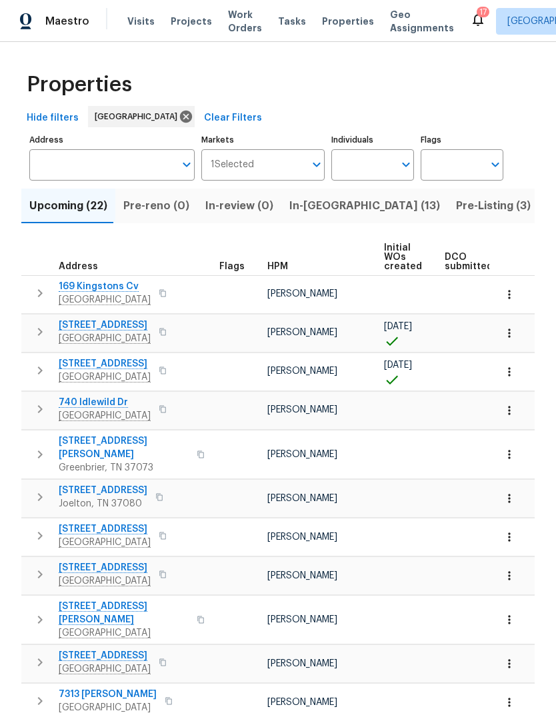
scroll to position [0, 0]
click at [305, 197] on span "In-reno (13)" at bounding box center [364, 206] width 151 height 19
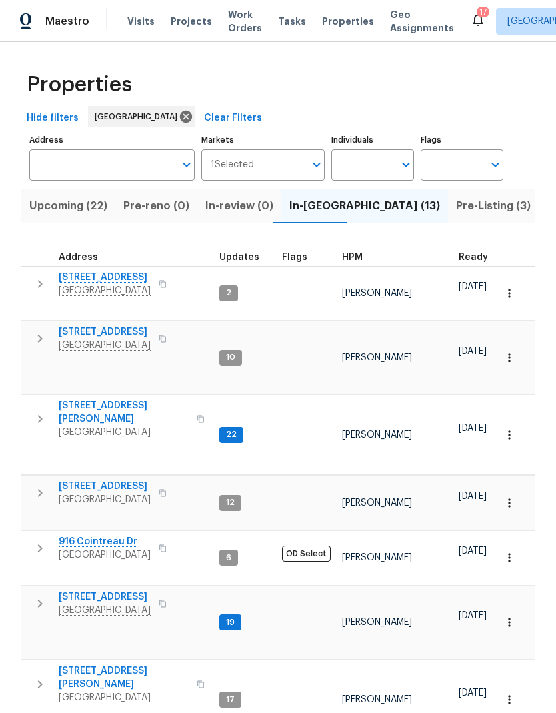
click at [30, 399] on button "button" at bounding box center [40, 419] width 27 height 40
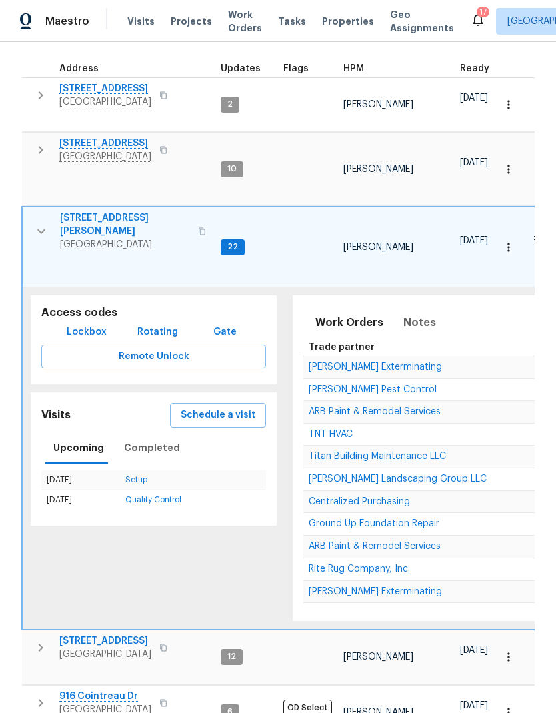
scroll to position [1, 0]
click at [33, 223] on icon "button" at bounding box center [41, 231] width 16 height 16
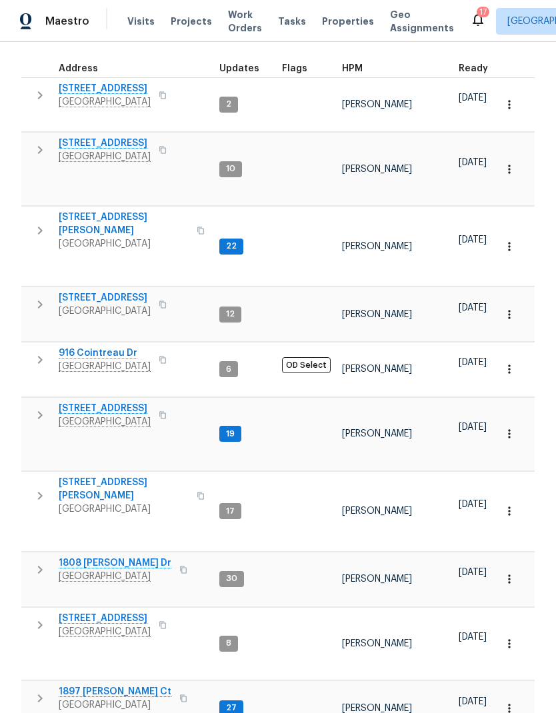
click at [39, 562] on icon "button" at bounding box center [40, 570] width 16 height 16
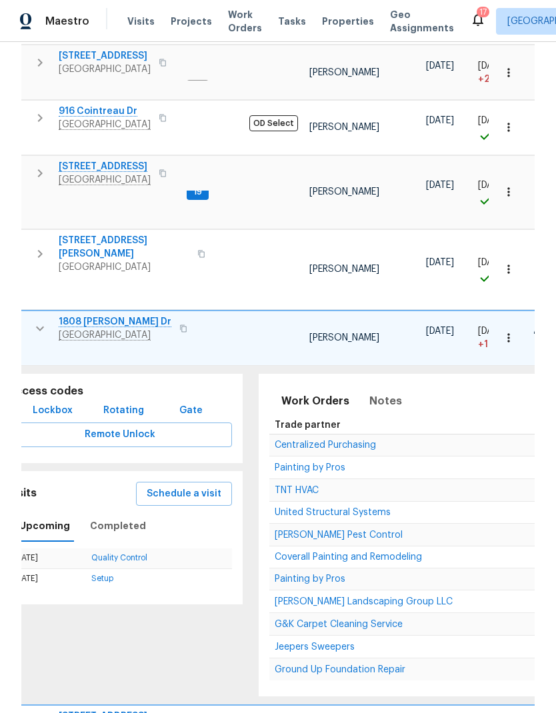
scroll to position [433, 0]
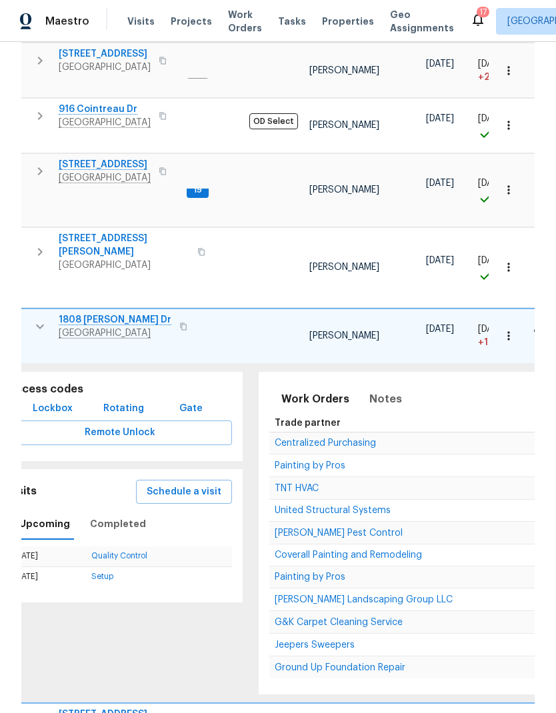
click at [292, 550] on span "Coverall Painting and Remodeling" at bounding box center [348, 554] width 147 height 9
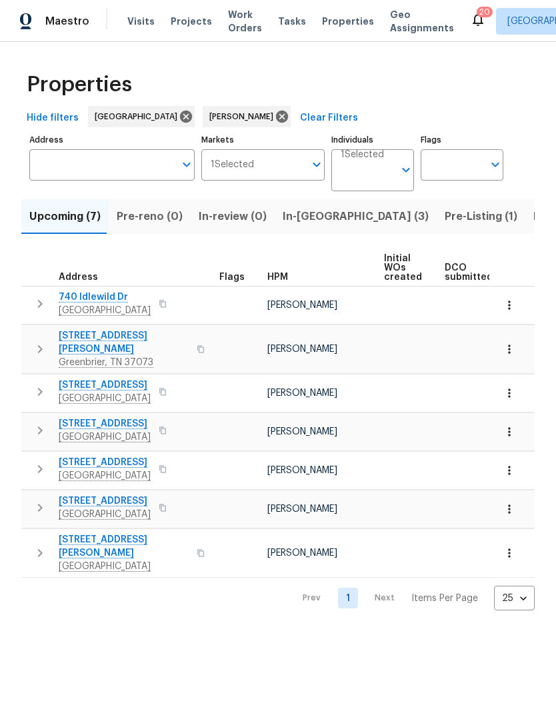
click at [193, 540] on button "button" at bounding box center [201, 553] width 16 height 32
click at [197, 549] on icon "button" at bounding box center [201, 553] width 8 height 8
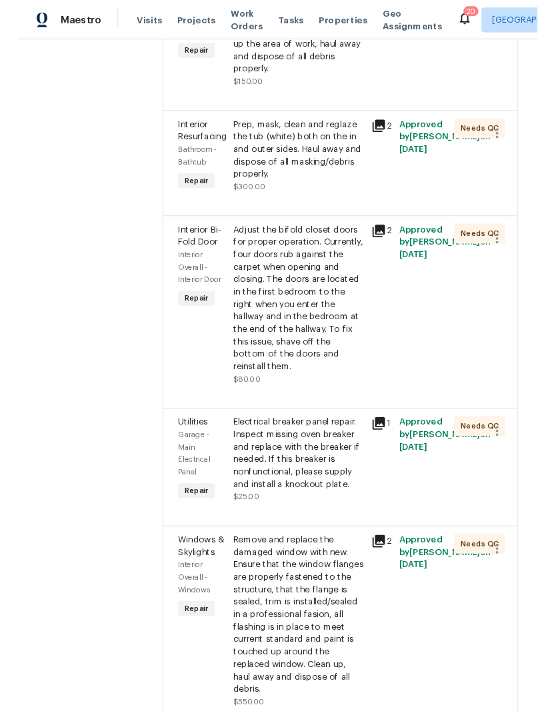
scroll to position [2870, 0]
